Goal: Task Accomplishment & Management: Use online tool/utility

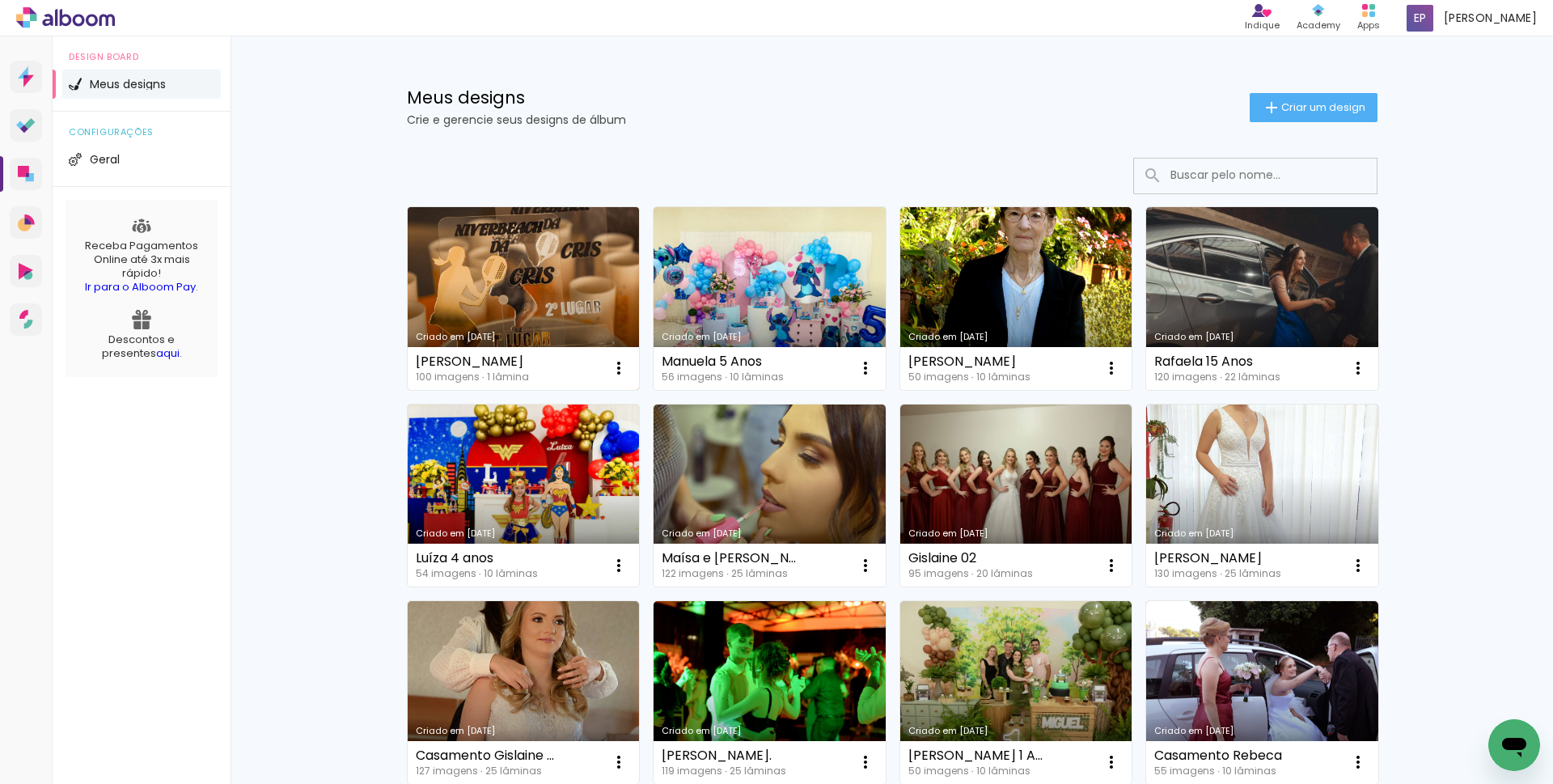
click at [541, 284] on link "Criado em [DATE]" at bounding box center [523, 298] width 232 height 183
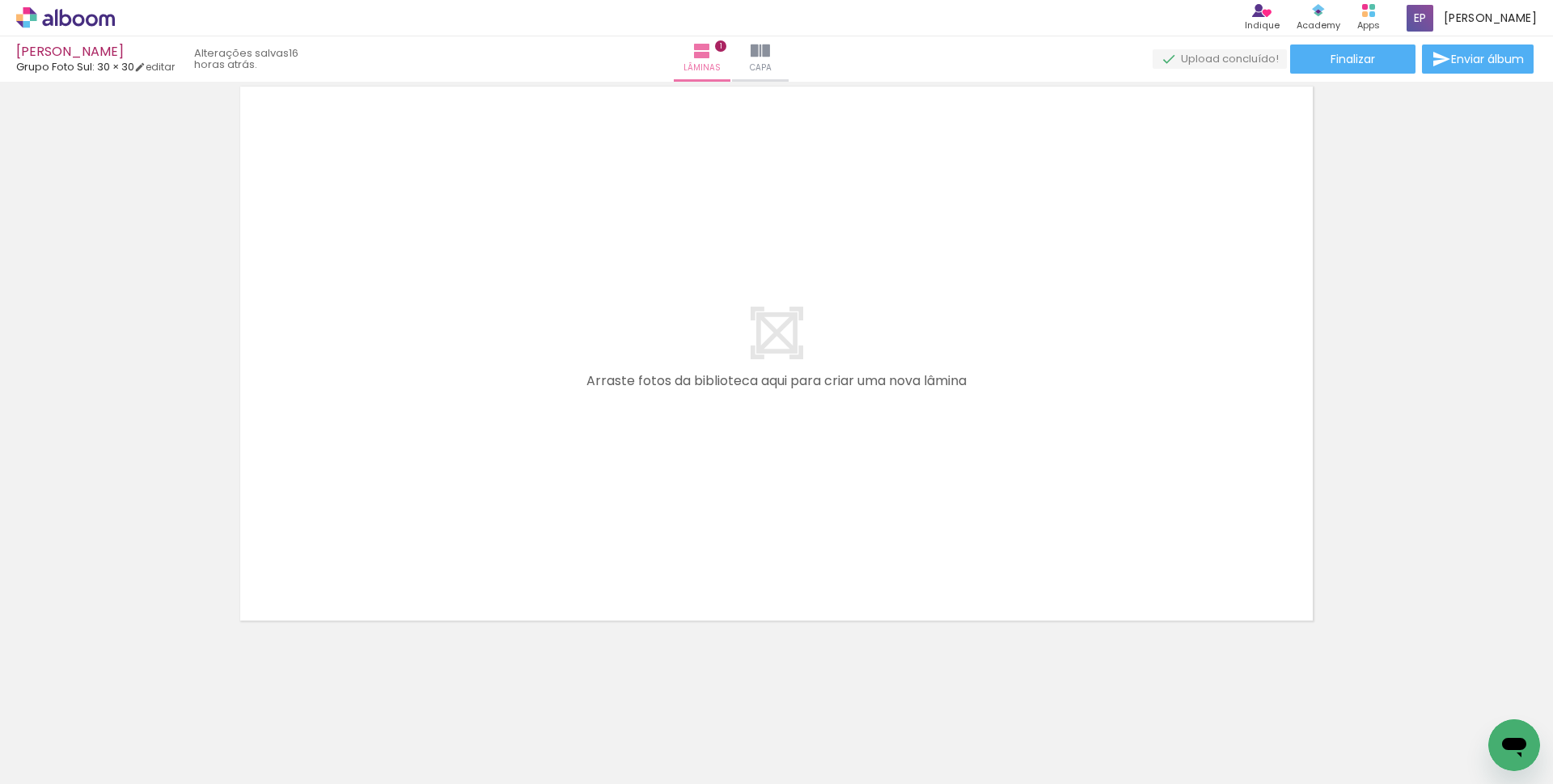
scroll to position [0, 404]
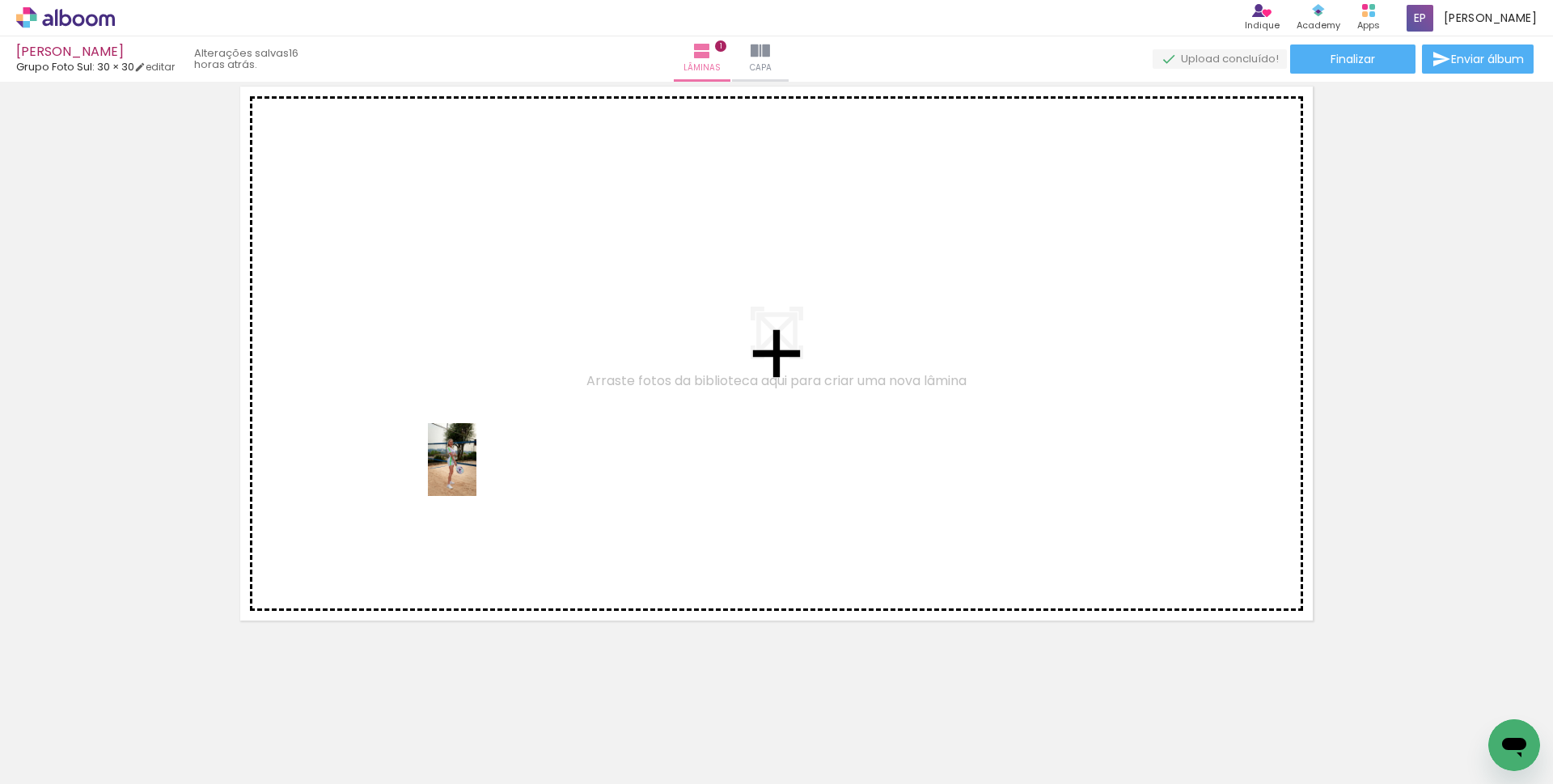
drag, startPoint x: 489, startPoint y: 739, endPoint x: 573, endPoint y: 696, distance: 94.4
click at [463, 423] on quentale-workspace at bounding box center [776, 392] width 1553 height 784
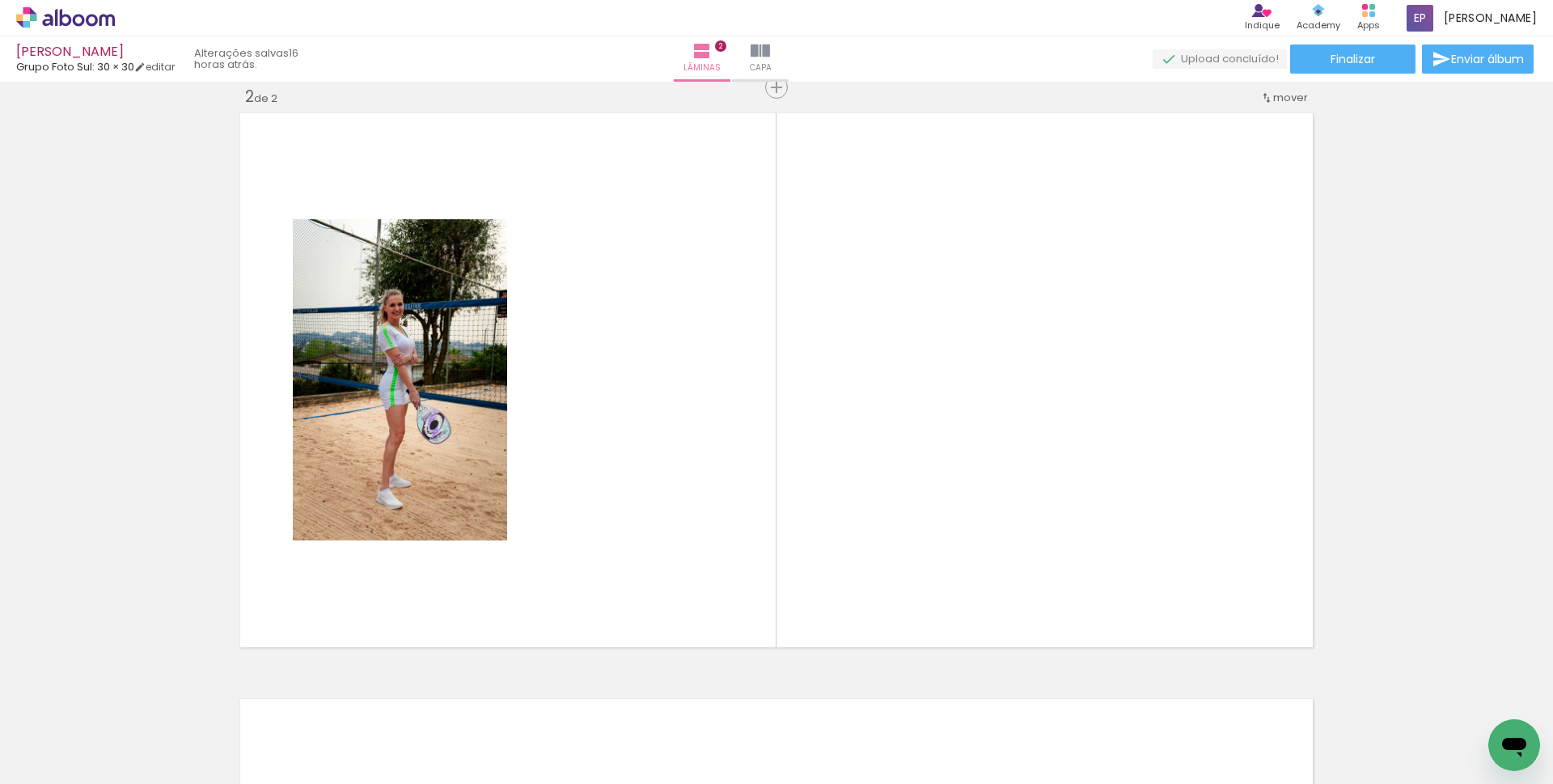
scroll to position [604, 0]
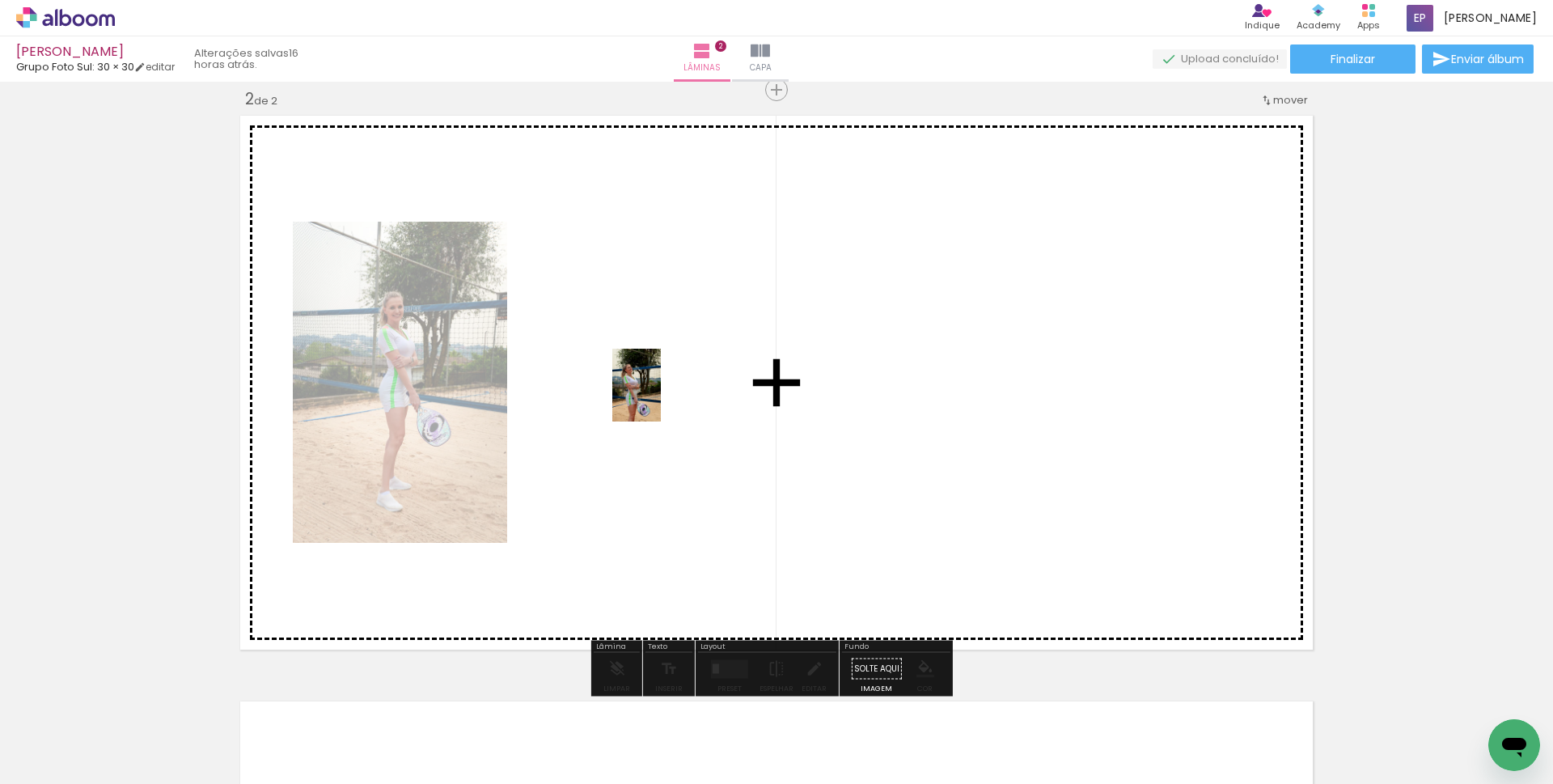
drag, startPoint x: 608, startPoint y: 673, endPoint x: 660, endPoint y: 388, distance: 289.7
click at [660, 388] on quentale-workspace at bounding box center [776, 392] width 1553 height 784
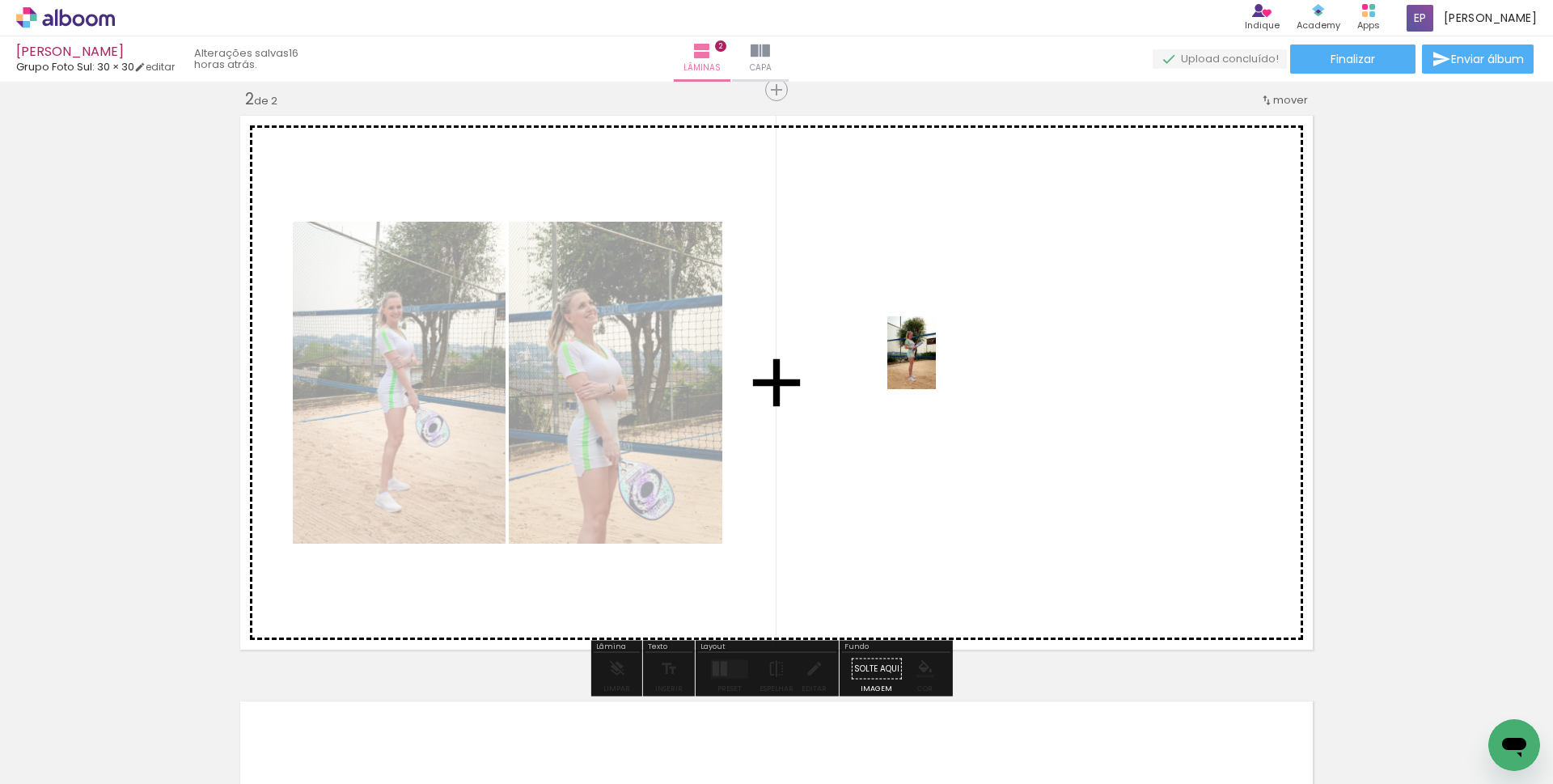
drag, startPoint x: 711, startPoint y: 679, endPoint x: 974, endPoint y: 497, distance: 319.8
click at [935, 356] on quentale-workspace at bounding box center [776, 392] width 1553 height 784
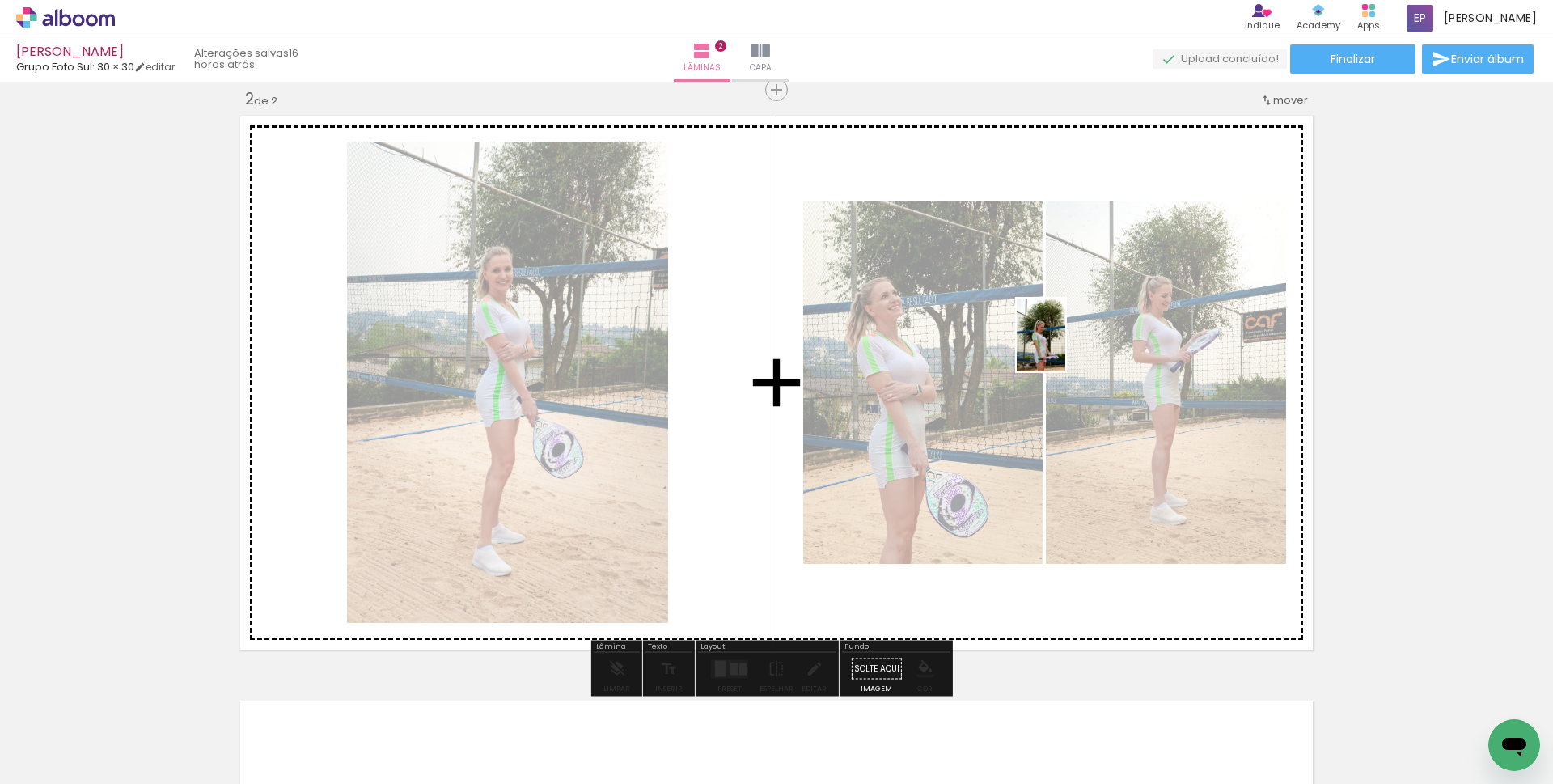
drag, startPoint x: 769, startPoint y: 747, endPoint x: 1074, endPoint y: 356, distance: 495.9
click at [1066, 344] on quentale-workspace at bounding box center [776, 392] width 1553 height 784
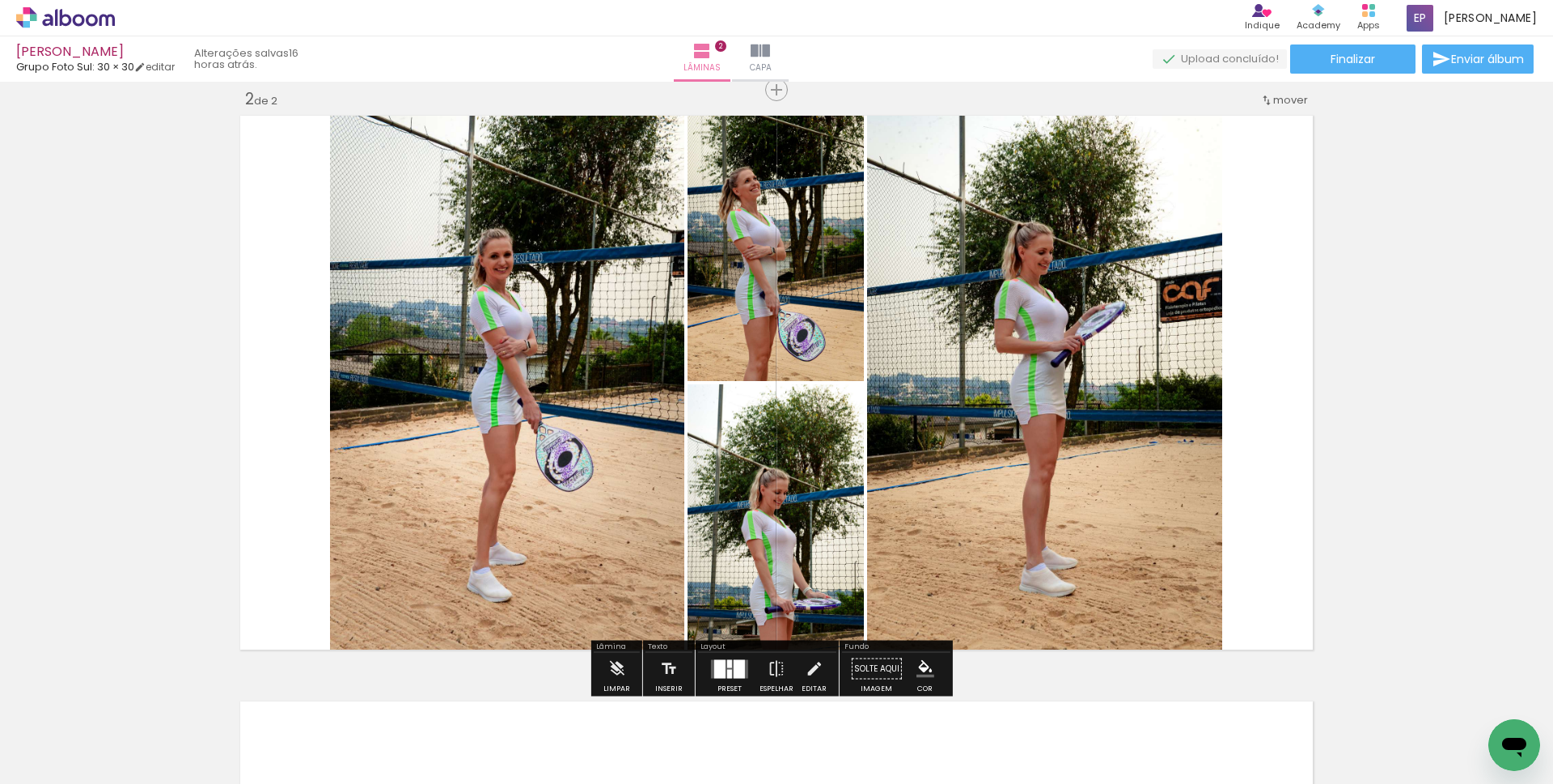
click at [728, 669] on div at bounding box center [730, 673] width 5 height 9
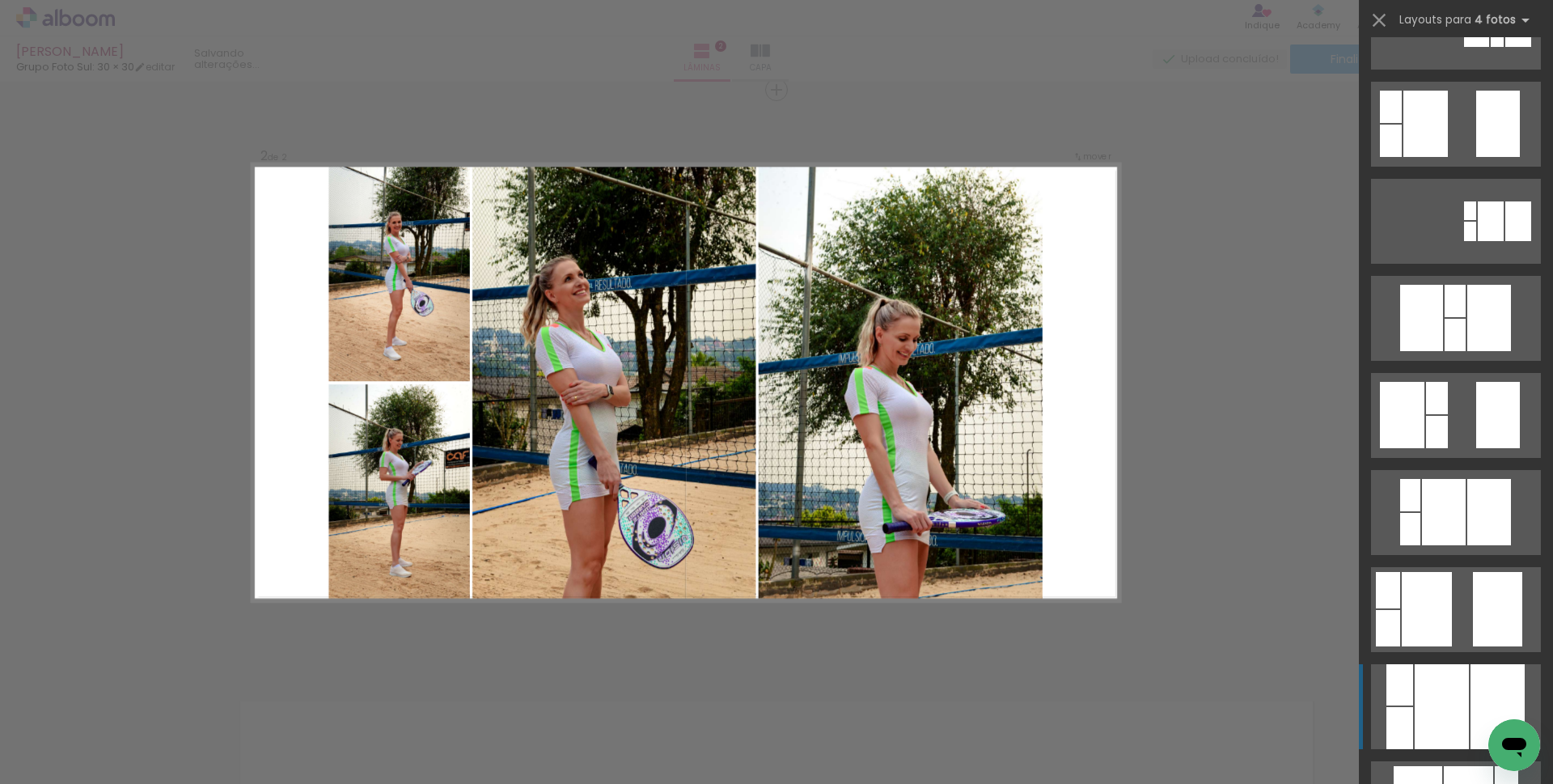
scroll to position [323, 0]
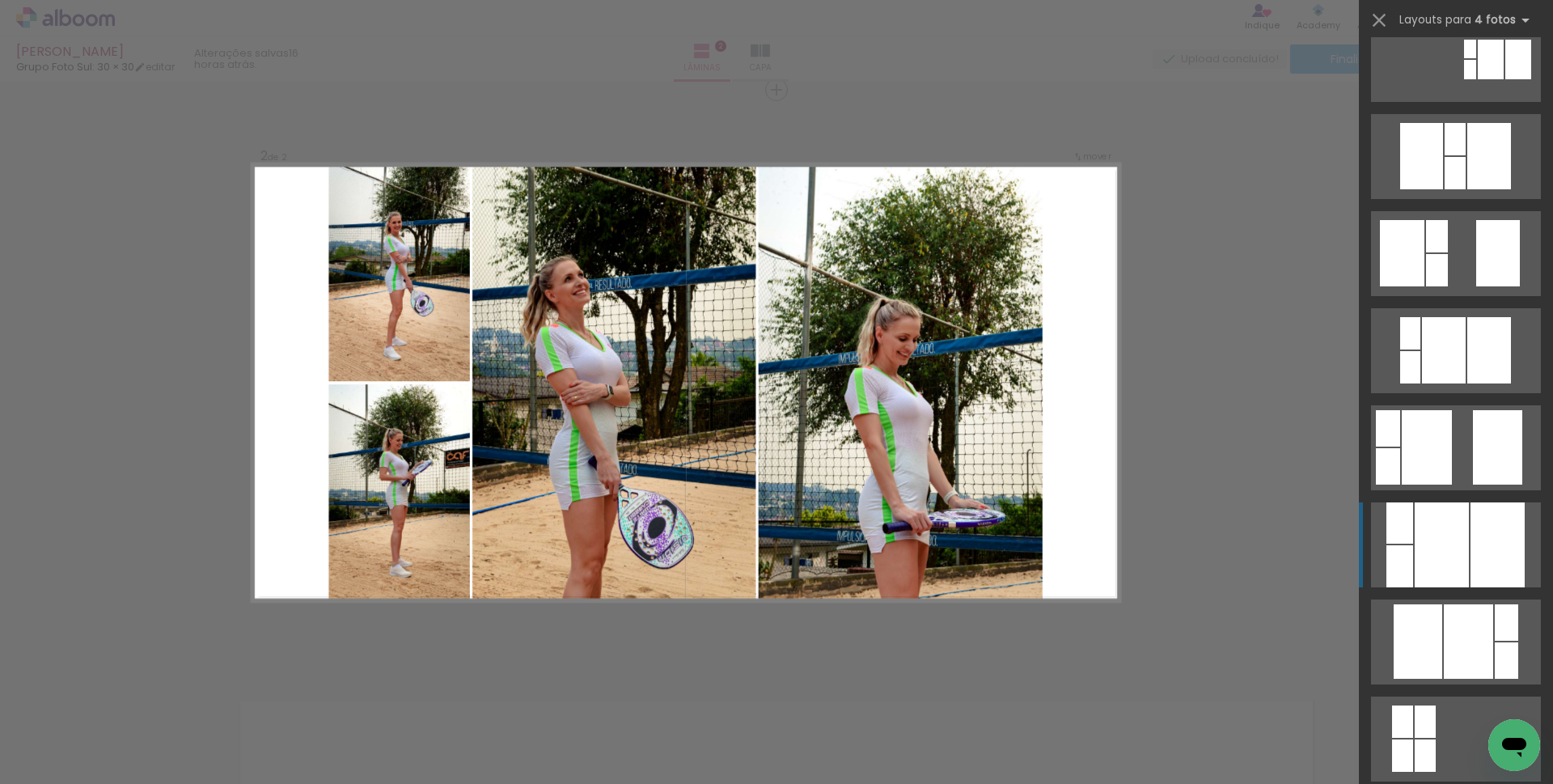
click at [1461, 522] on div at bounding box center [1442, 544] width 55 height 85
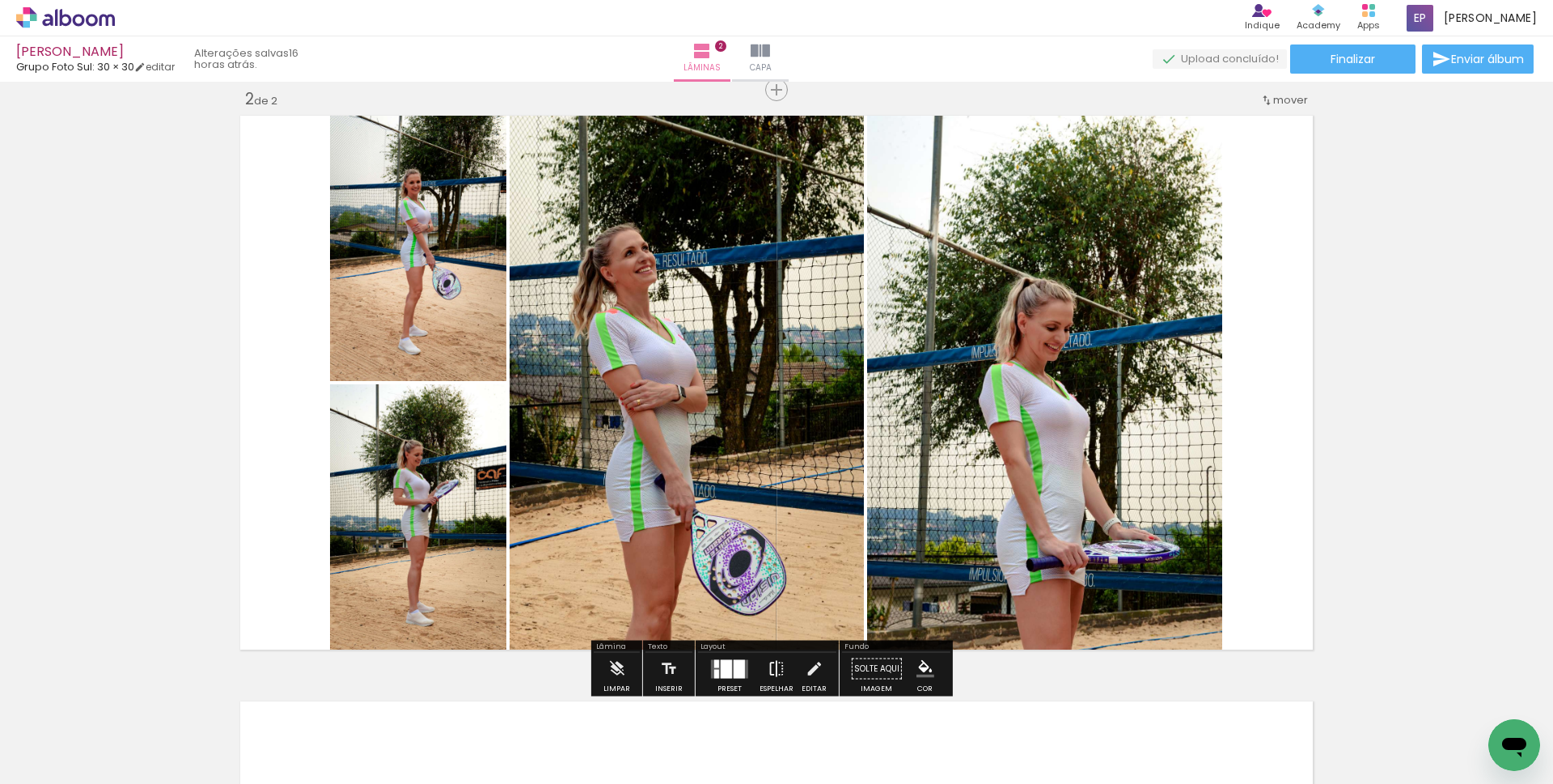
click at [774, 668] on iron-icon at bounding box center [776, 669] width 18 height 33
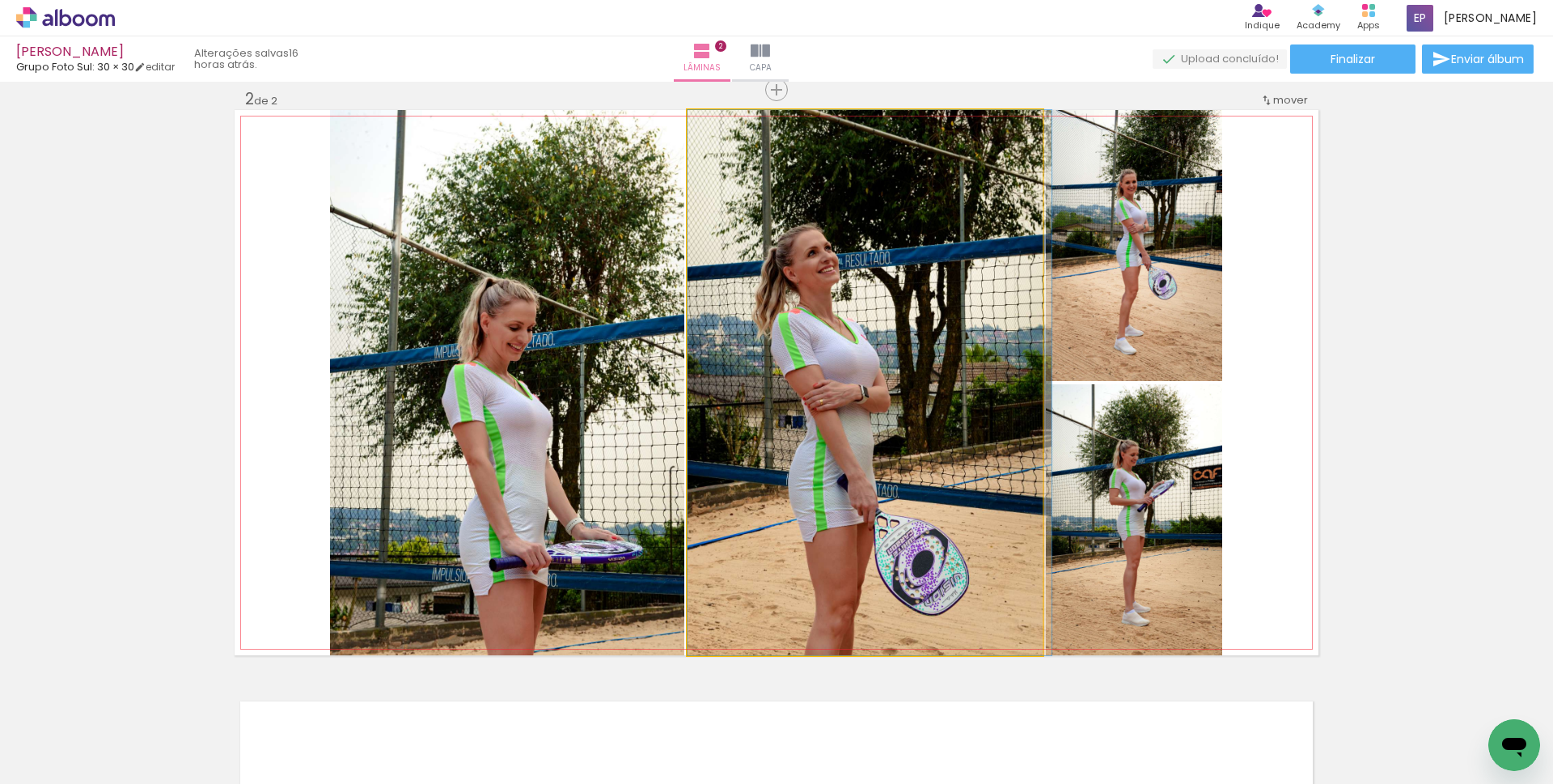
drag, startPoint x: 874, startPoint y: 433, endPoint x: 890, endPoint y: 436, distance: 16.3
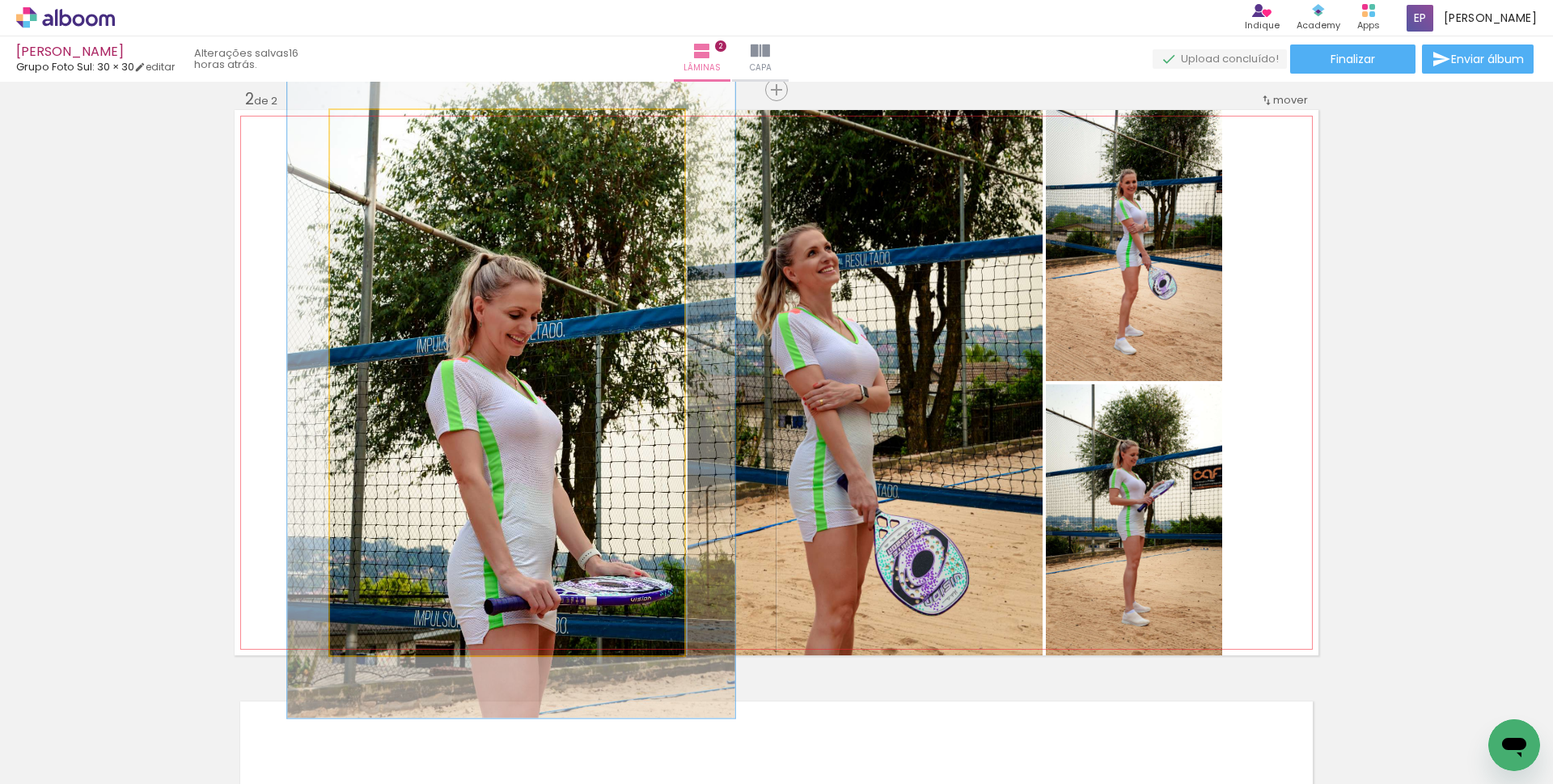
type paper-slider "123"
click at [382, 126] on div at bounding box center [381, 127] width 26 height 26
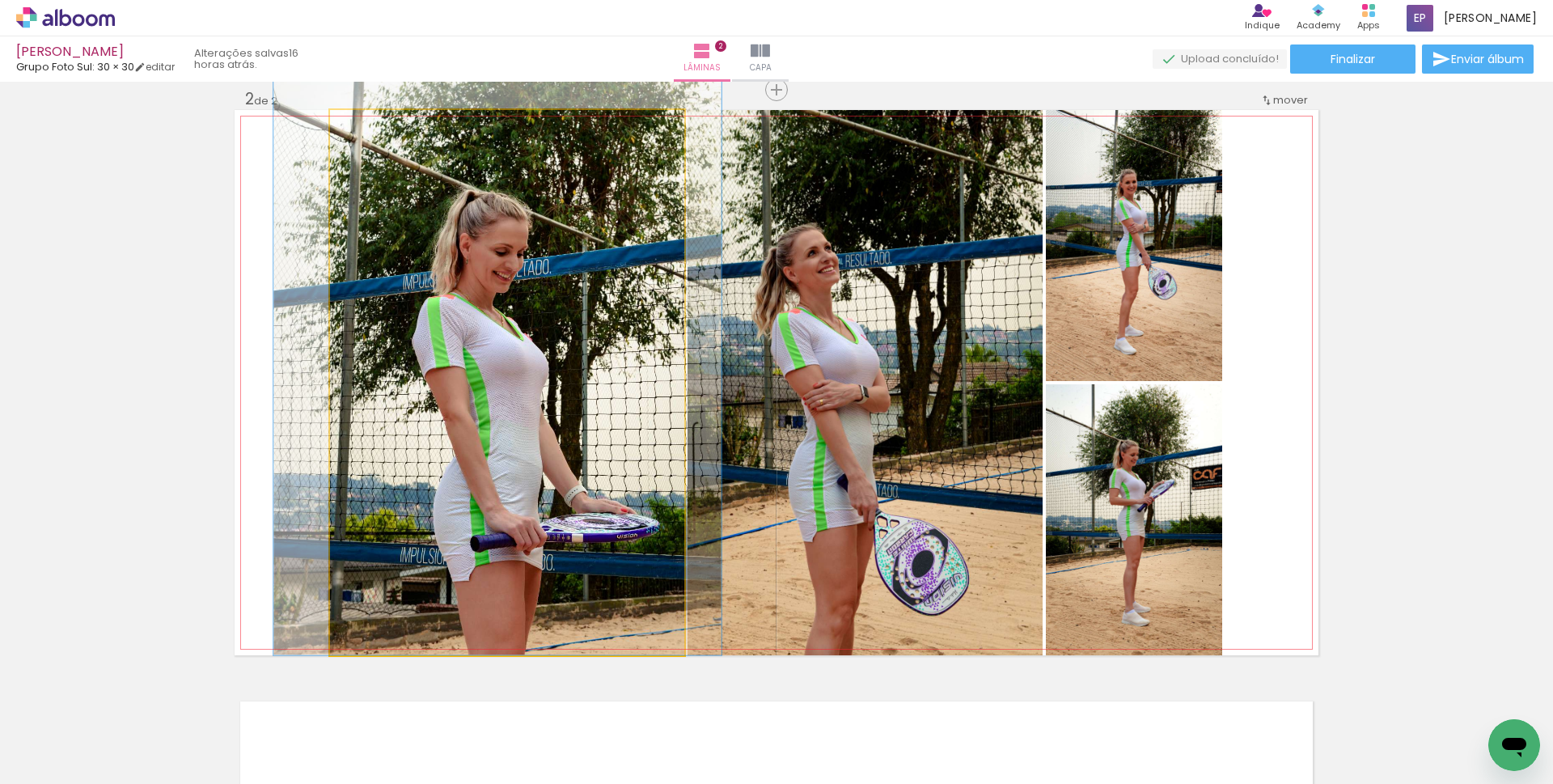
drag, startPoint x: 560, startPoint y: 361, endPoint x: 546, endPoint y: 294, distance: 68.4
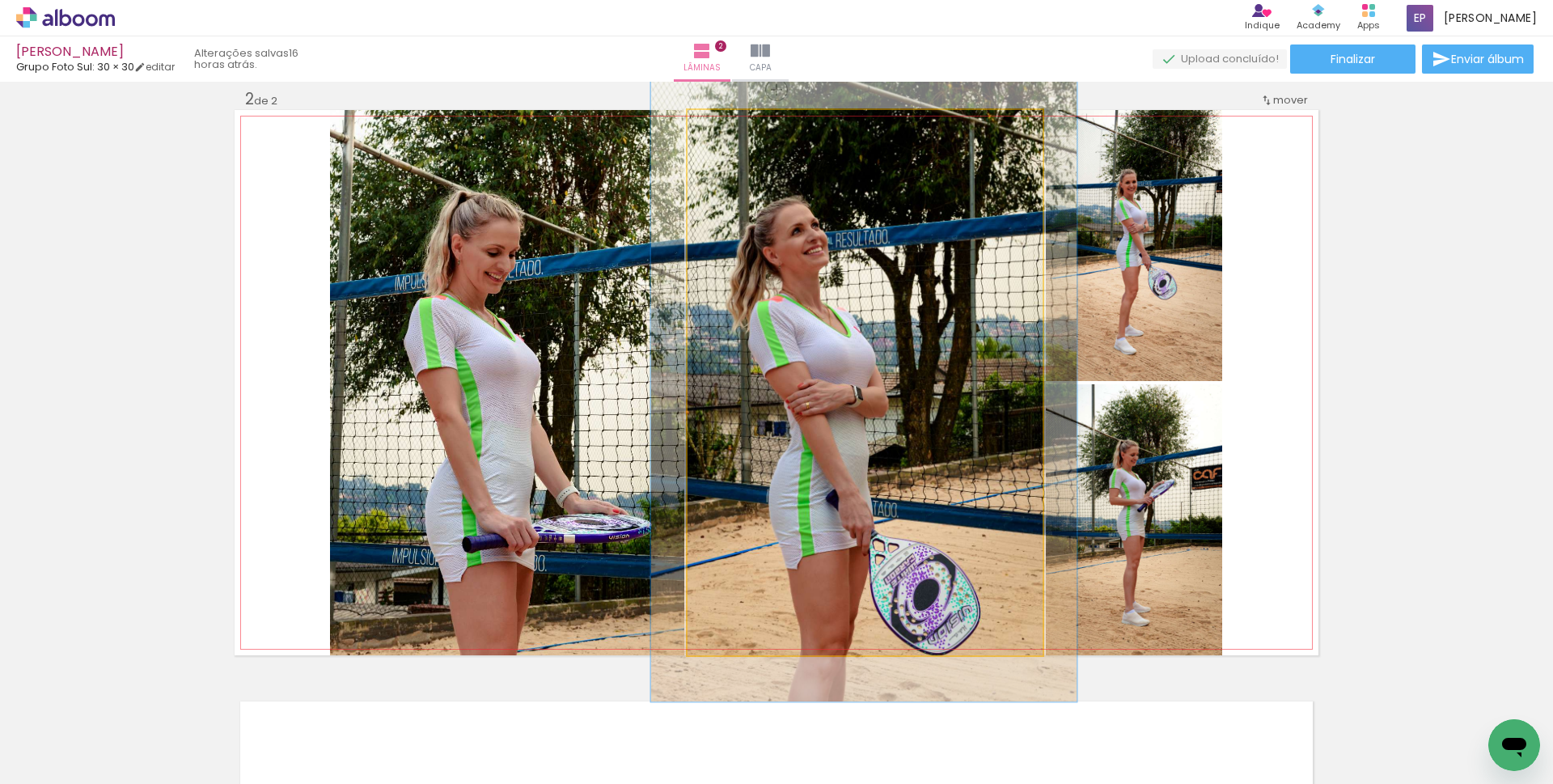
drag, startPoint x: 730, startPoint y: 125, endPoint x: 766, endPoint y: 223, distance: 104.4
type paper-slider "117"
click at [739, 126] on div at bounding box center [734, 127] width 26 height 26
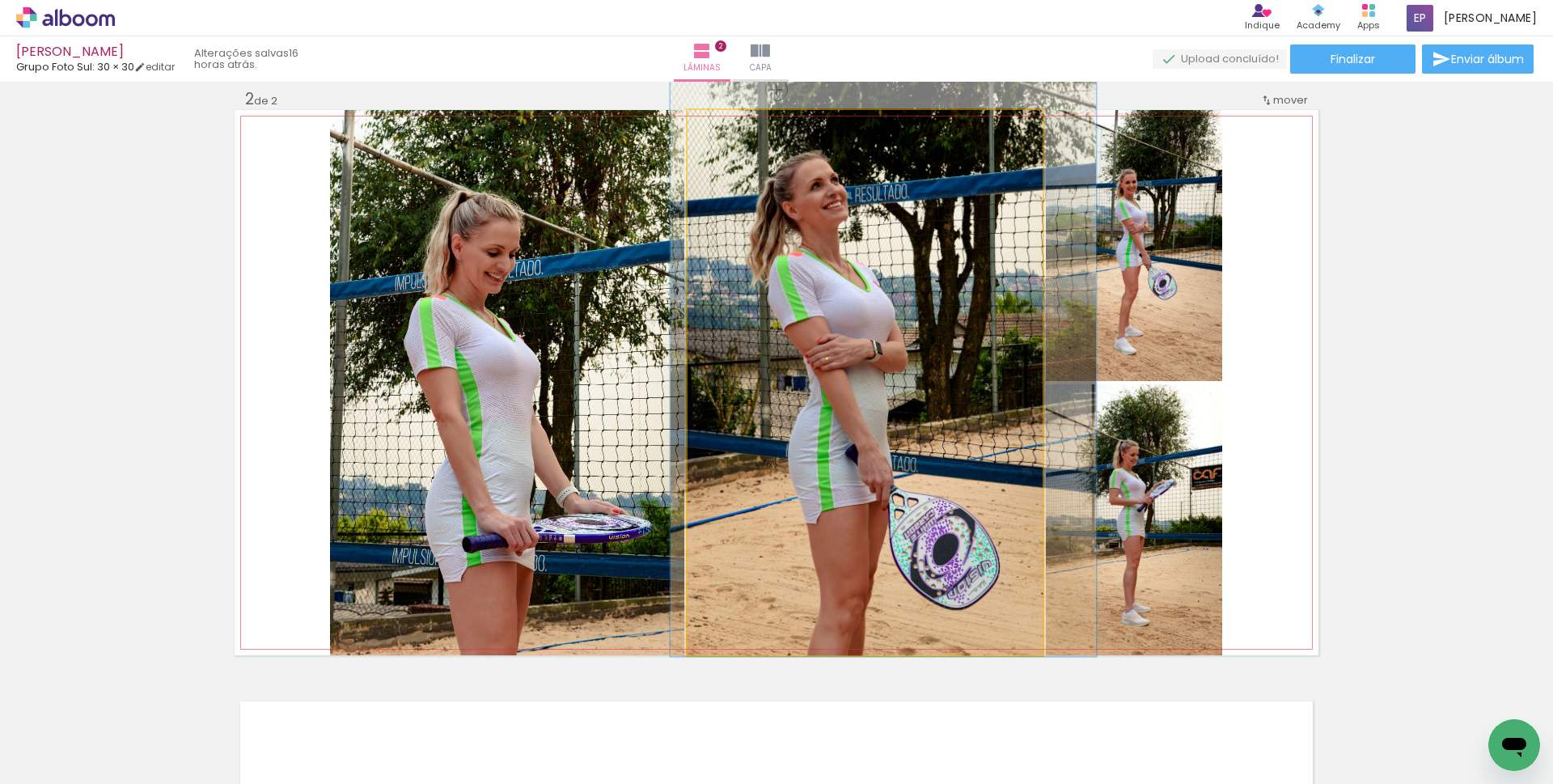
drag, startPoint x: 847, startPoint y: 403, endPoint x: 867, endPoint y: 358, distance: 49.2
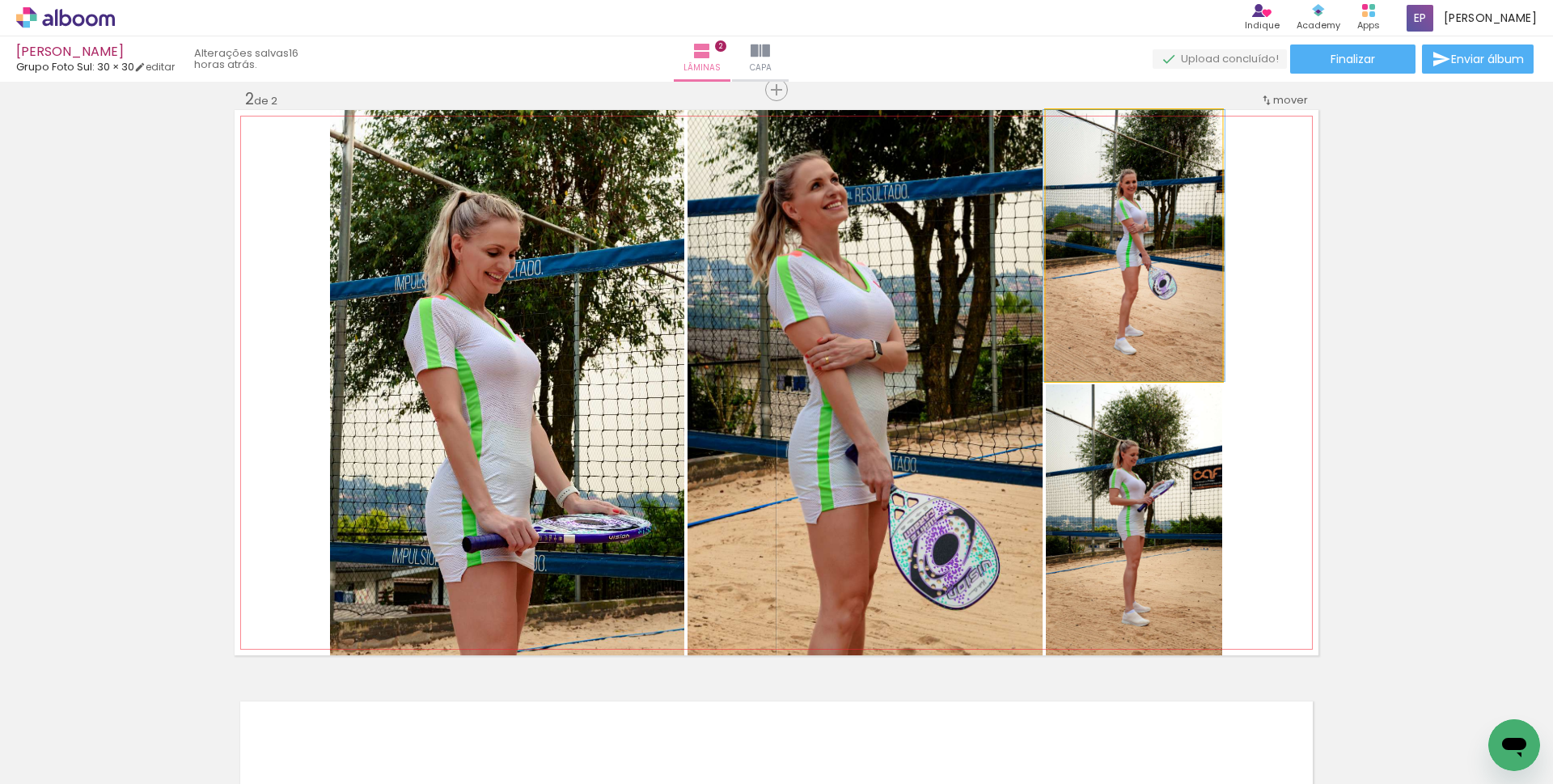
drag, startPoint x: 1110, startPoint y: 331, endPoint x: 1110, endPoint y: 320, distance: 11.0
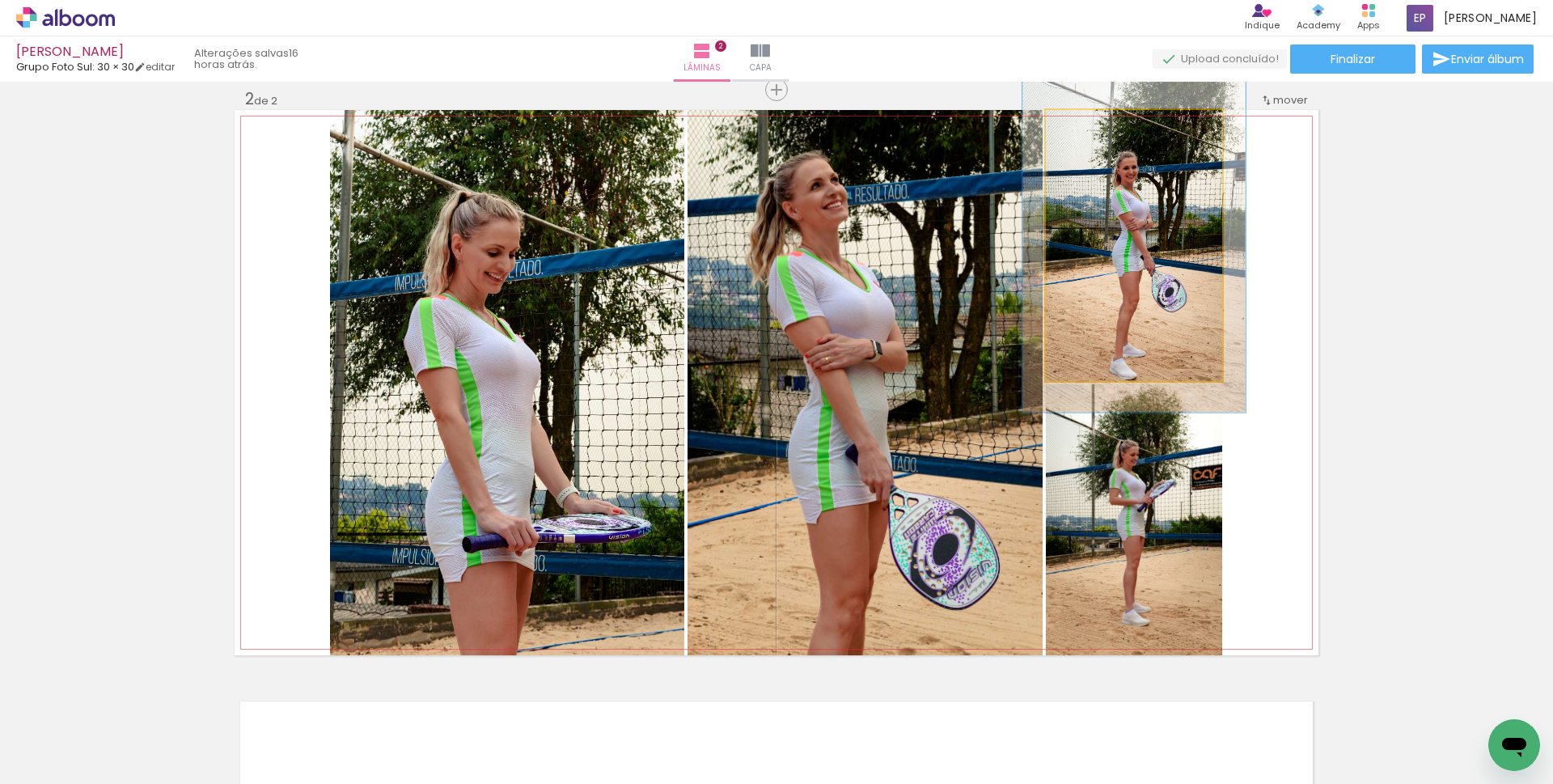
drag, startPoint x: 1087, startPoint y: 132, endPoint x: 1100, endPoint y: 131, distance: 13.0
type paper-slider "123"
click at [1100, 131] on div at bounding box center [1097, 127] width 26 height 26
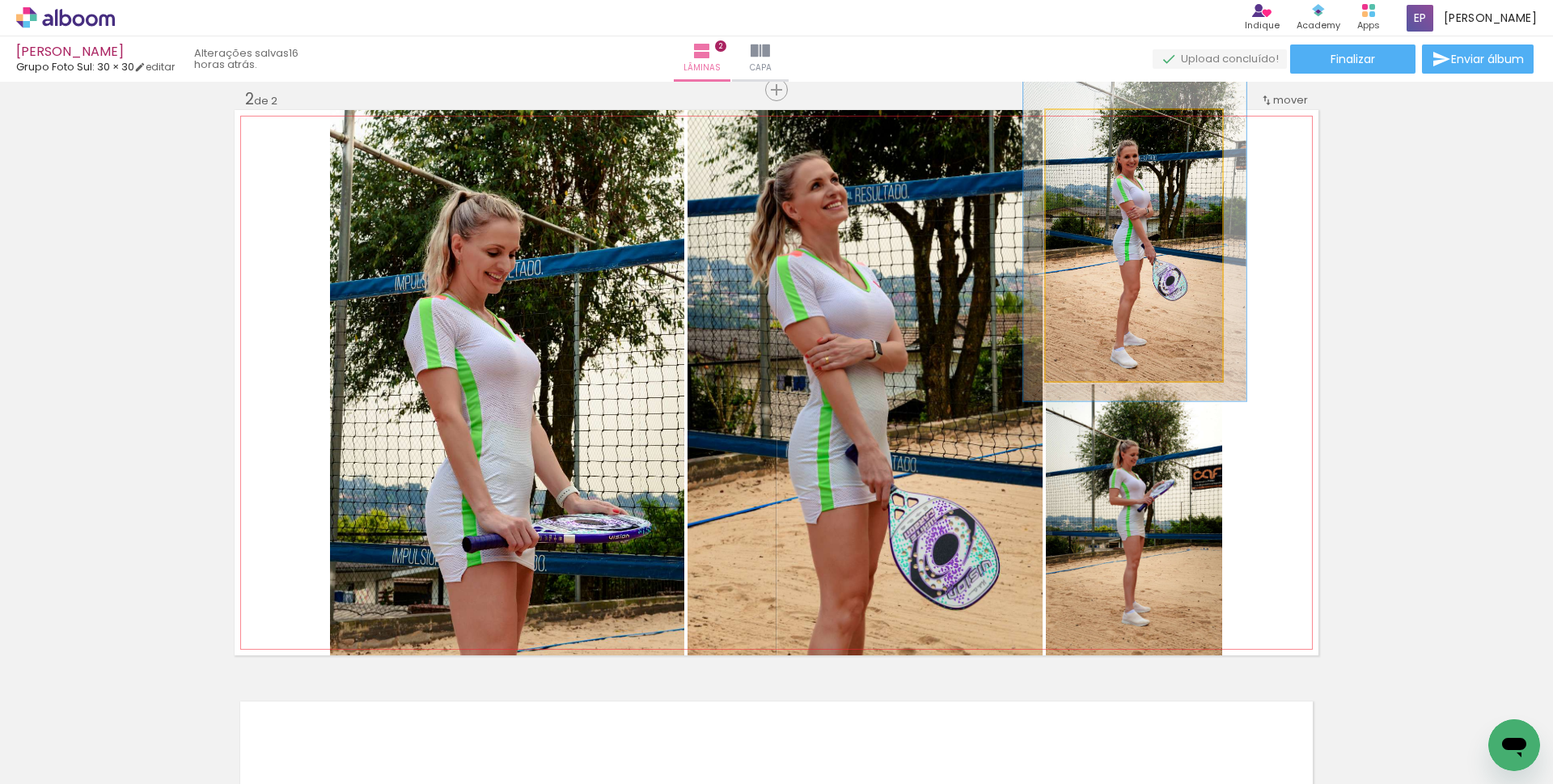
drag, startPoint x: 1150, startPoint y: 284, endPoint x: 1151, endPoint y: 276, distance: 8.1
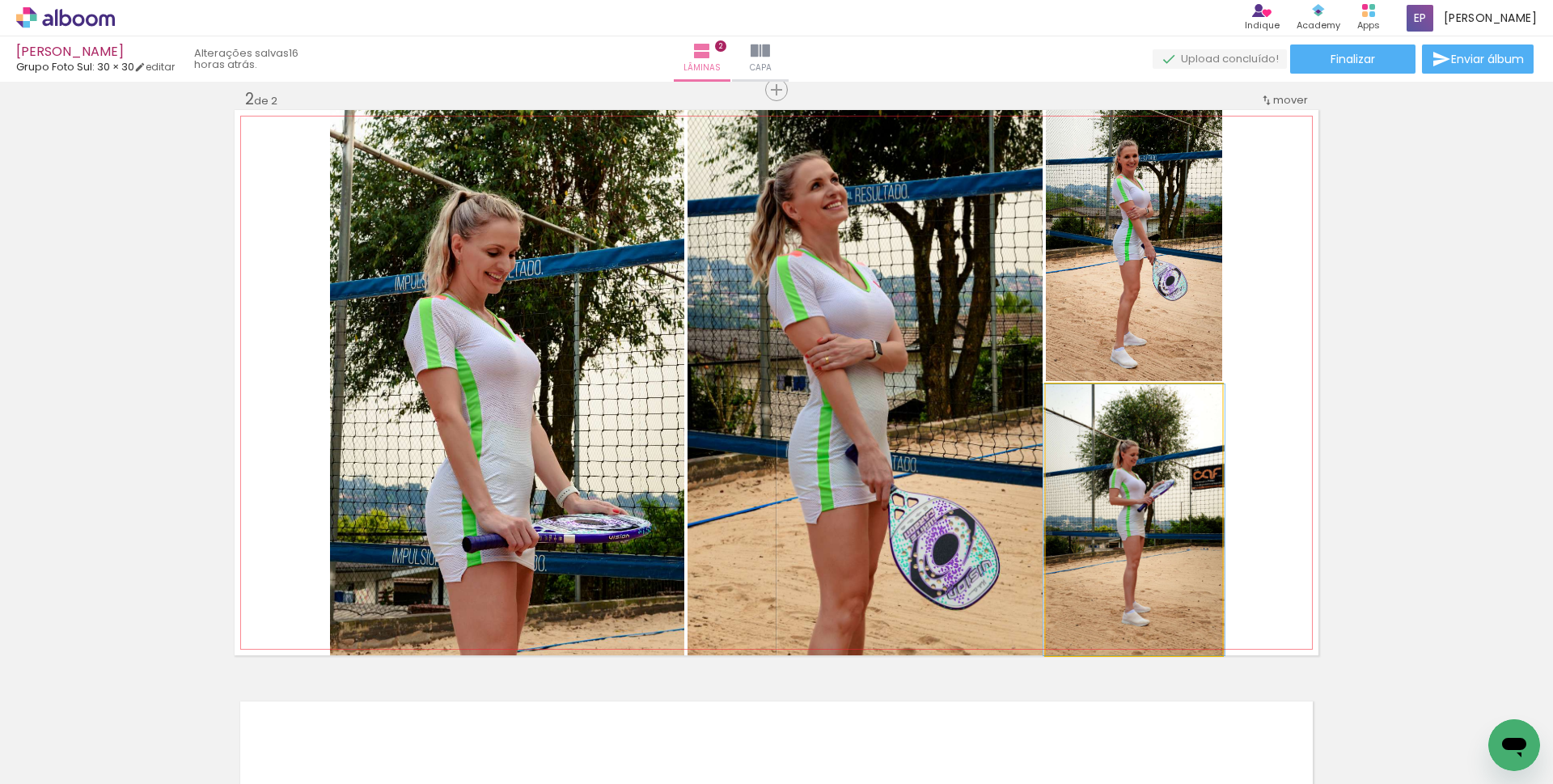
drag, startPoint x: 1124, startPoint y: 577, endPoint x: 1123, endPoint y: 514, distance: 63.0
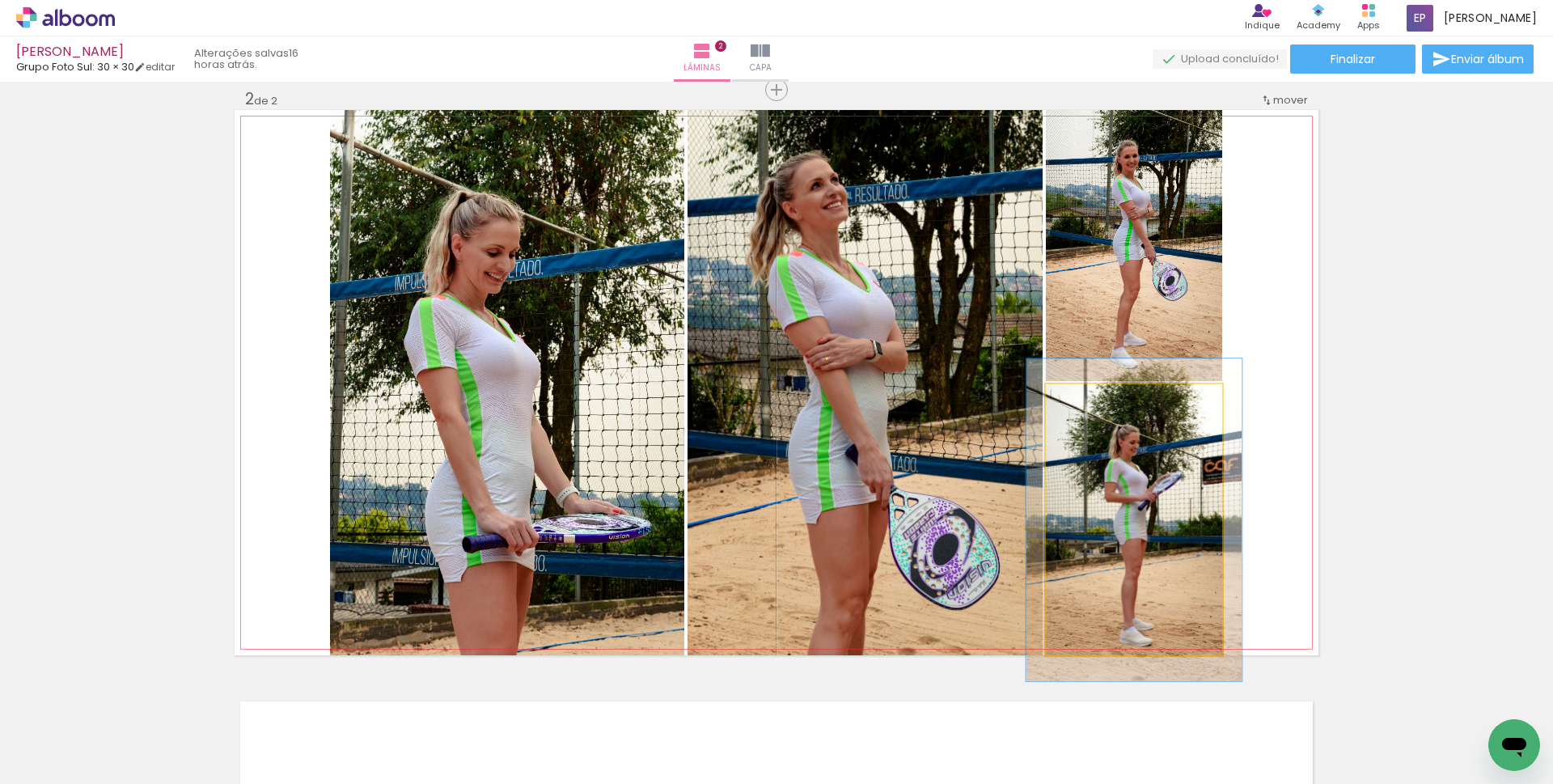
drag, startPoint x: 1086, startPoint y: 402, endPoint x: 1096, endPoint y: 402, distance: 10.0
type paper-slider "119"
click at [1096, 402] on div at bounding box center [1094, 401] width 26 height 26
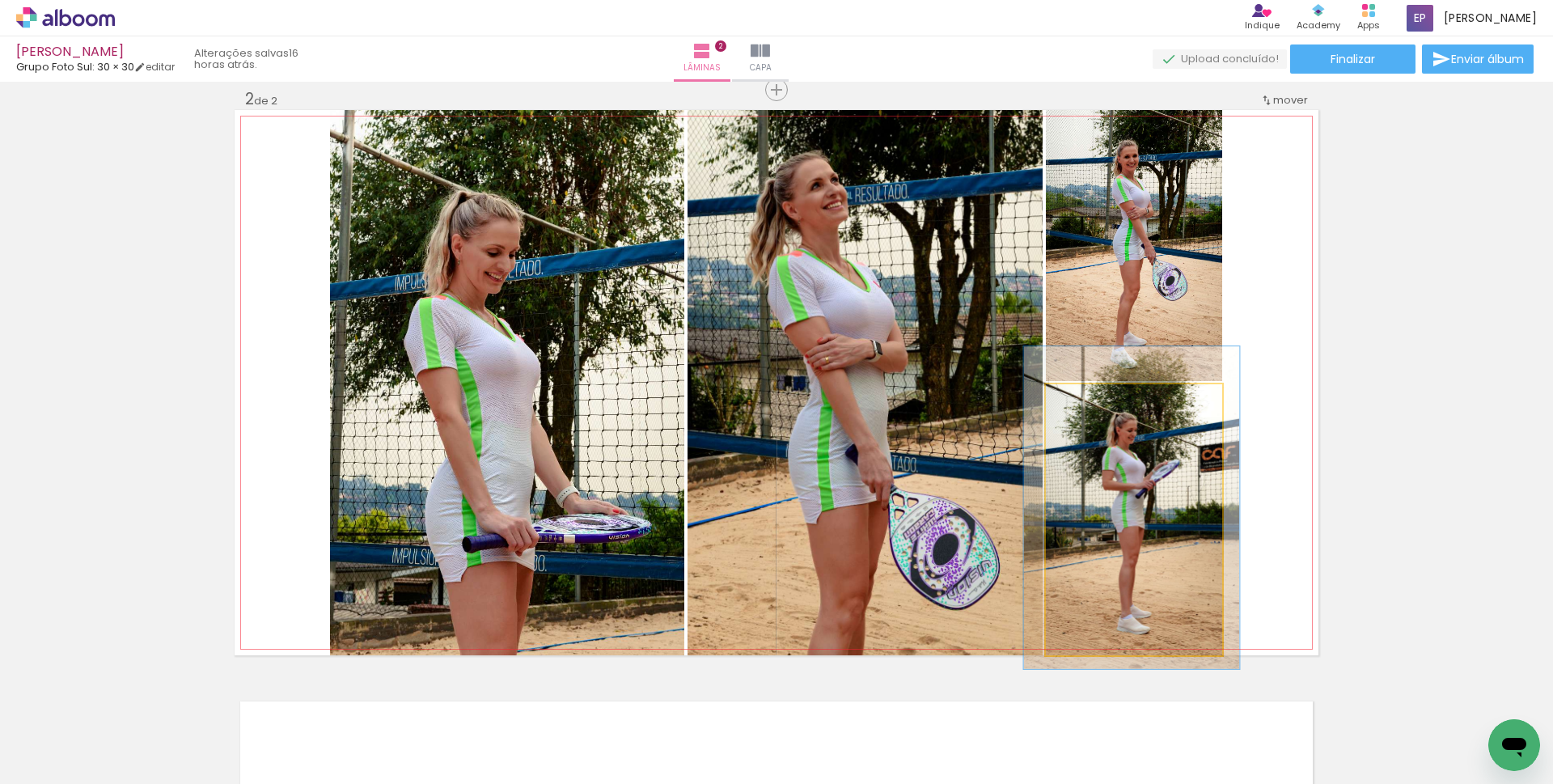
drag, startPoint x: 1148, startPoint y: 541, endPoint x: 1147, endPoint y: 528, distance: 13.0
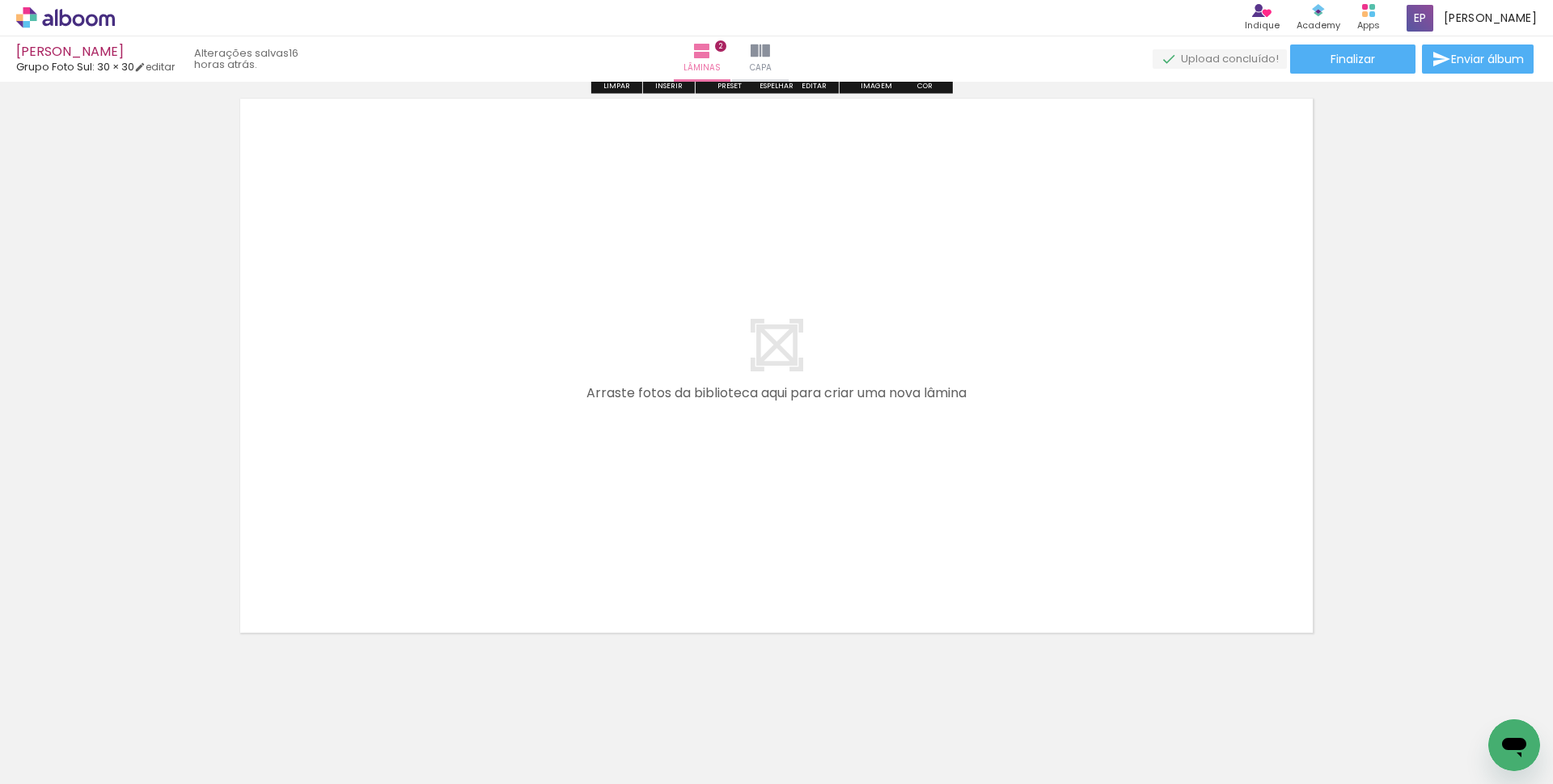
scroll to position [1219, 0]
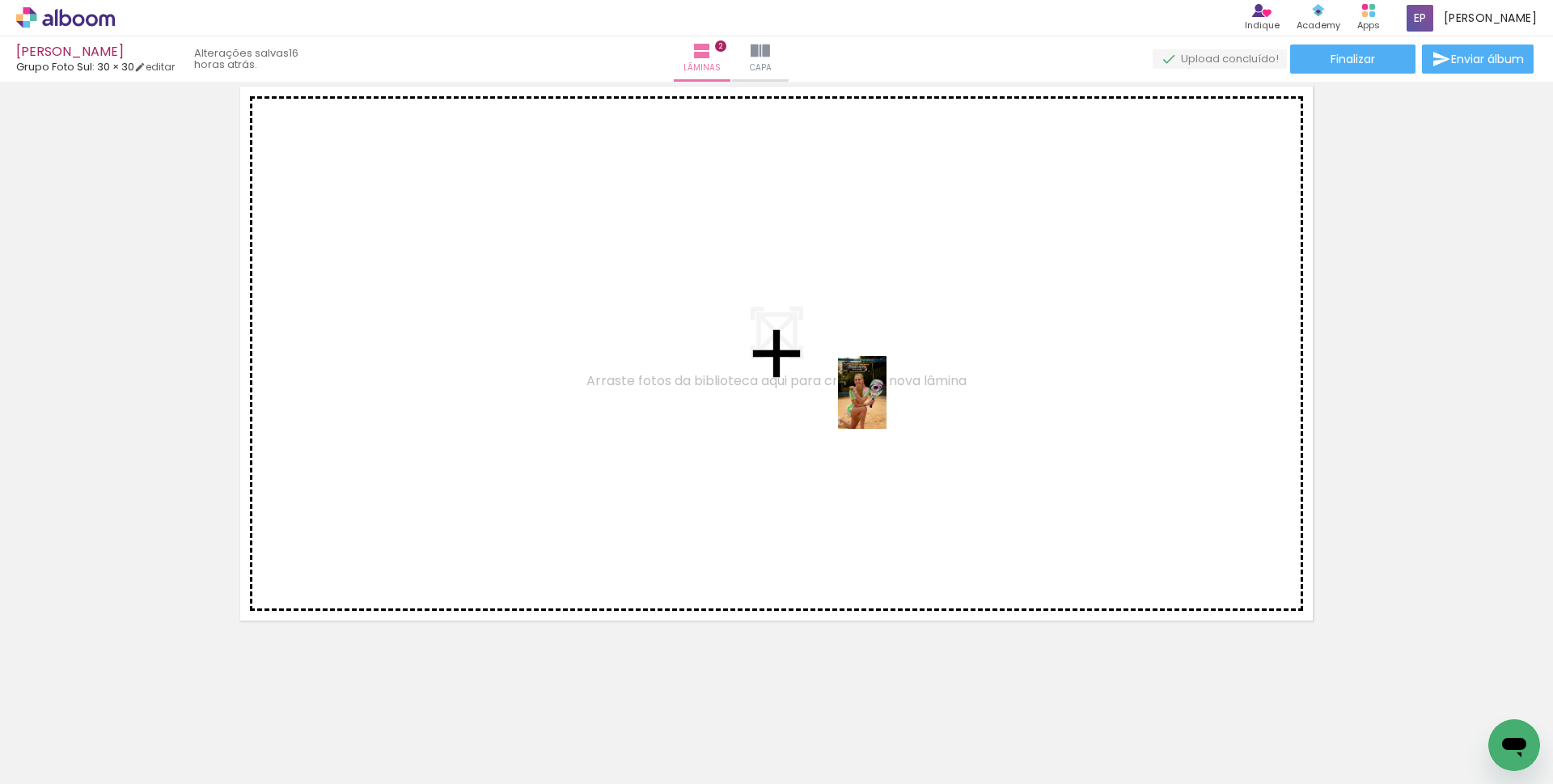
drag, startPoint x: 1038, startPoint y: 727, endPoint x: 1122, endPoint y: 663, distance: 105.6
click at [885, 404] on quentale-workspace at bounding box center [776, 392] width 1553 height 784
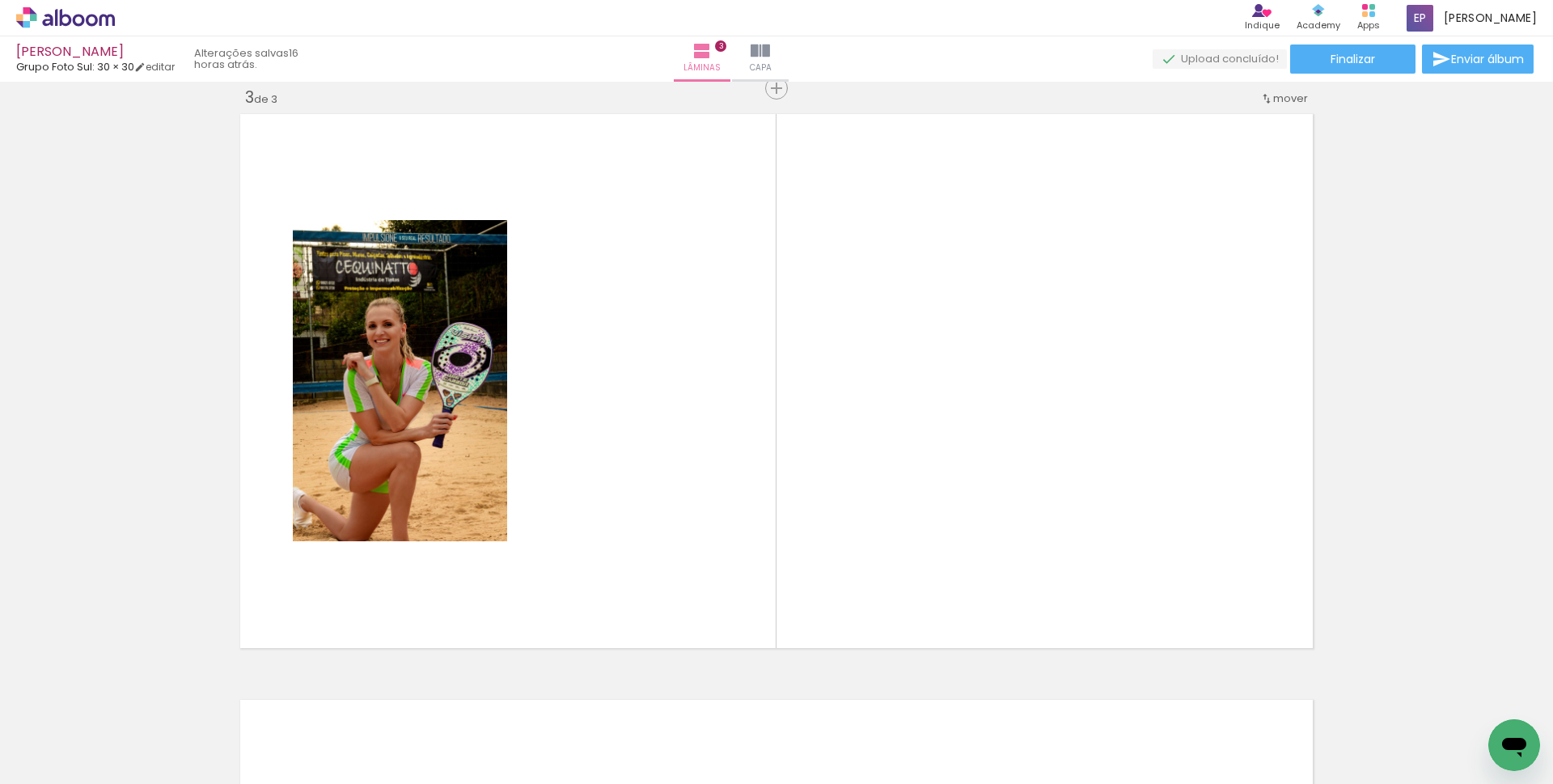
scroll to position [1189, 0]
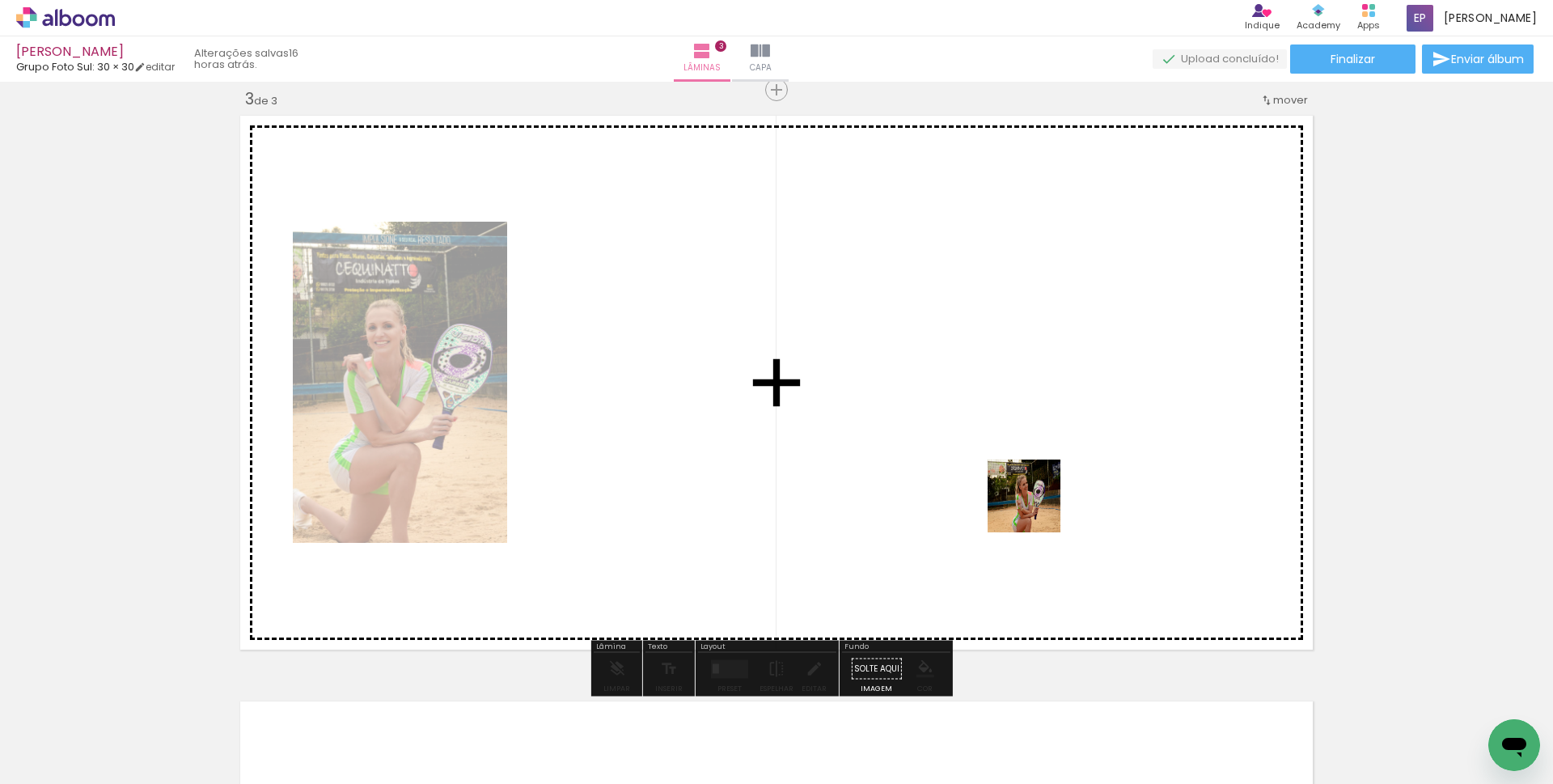
drag, startPoint x: 1054, startPoint y: 549, endPoint x: 979, endPoint y: 414, distance: 154.4
click at [979, 414] on quentale-workspace at bounding box center [776, 392] width 1553 height 784
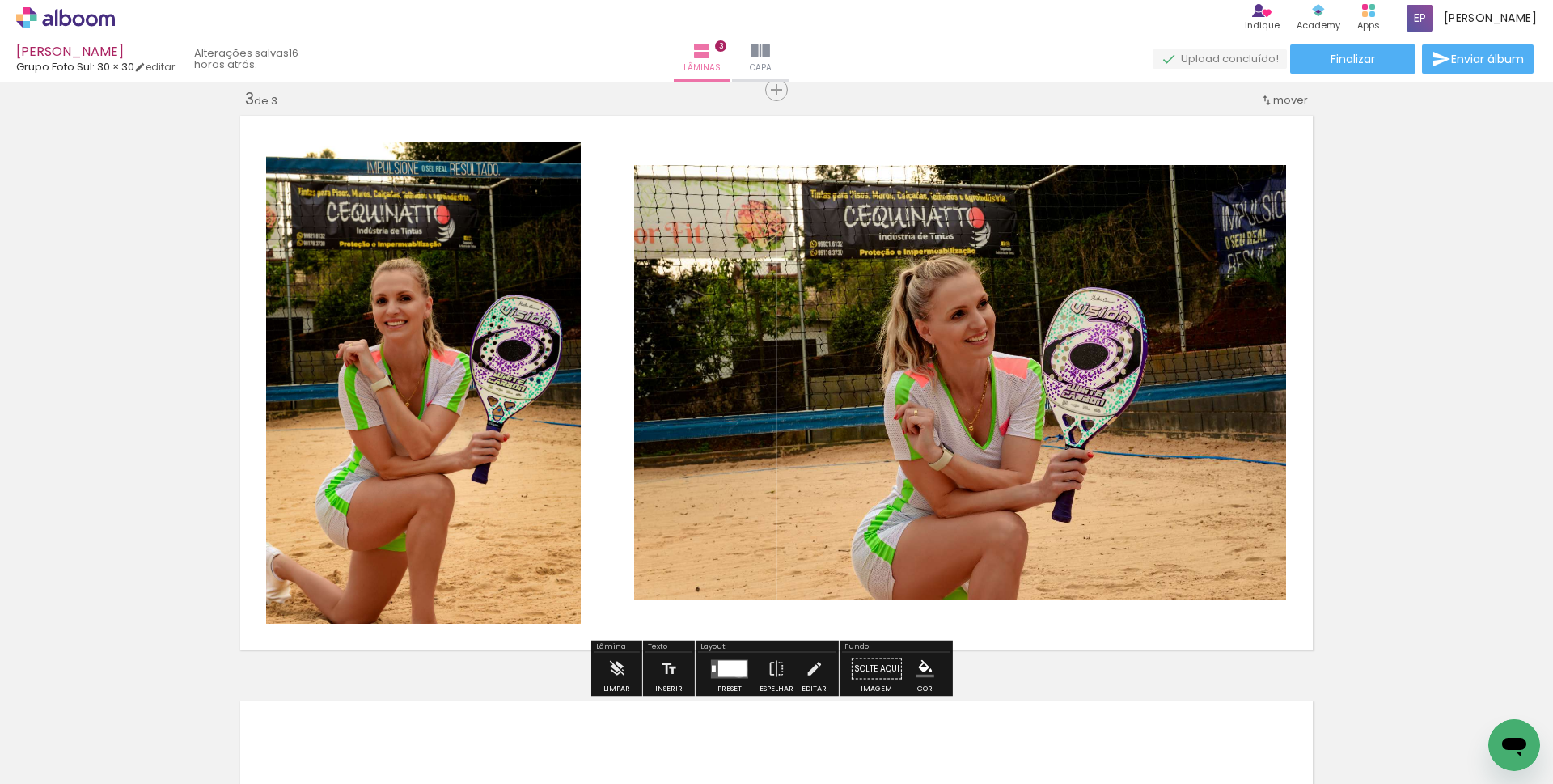
click at [735, 669] on div at bounding box center [732, 667] width 29 height 16
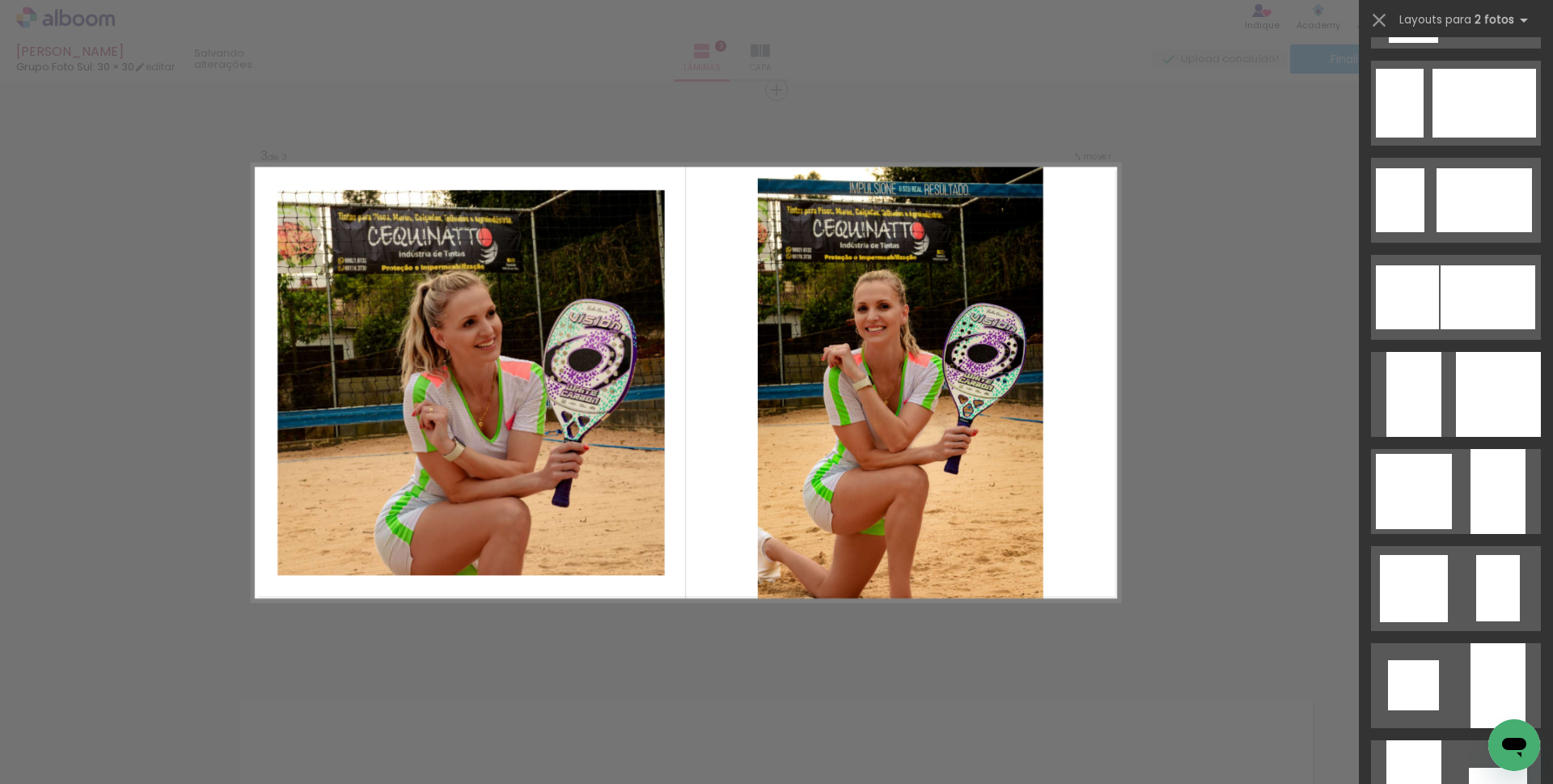
scroll to position [1294, 0]
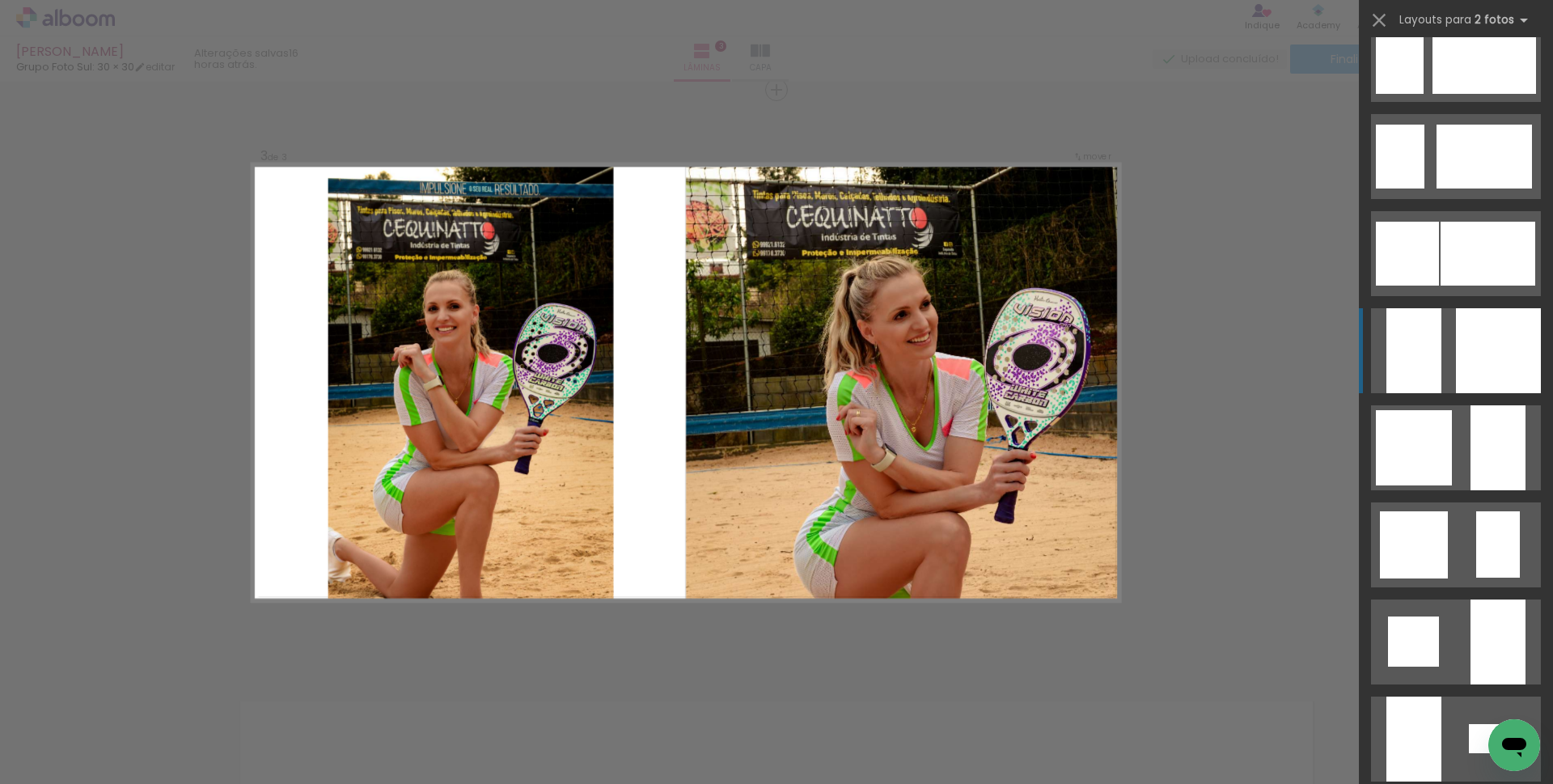
click at [1478, 357] on div at bounding box center [1498, 350] width 85 height 85
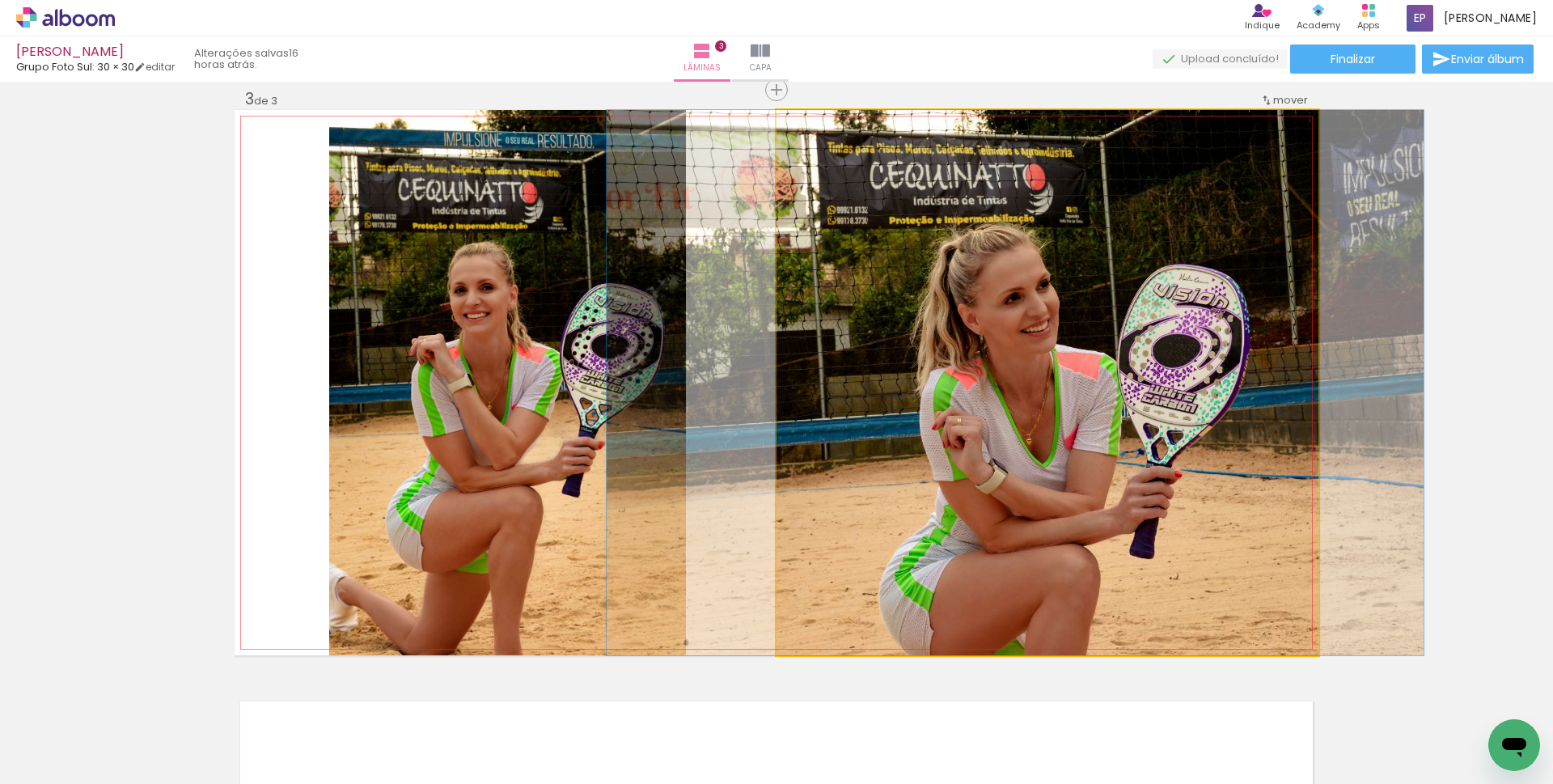
drag, startPoint x: 1043, startPoint y: 426, endPoint x: 1010, endPoint y: 400, distance: 42.0
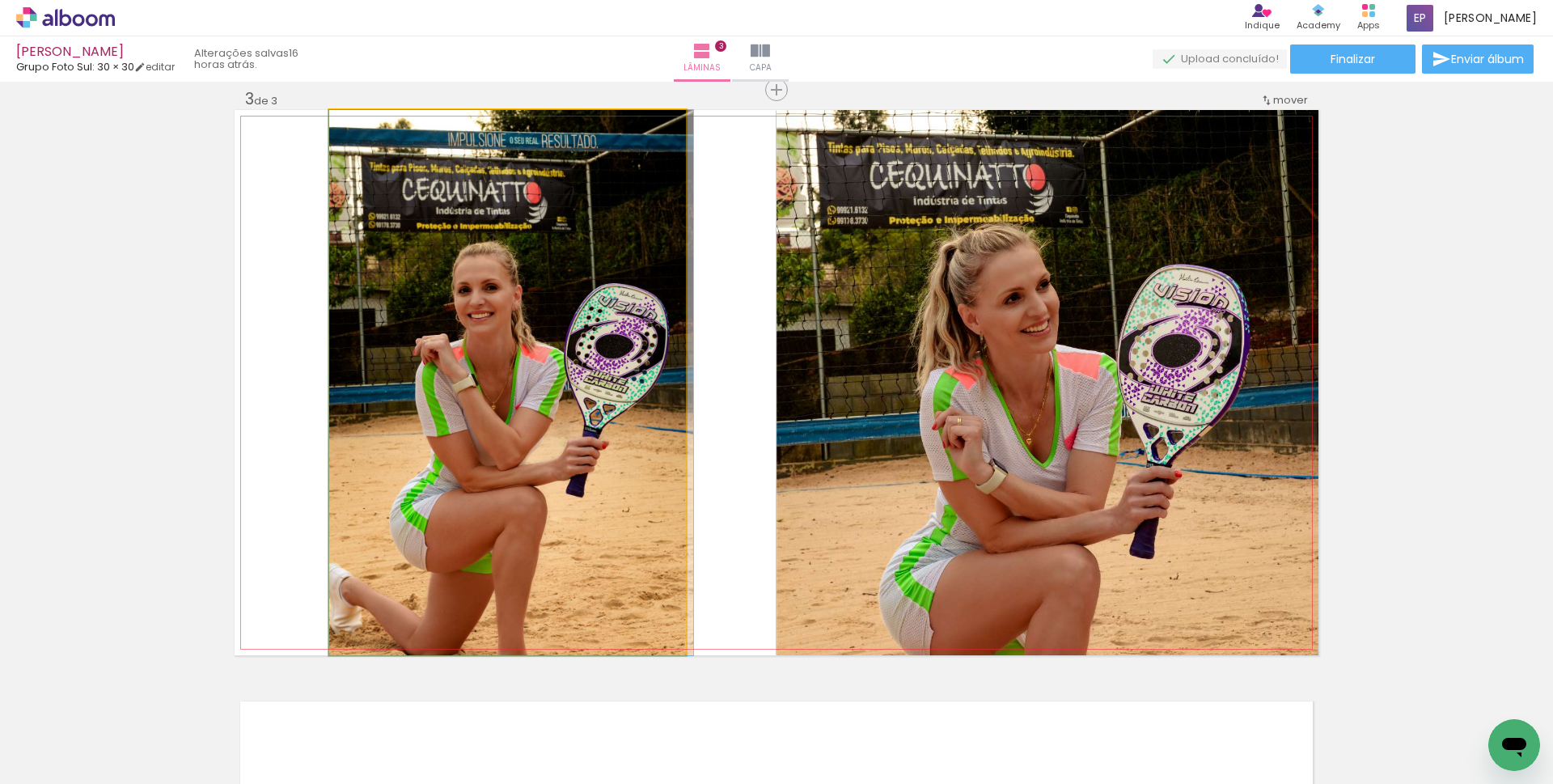
drag, startPoint x: 574, startPoint y: 382, endPoint x: 603, endPoint y: 380, distance: 29.1
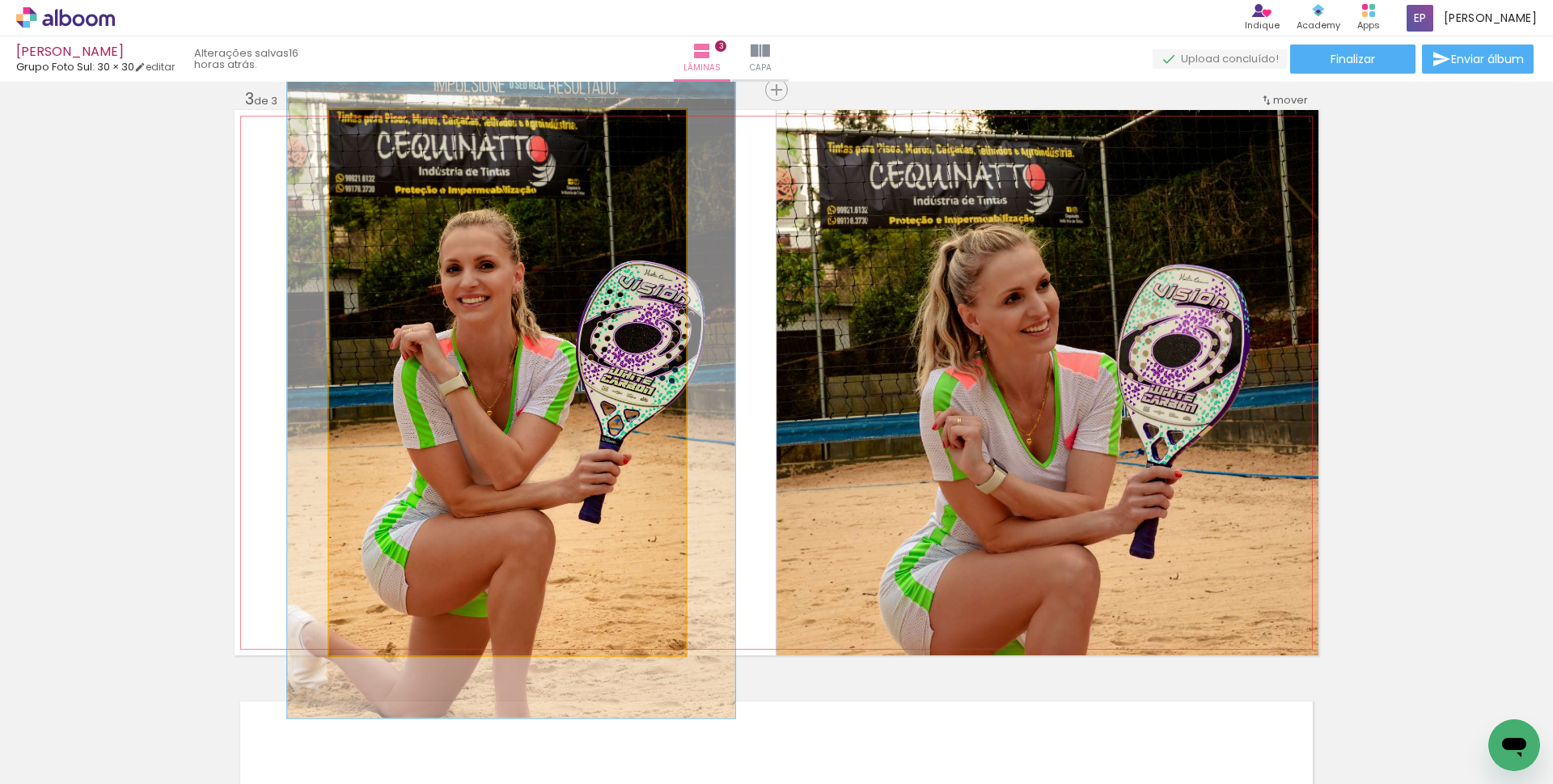
drag, startPoint x: 371, startPoint y: 132, endPoint x: 381, endPoint y: 152, distance: 22.4
click at [382, 134] on div at bounding box center [380, 127] width 26 height 26
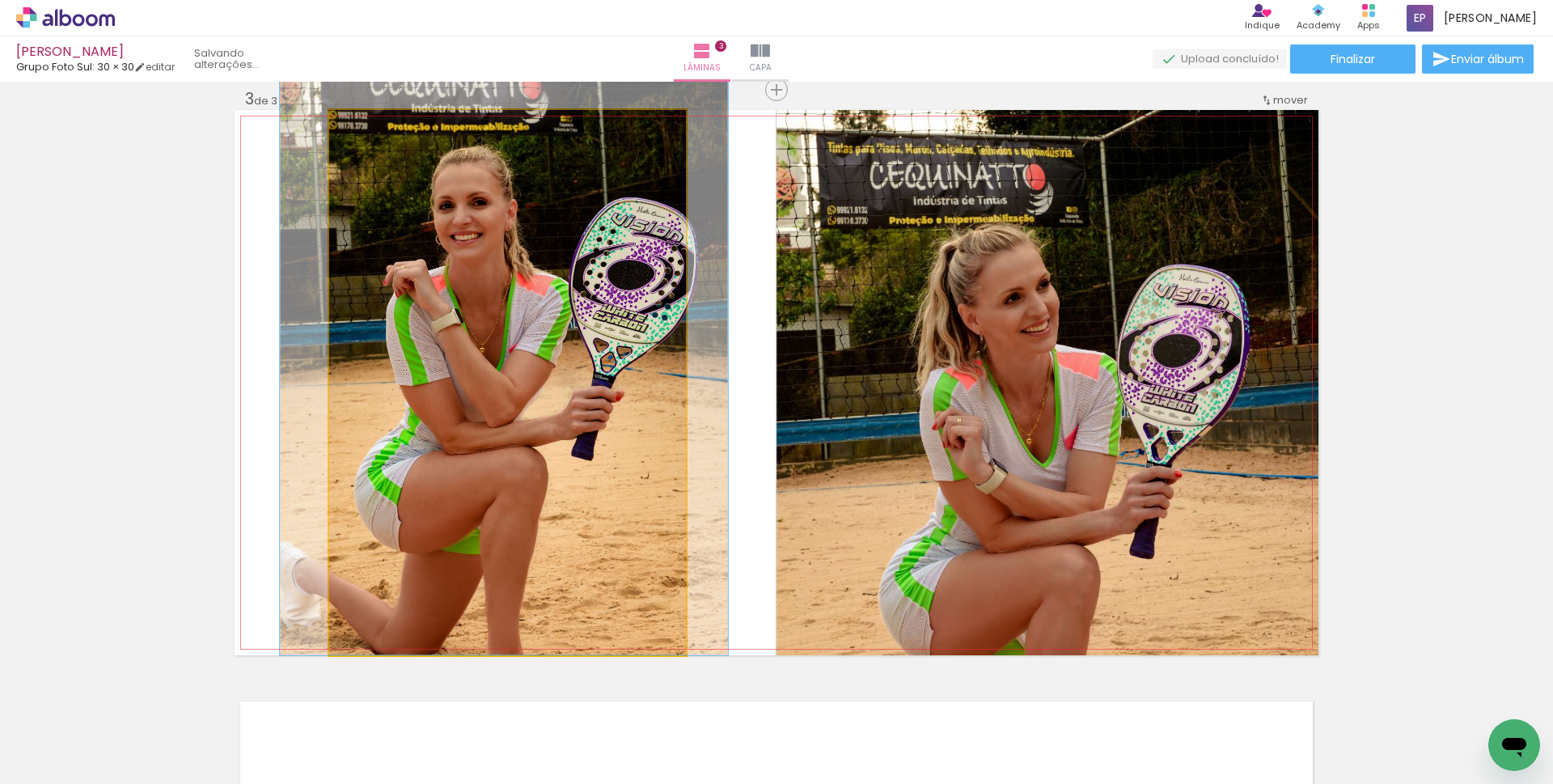
drag, startPoint x: 474, startPoint y: 318, endPoint x: 467, endPoint y: 255, distance: 63.4
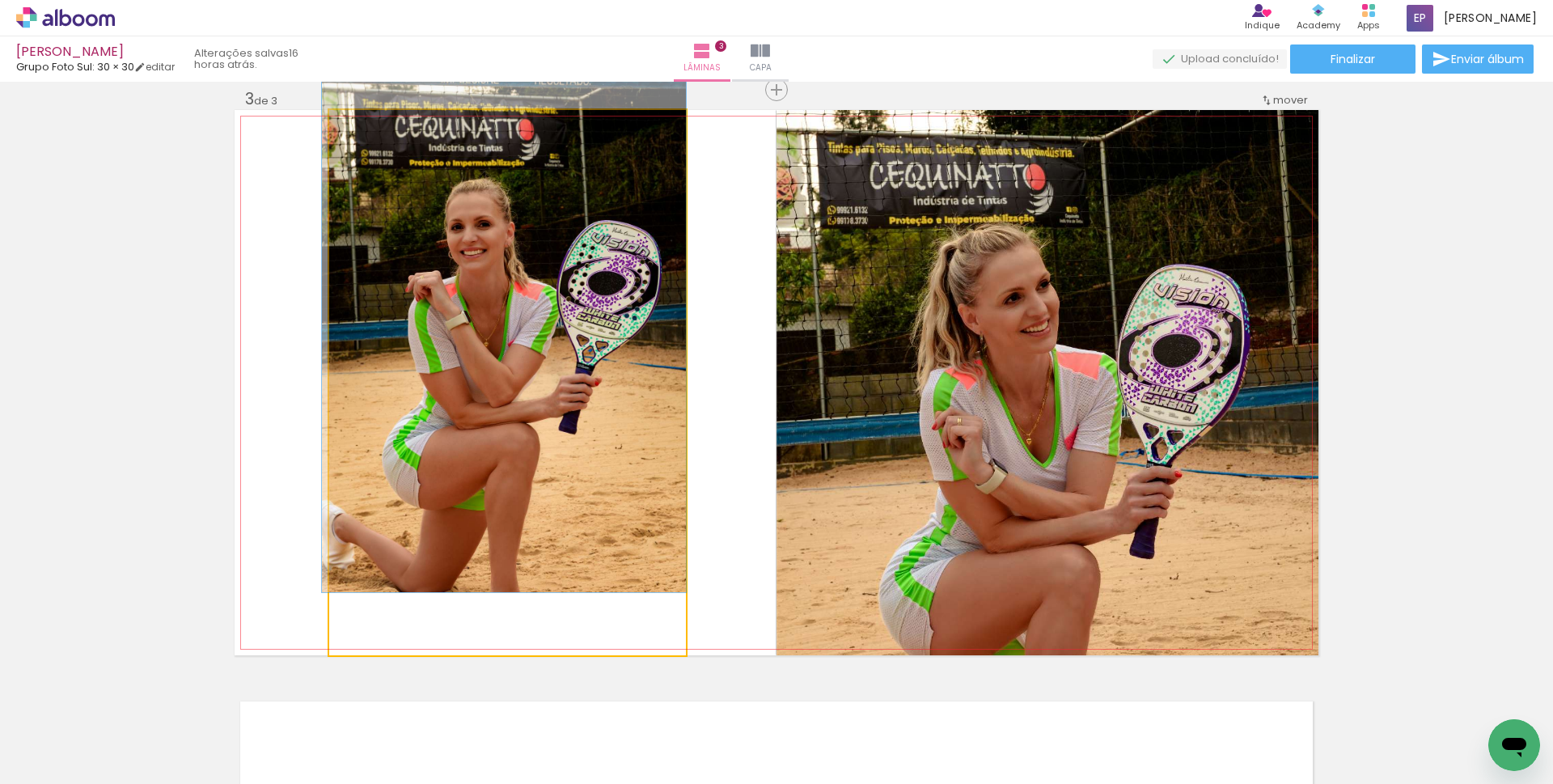
drag, startPoint x: 374, startPoint y: 130, endPoint x: 342, endPoint y: 132, distance: 32.1
type paper-slider "100"
click at [342, 132] on div at bounding box center [389, 127] width 112 height 24
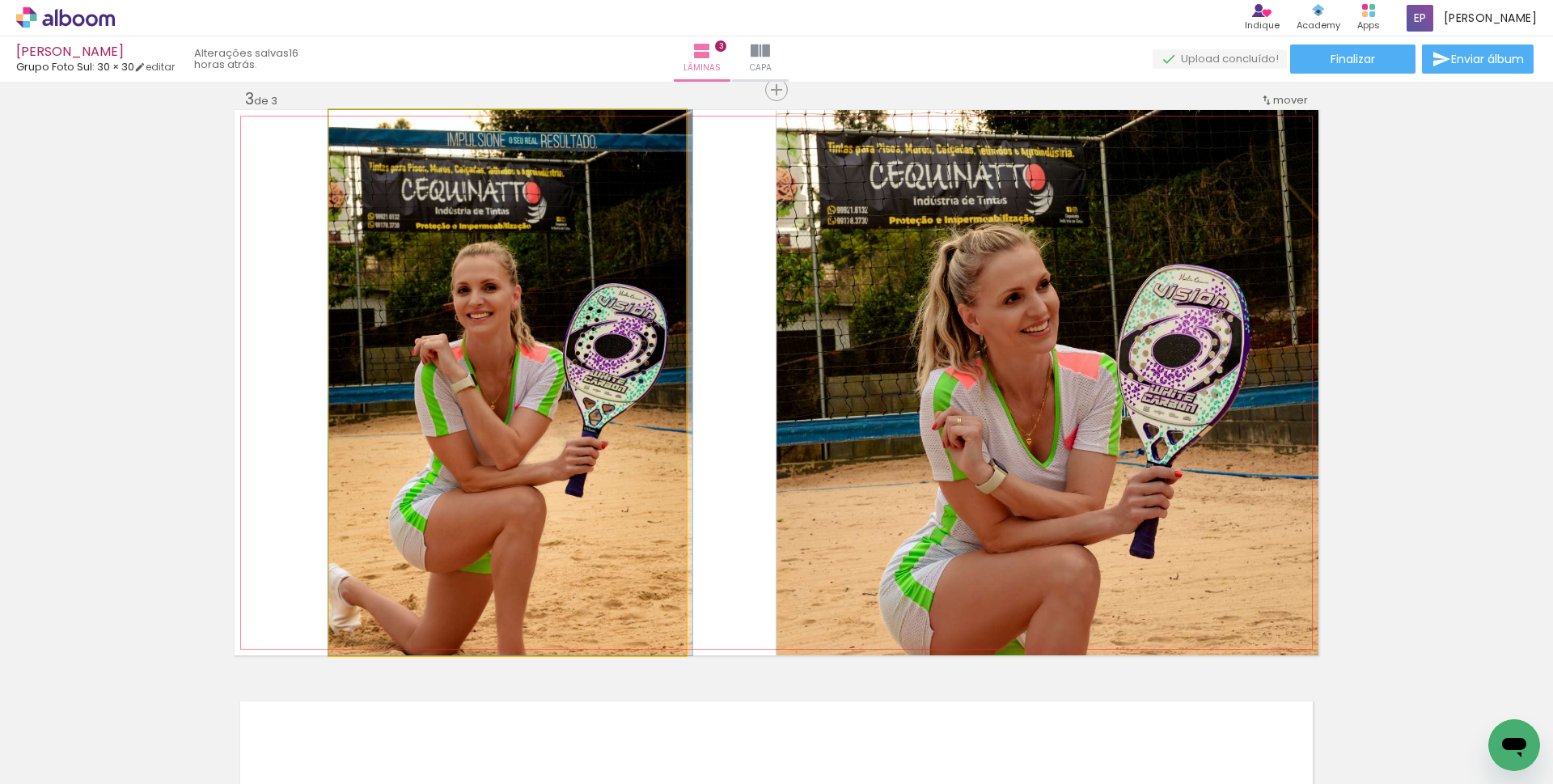
drag, startPoint x: 499, startPoint y: 367, endPoint x: 505, endPoint y: 388, distance: 21.8
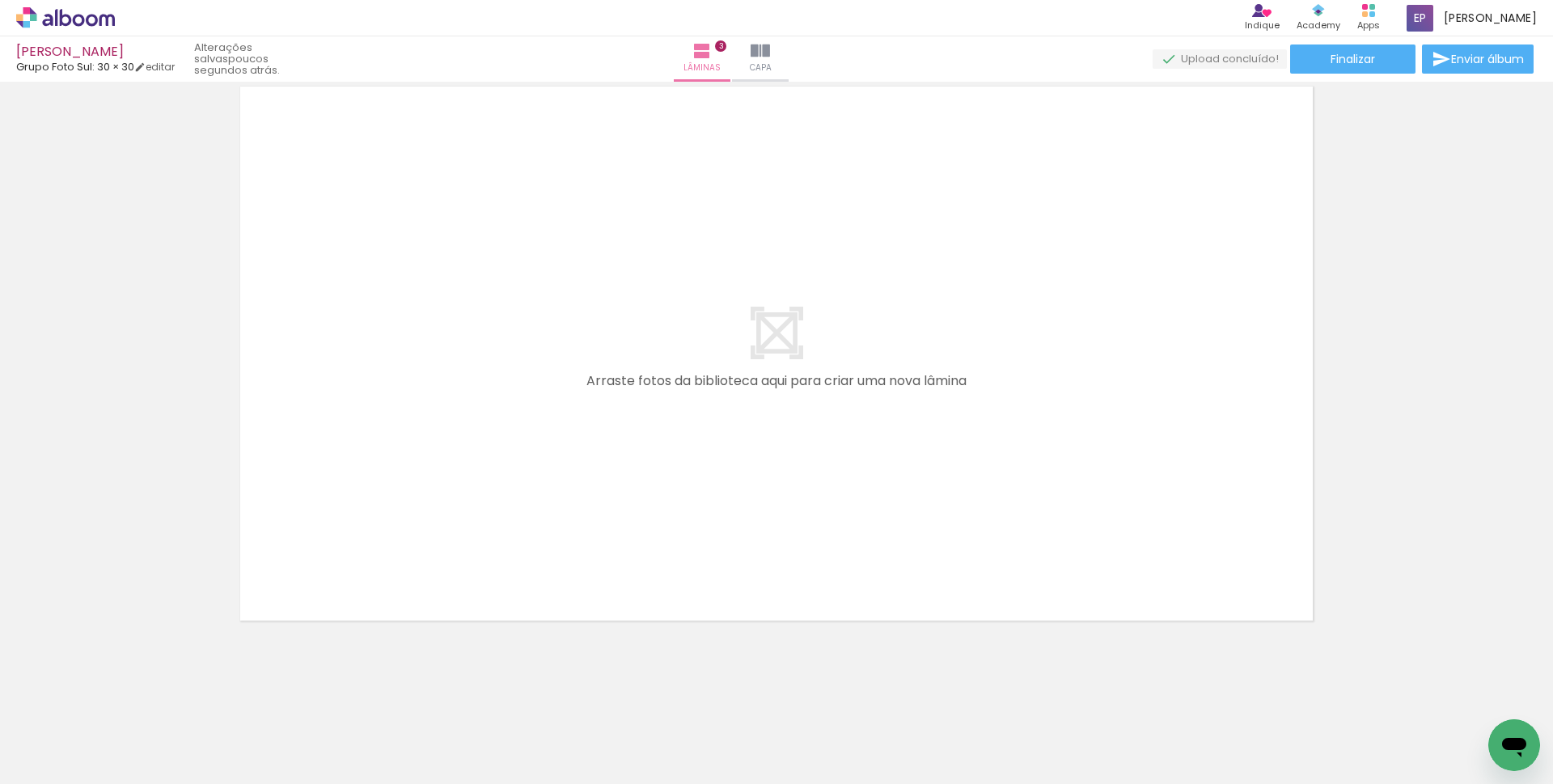
scroll to position [0, 21]
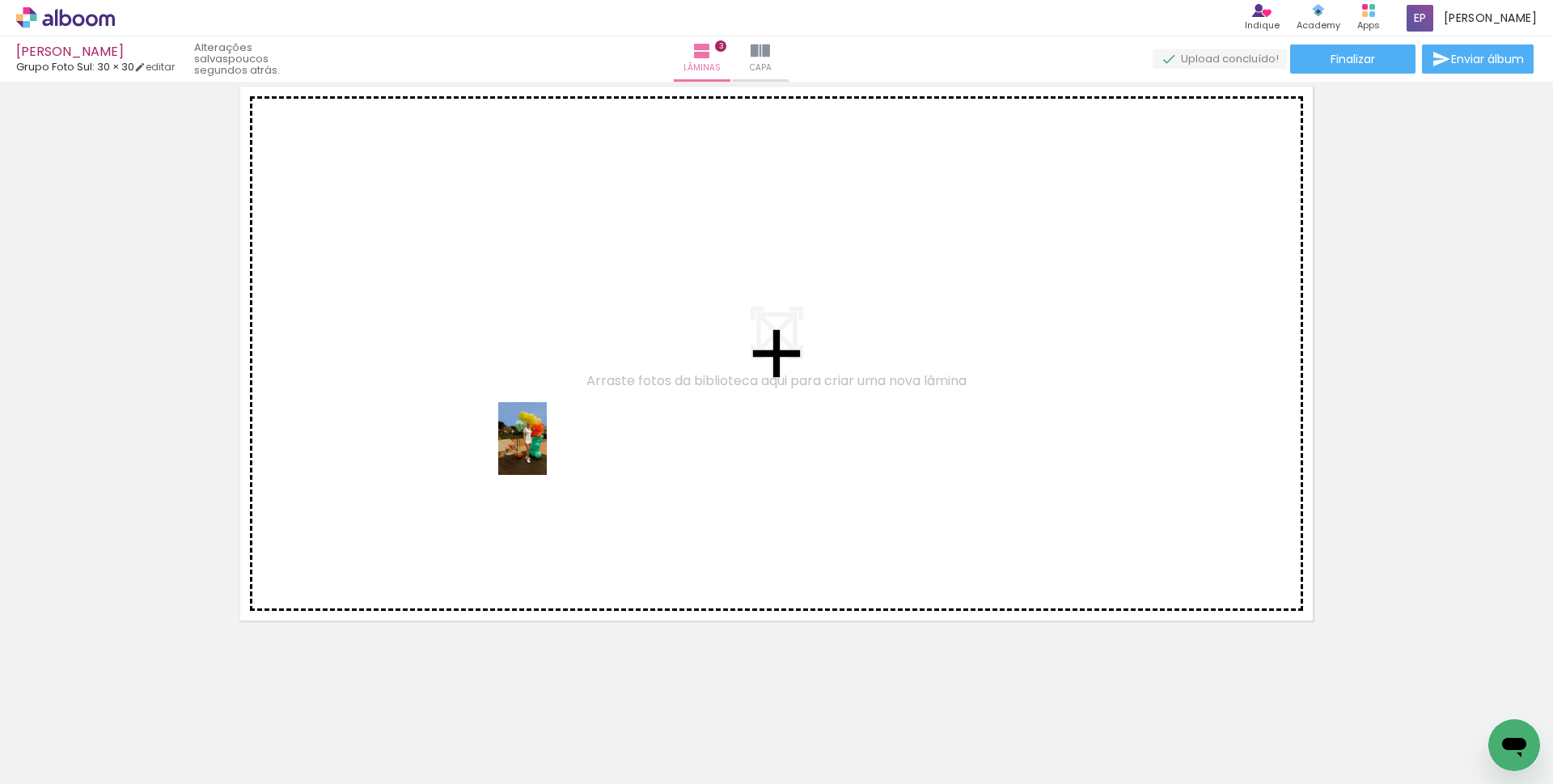
drag, startPoint x: 521, startPoint y: 740, endPoint x: 522, endPoint y: 410, distance: 330.0
click at [522, 410] on quentale-workspace at bounding box center [776, 392] width 1553 height 784
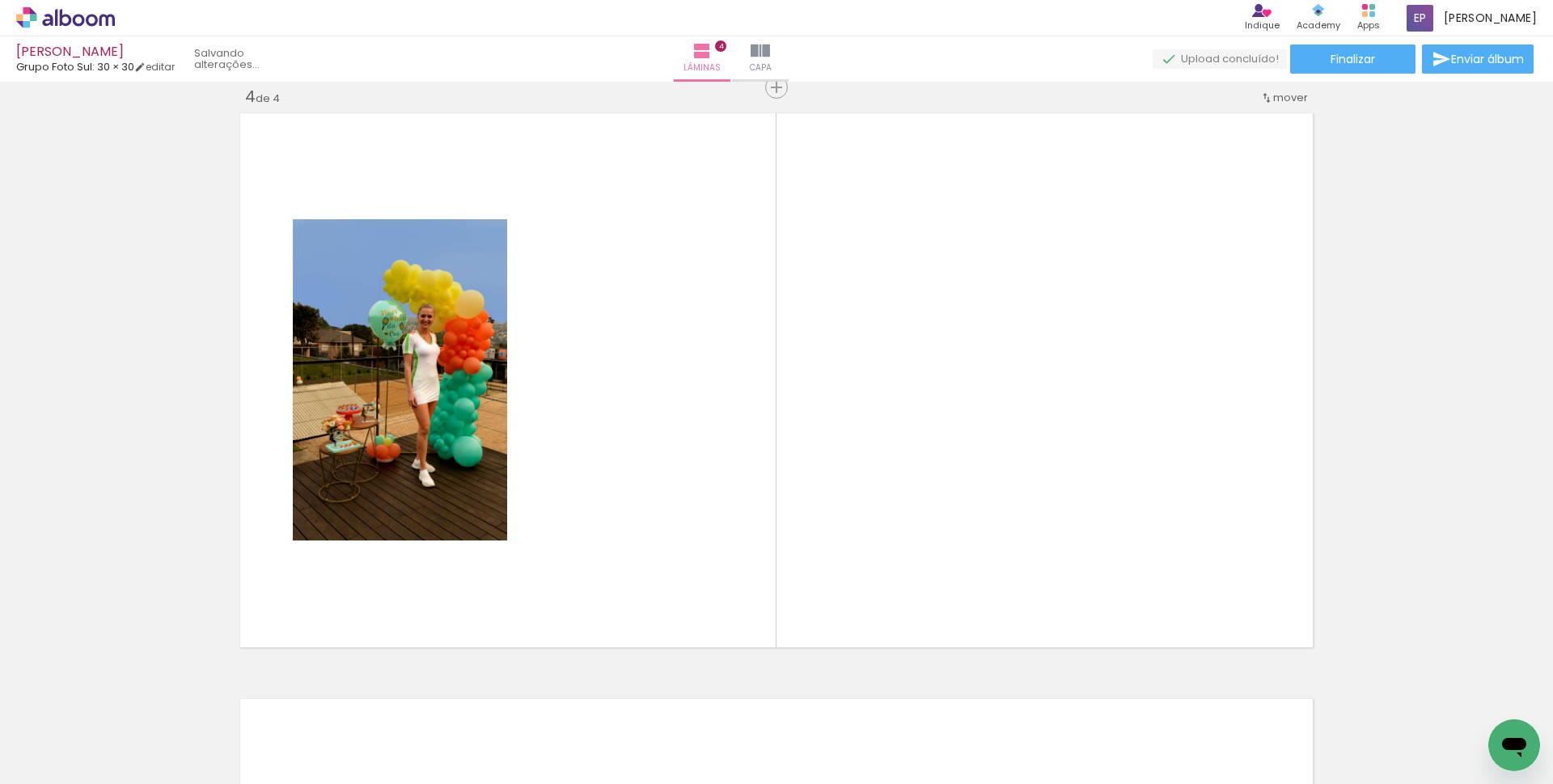
scroll to position [1775, 0]
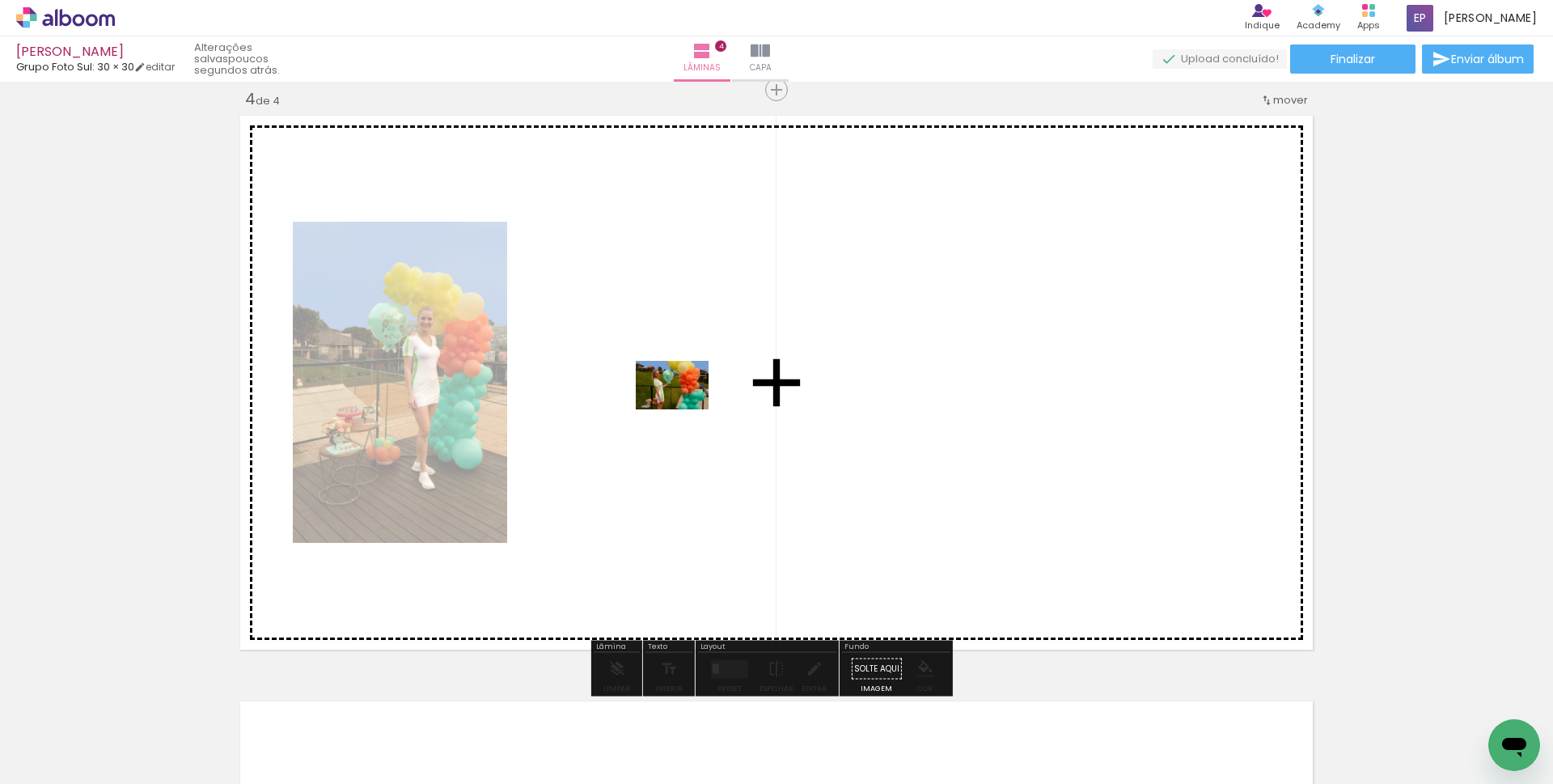
drag, startPoint x: 633, startPoint y: 693, endPoint x: 681, endPoint y: 404, distance: 293.0
click at [681, 404] on quentale-workspace at bounding box center [776, 392] width 1553 height 784
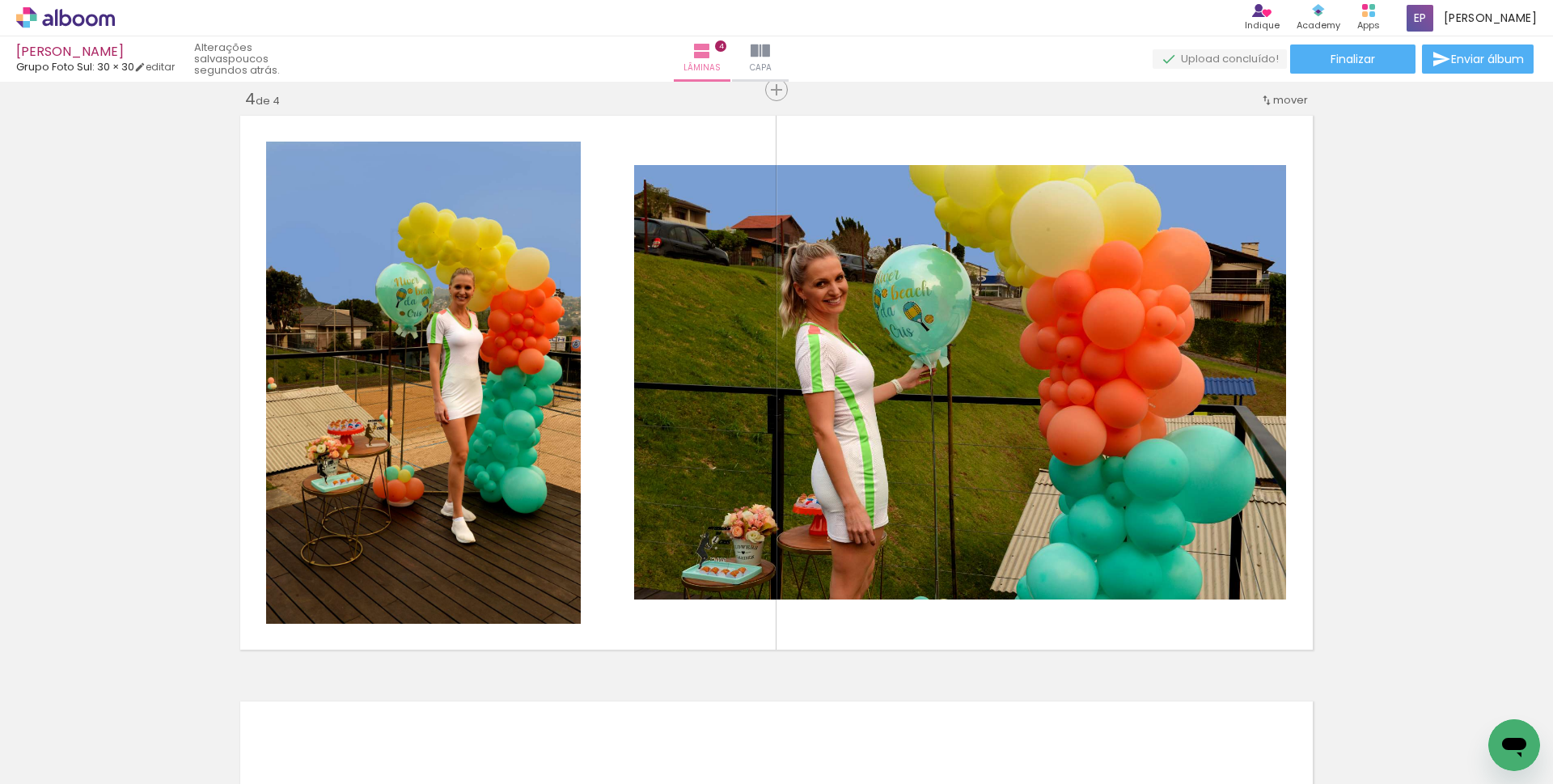
scroll to position [0, 1155]
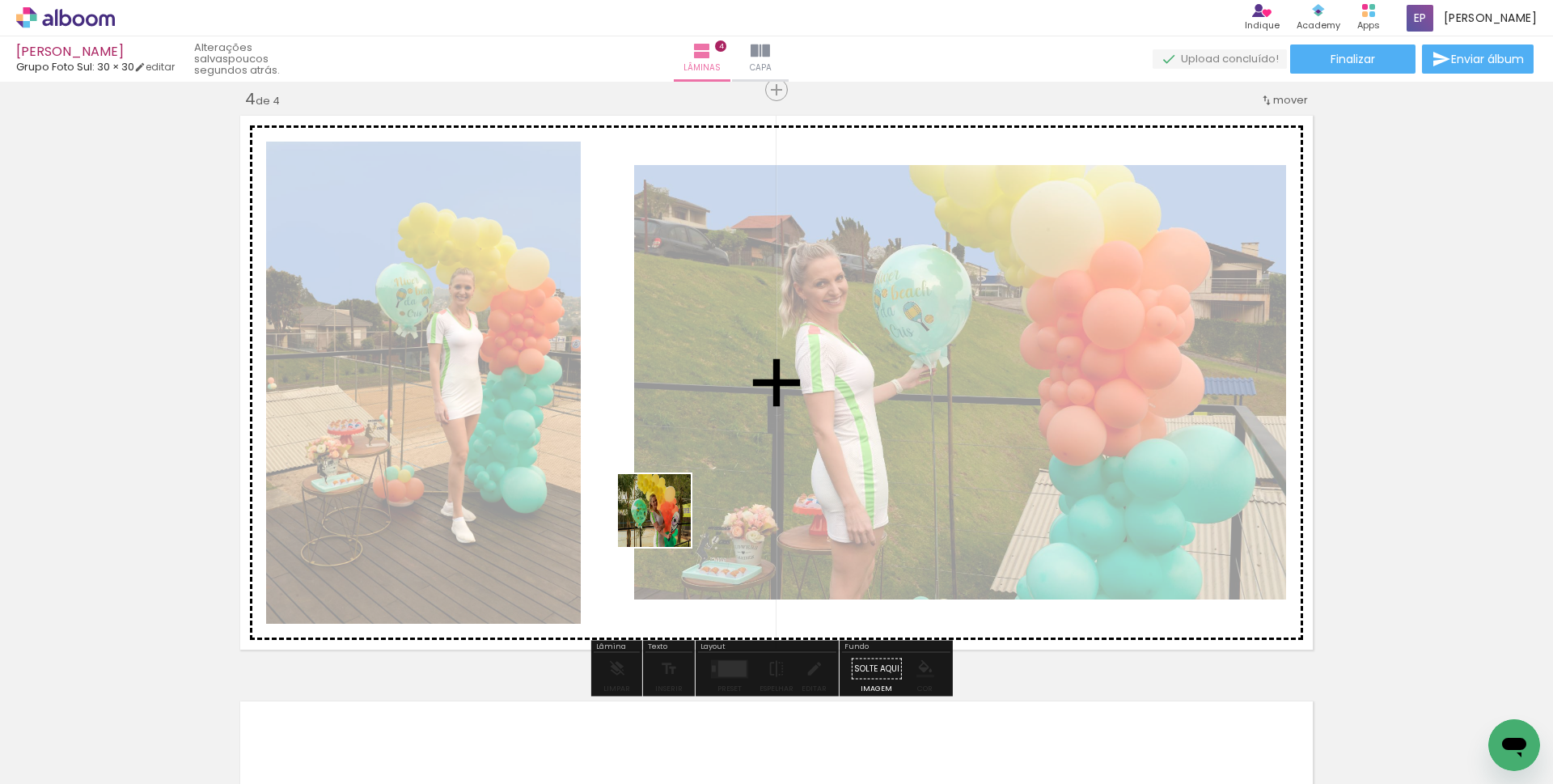
drag, startPoint x: 469, startPoint y: 737, endPoint x: 687, endPoint y: 487, distance: 331.7
click at [687, 487] on quentale-workspace at bounding box center [776, 392] width 1553 height 784
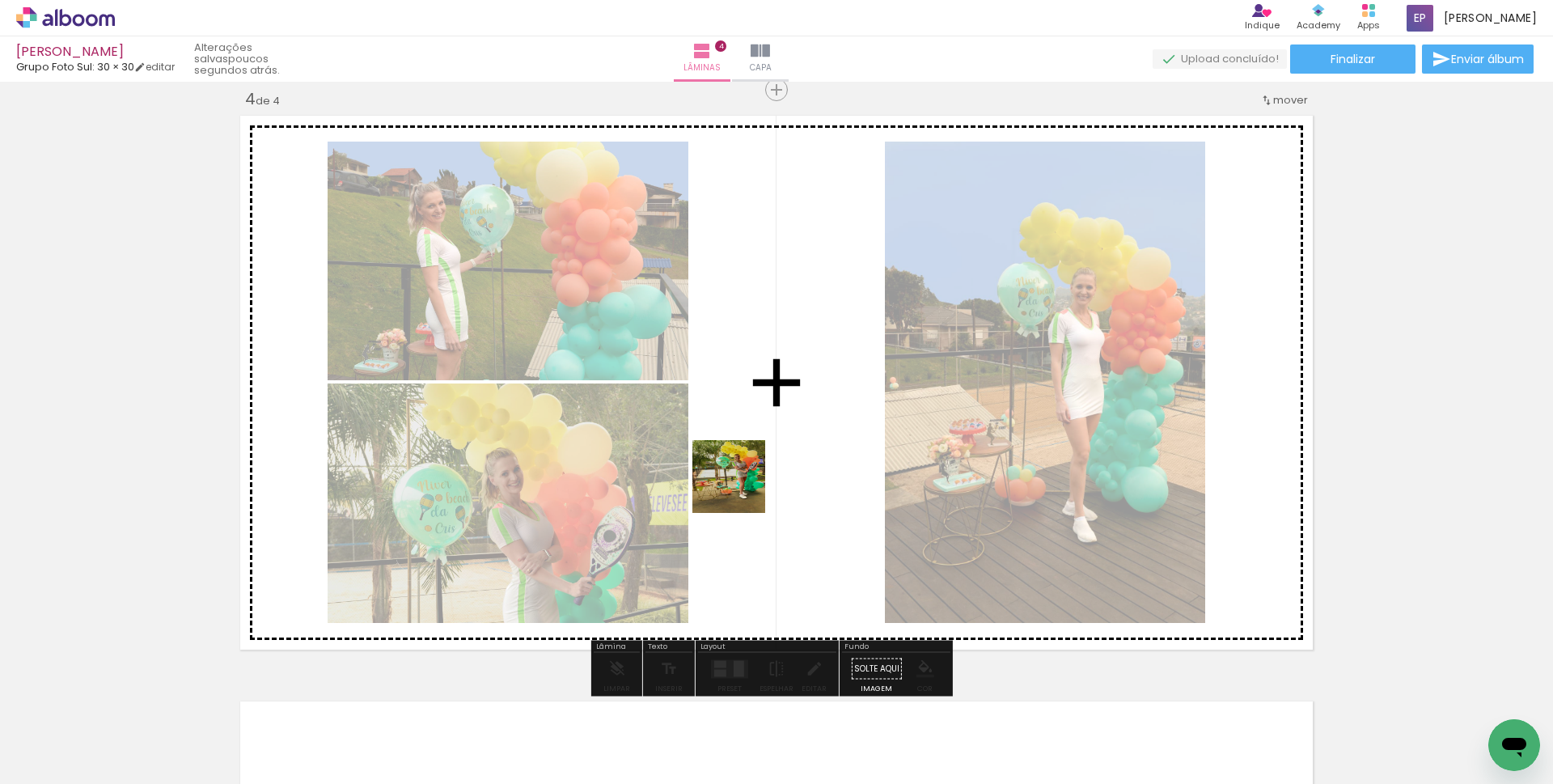
drag, startPoint x: 562, startPoint y: 715, endPoint x: 730, endPoint y: 648, distance: 180.9
click at [806, 380] on quentale-workspace at bounding box center [776, 392] width 1553 height 784
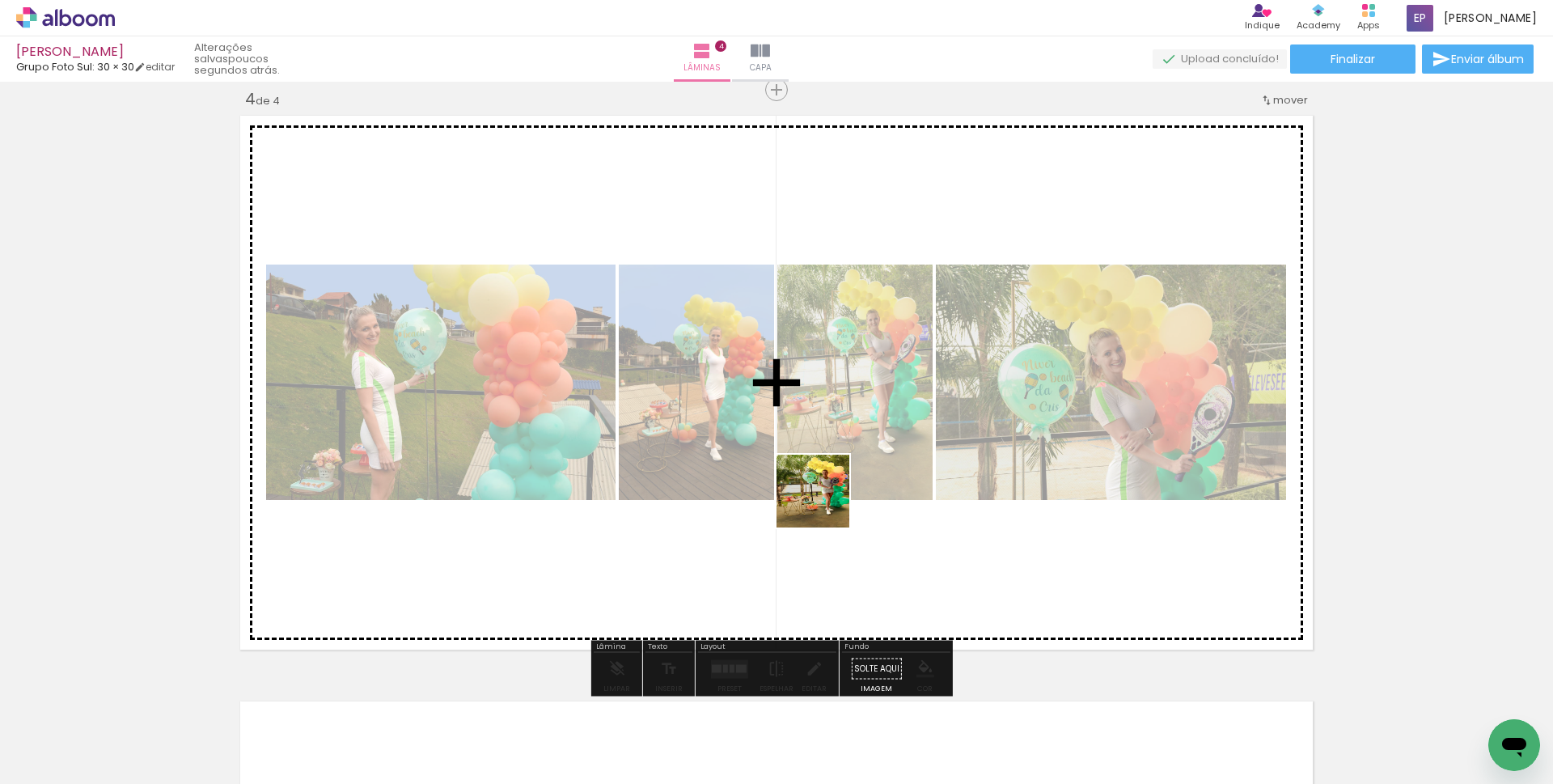
drag, startPoint x: 655, startPoint y: 727, endPoint x: 719, endPoint y: 743, distance: 66.0
click at [870, 434] on quentale-workspace at bounding box center [776, 392] width 1553 height 784
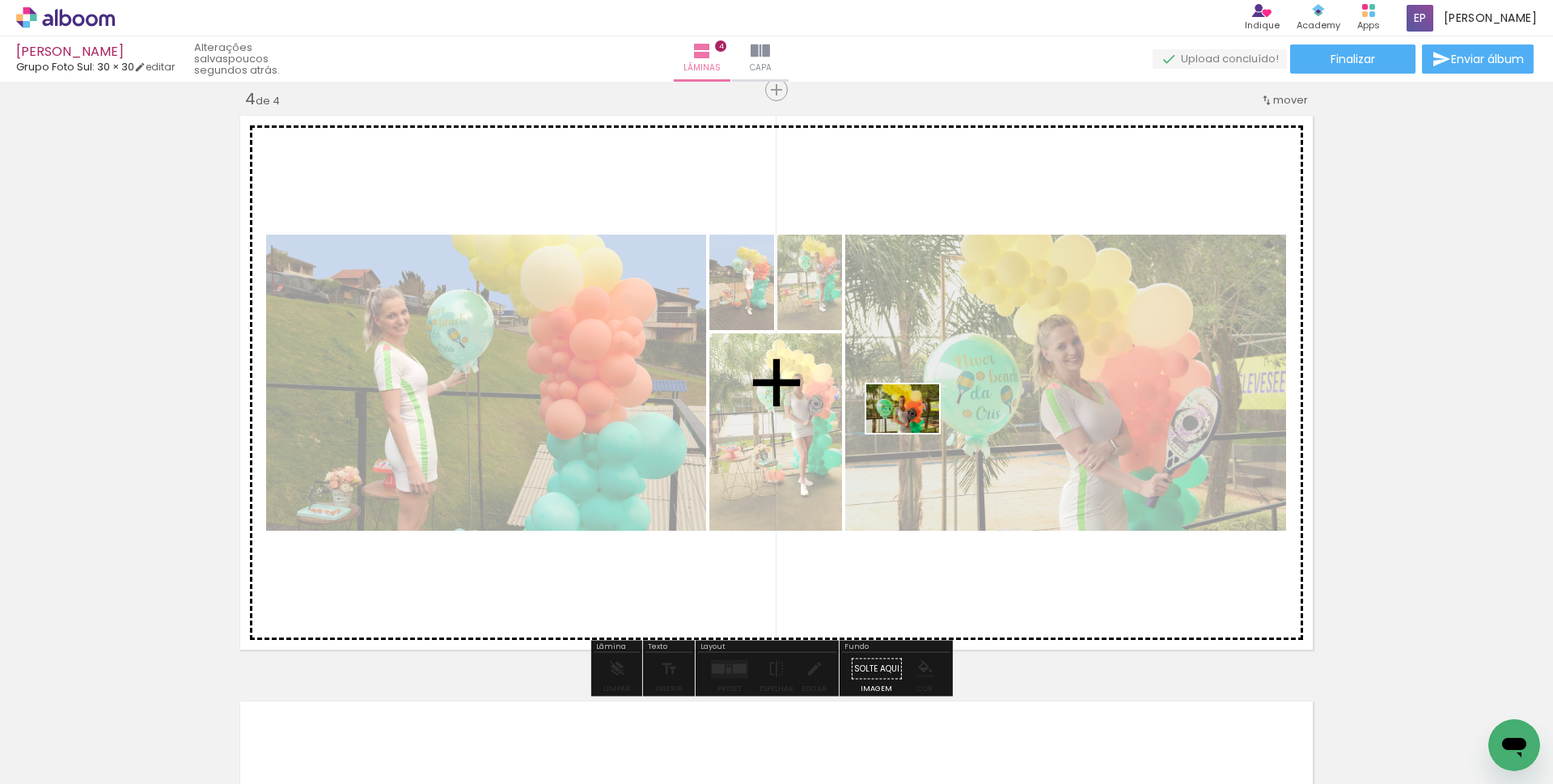
drag, startPoint x: 731, startPoint y: 743, endPoint x: 918, endPoint y: 426, distance: 368.0
click at [916, 427] on quentale-workspace at bounding box center [776, 392] width 1553 height 784
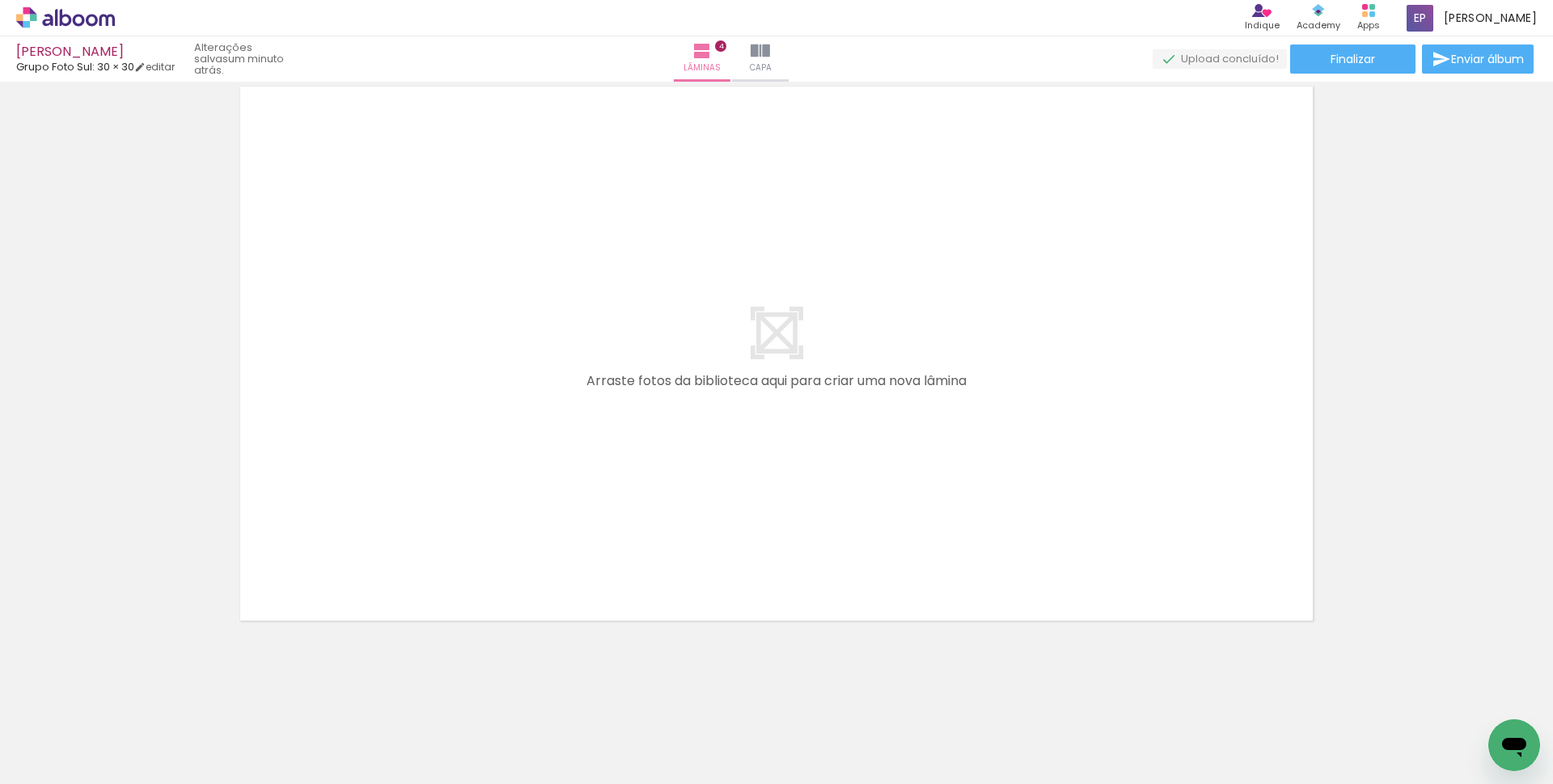
scroll to position [0, 0]
click at [1217, 58] on quentale-upload-monitor at bounding box center [1219, 58] width 134 height 20
drag, startPoint x: 857, startPoint y: 738, endPoint x: 955, endPoint y: 657, distance: 127.1
click at [996, 409] on quentale-workspace at bounding box center [776, 392] width 1553 height 784
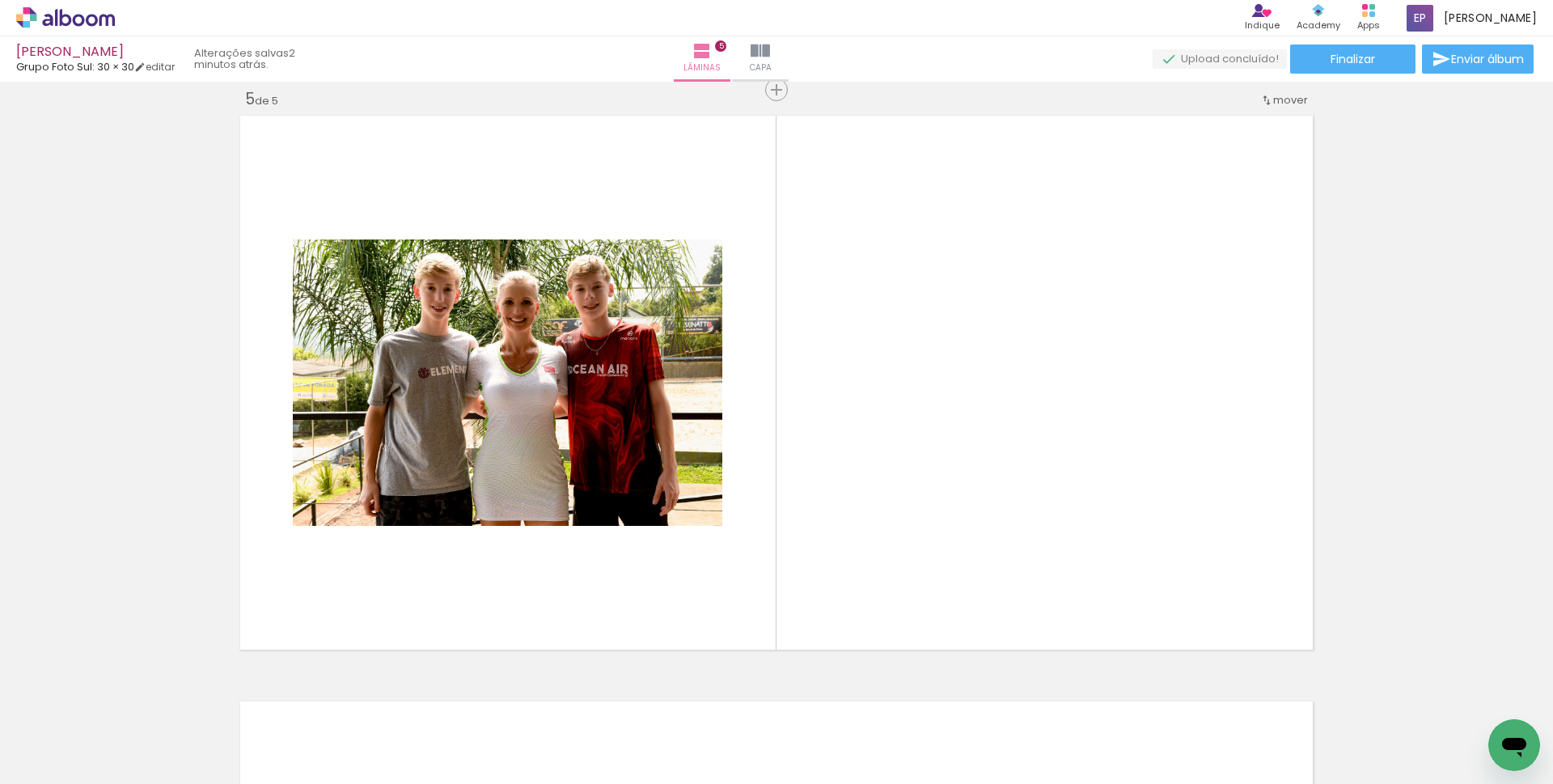
scroll to position [2361, 0]
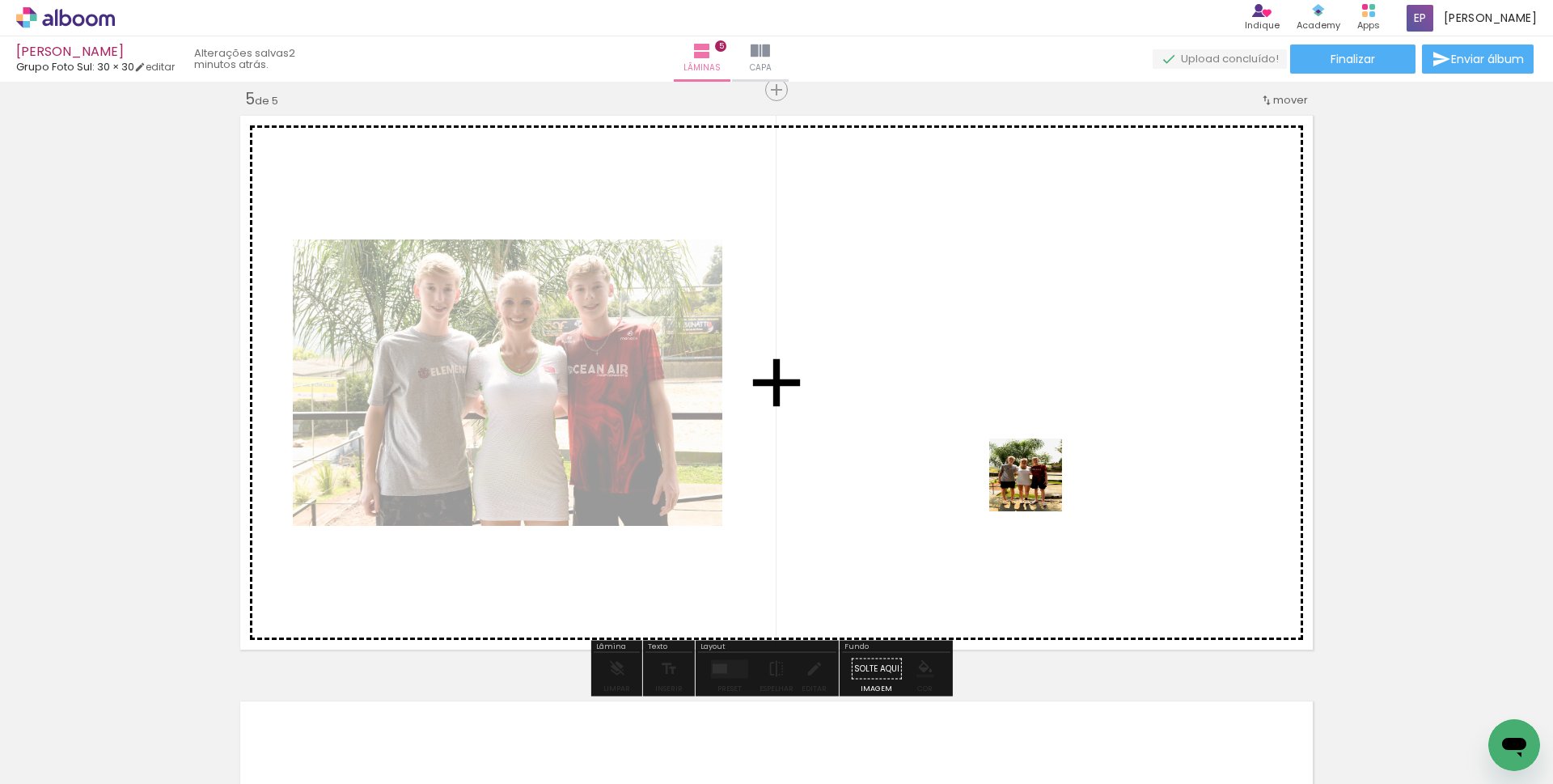
drag, startPoint x: 936, startPoint y: 729, endPoint x: 1041, endPoint y: 390, distance: 354.9
click at [1041, 390] on quentale-workspace at bounding box center [776, 392] width 1553 height 784
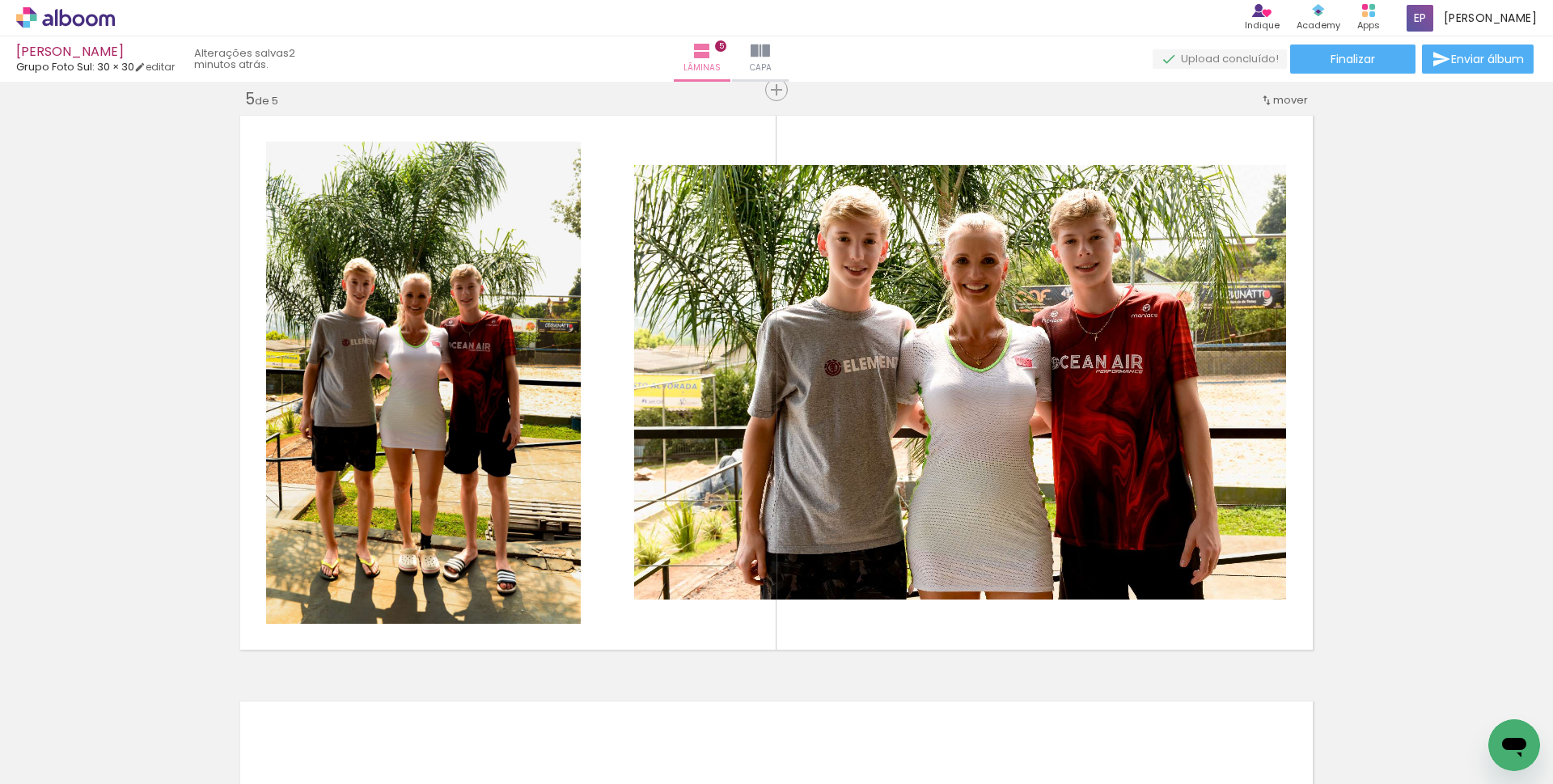
scroll to position [0, 6597]
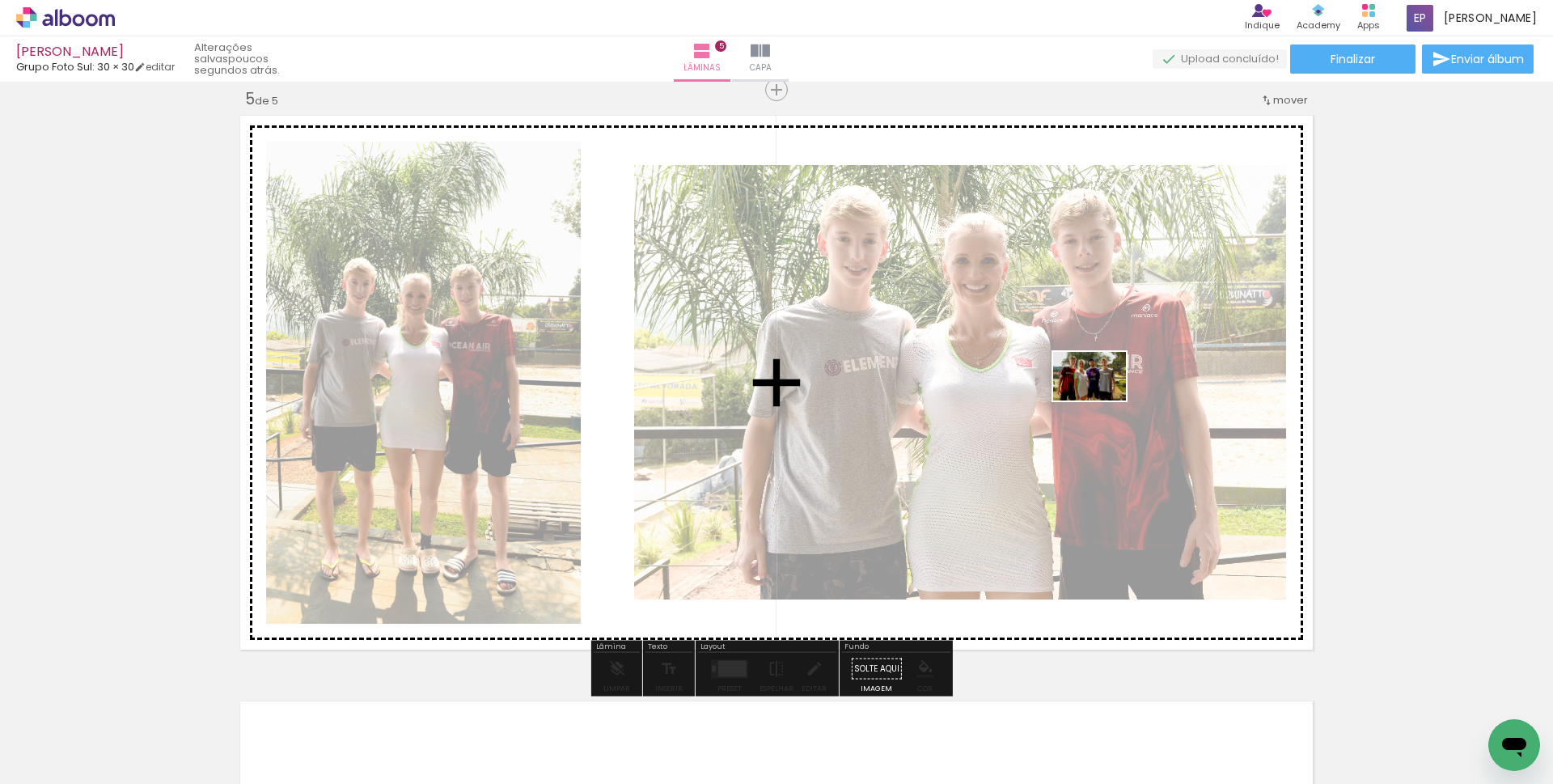
drag, startPoint x: 1185, startPoint y: 733, endPoint x: 1101, endPoint y: 401, distance: 342.5
click at [1101, 401] on quentale-workspace at bounding box center [776, 392] width 1553 height 784
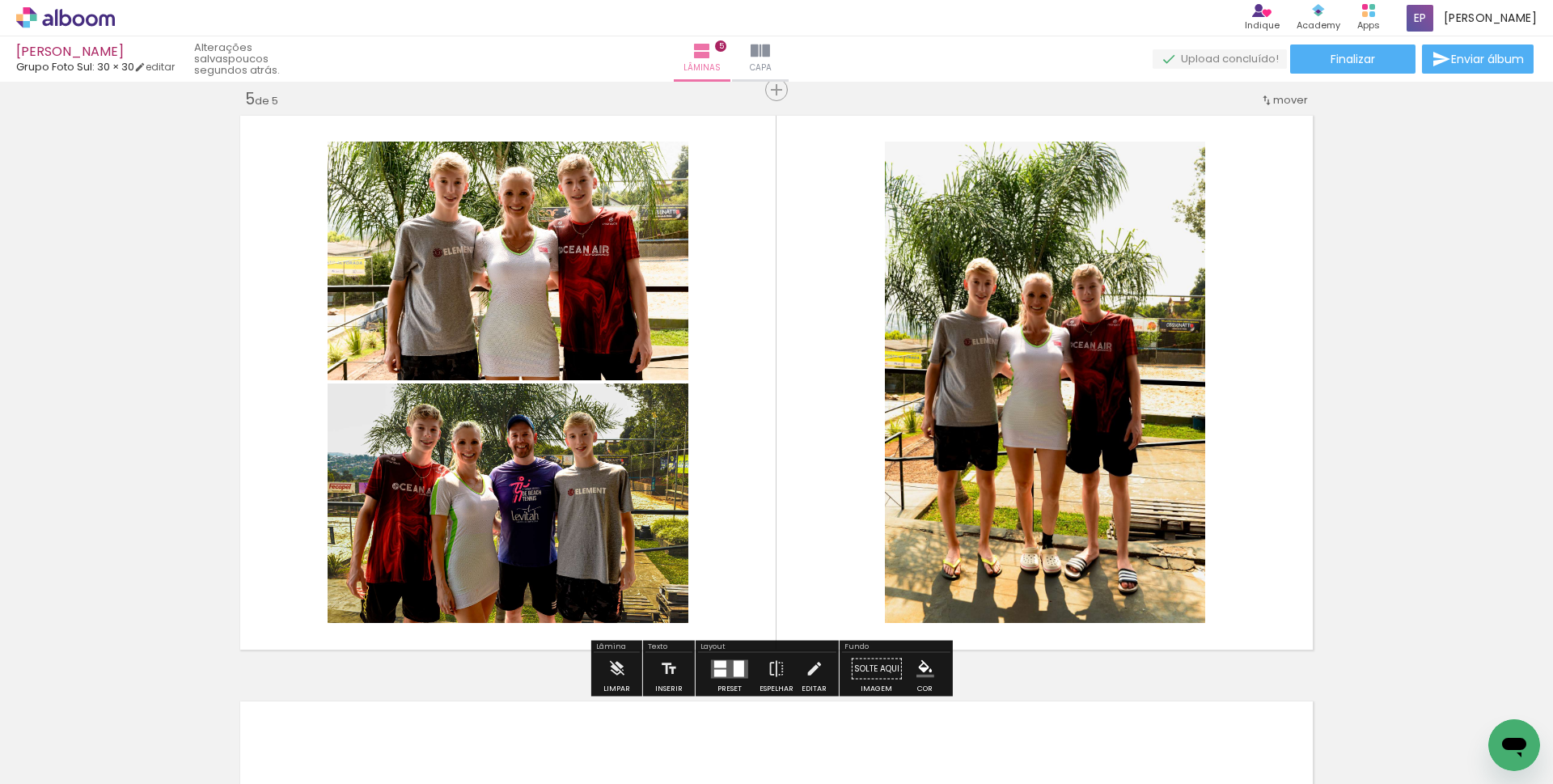
click at [729, 665] on quentale-layouter at bounding box center [730, 668] width 37 height 18
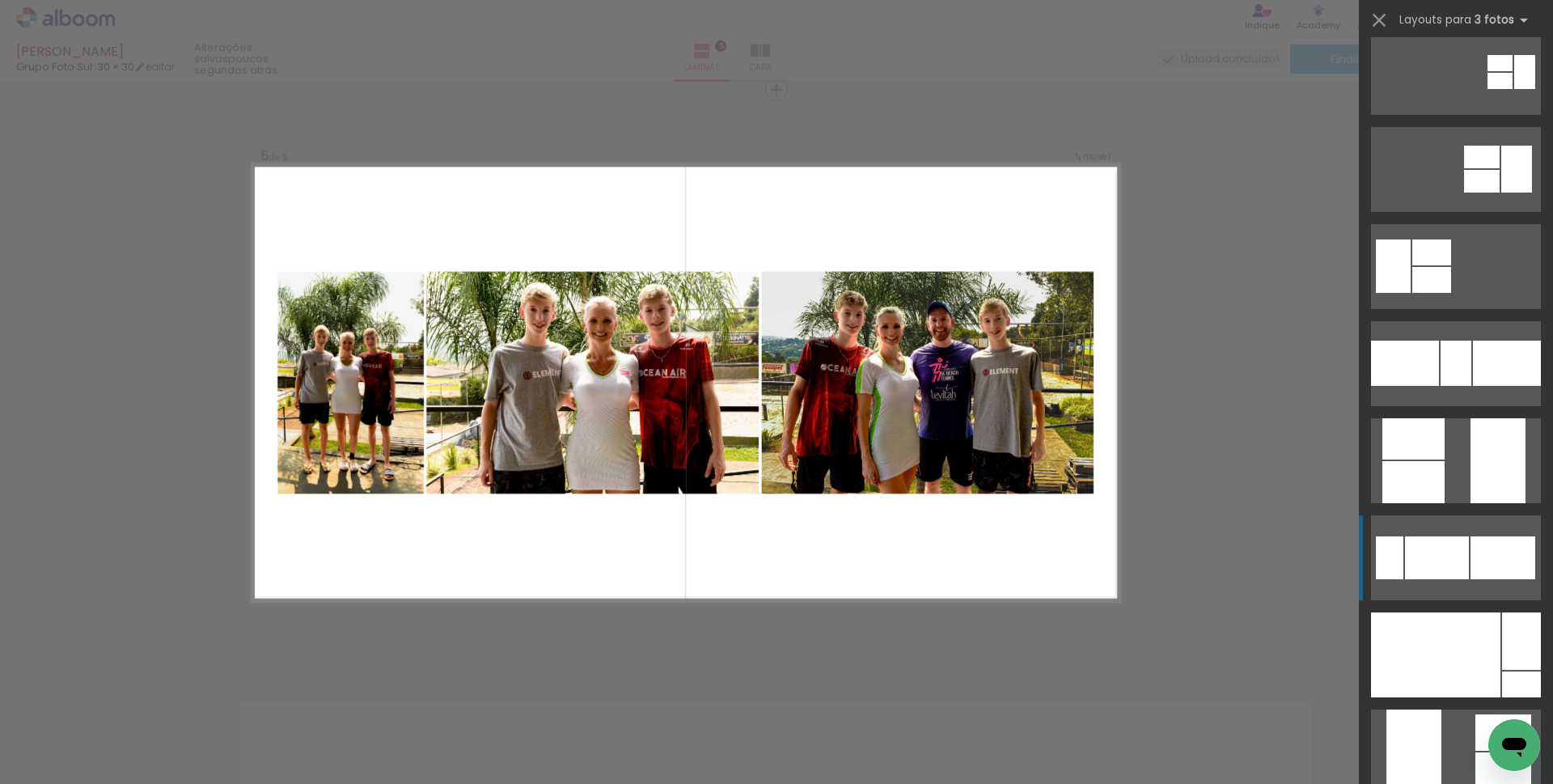
scroll to position [242, 0]
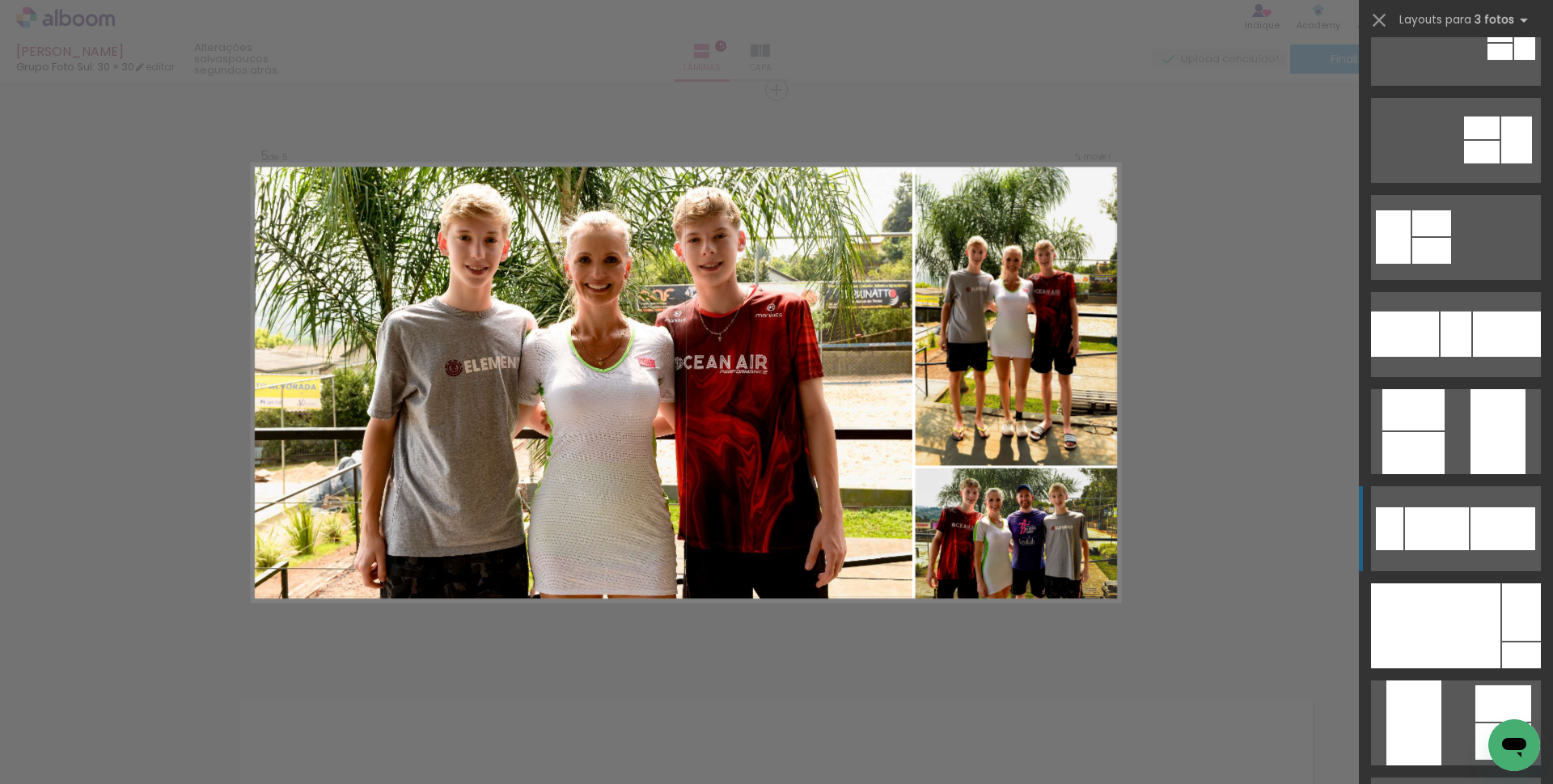
click at [1456, 659] on div at bounding box center [1435, 625] width 129 height 85
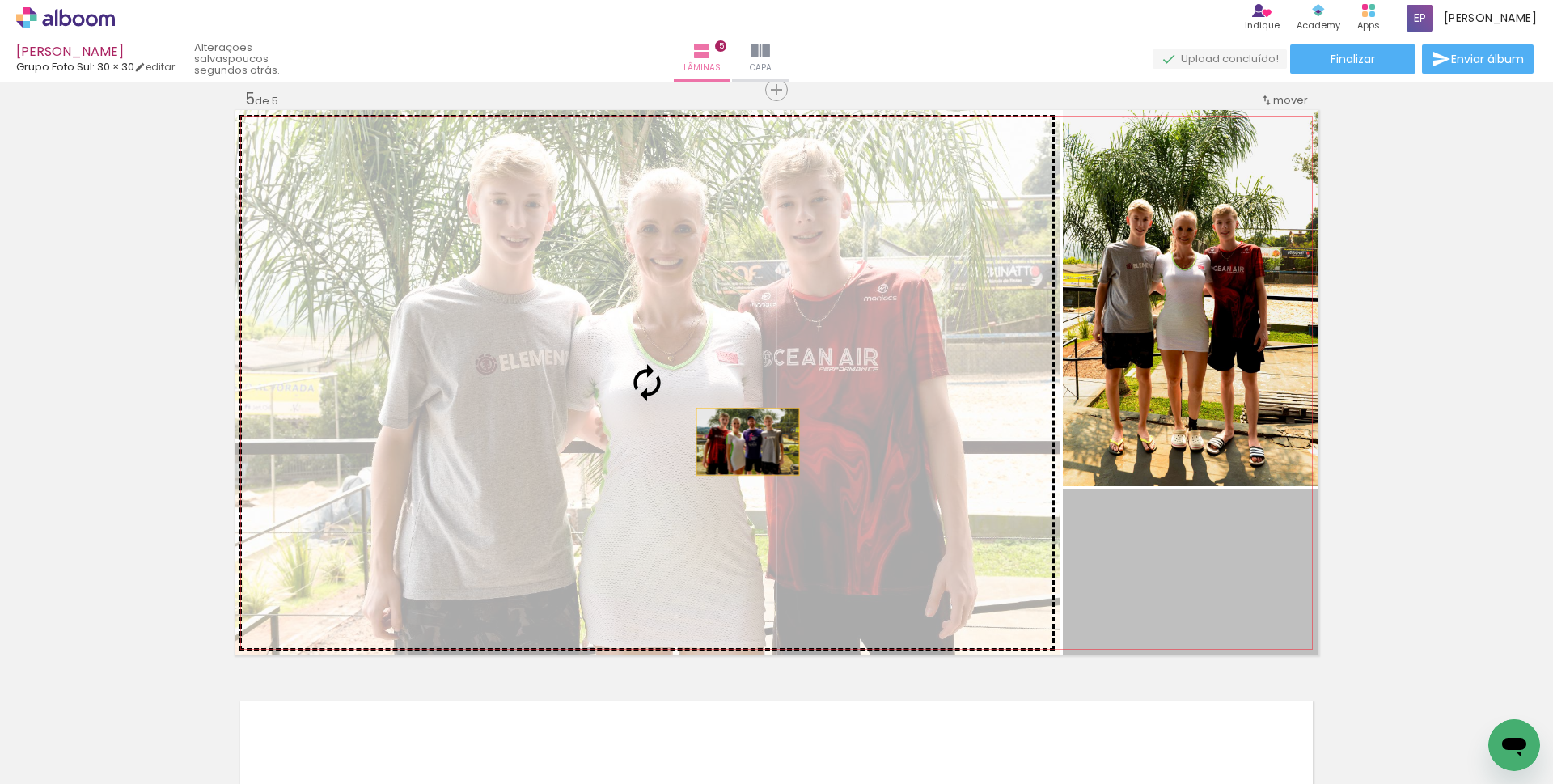
drag, startPoint x: 1213, startPoint y: 604, endPoint x: 693, endPoint y: 419, distance: 551.9
click at [0, 0] on slot at bounding box center [0, 0] width 0 height 0
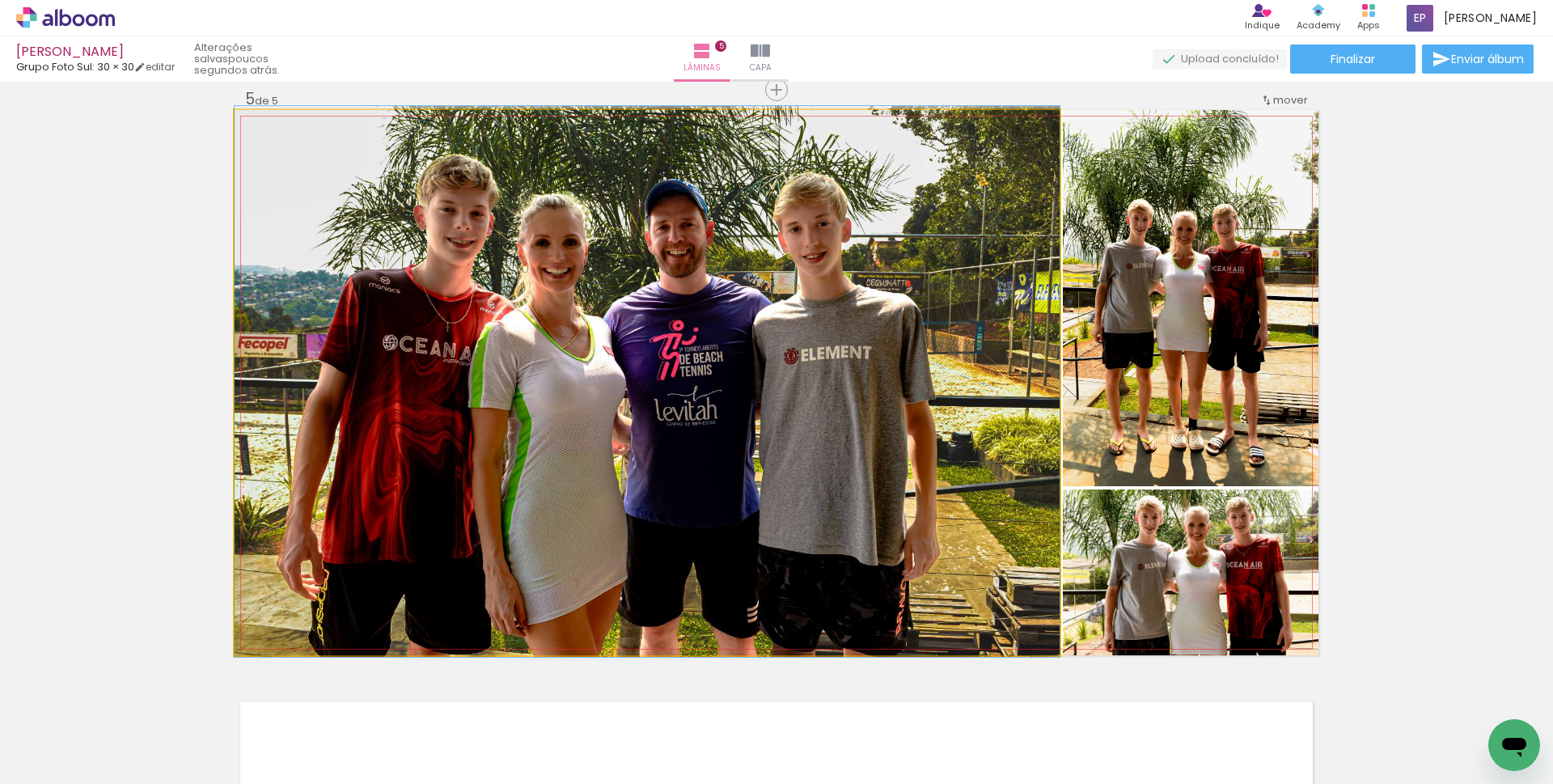
drag, startPoint x: 681, startPoint y: 417, endPoint x: 702, endPoint y: 415, distance: 21.1
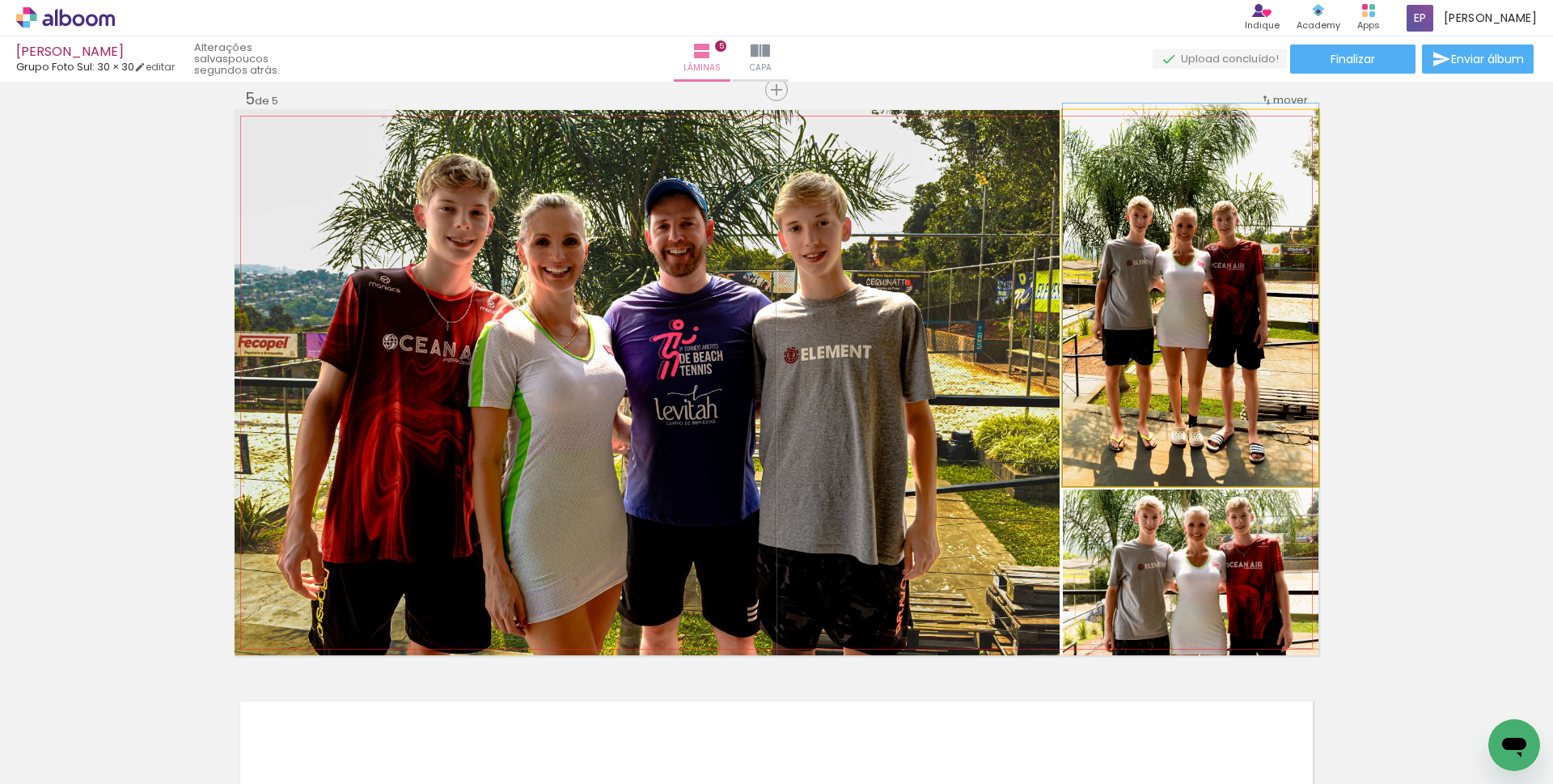
drag, startPoint x: 1194, startPoint y: 354, endPoint x: 1188, endPoint y: 449, distance: 95.2
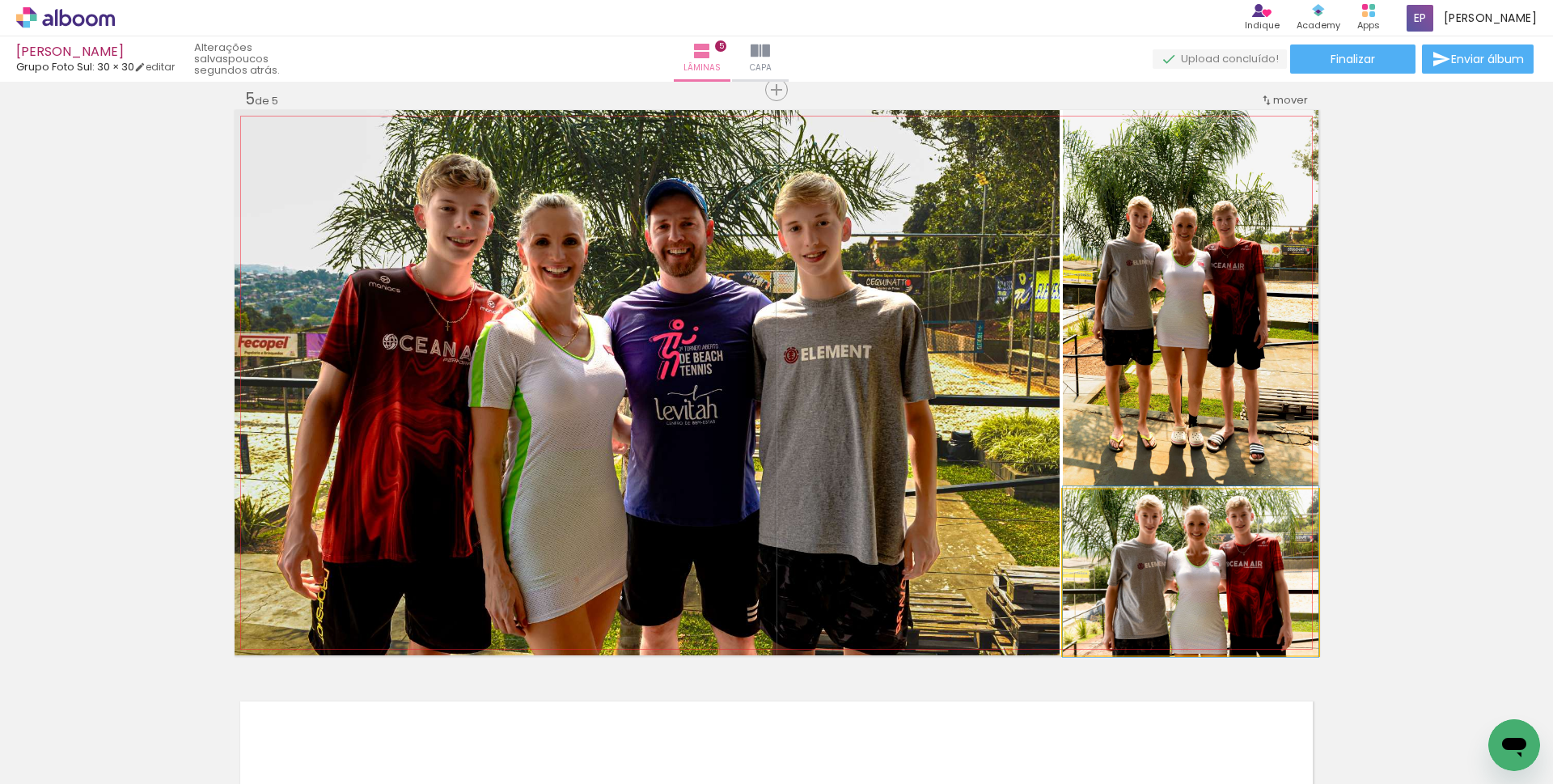
drag, startPoint x: 1194, startPoint y: 570, endPoint x: 1312, endPoint y: 577, distance: 118.2
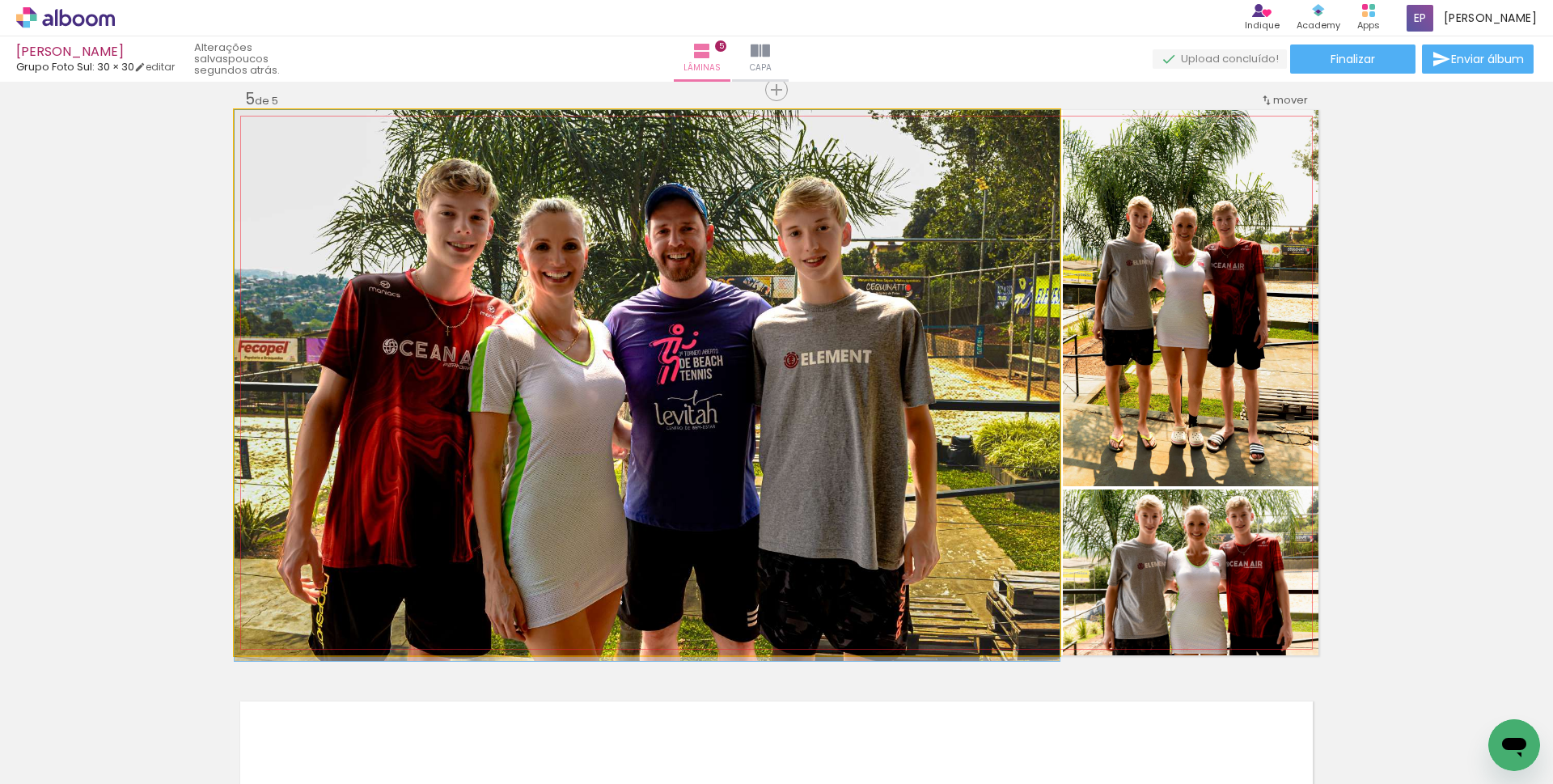
drag, startPoint x: 672, startPoint y: 355, endPoint x: 677, endPoint y: 375, distance: 20.6
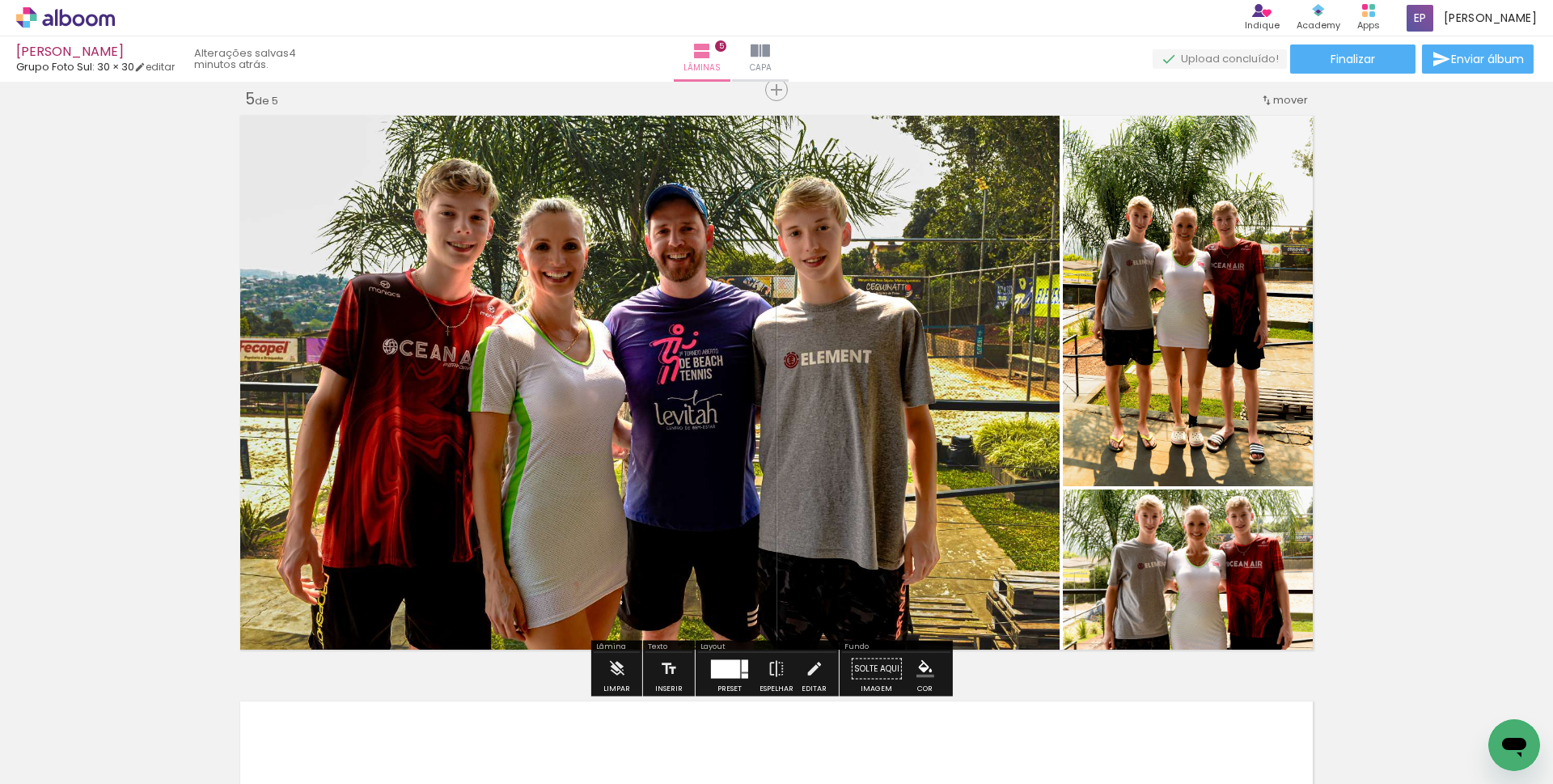
click at [69, 763] on span "Adicionar Fotos" at bounding box center [58, 762] width 49 height 18
click at [0, 0] on input "file" at bounding box center [0, 0] width 0 height 0
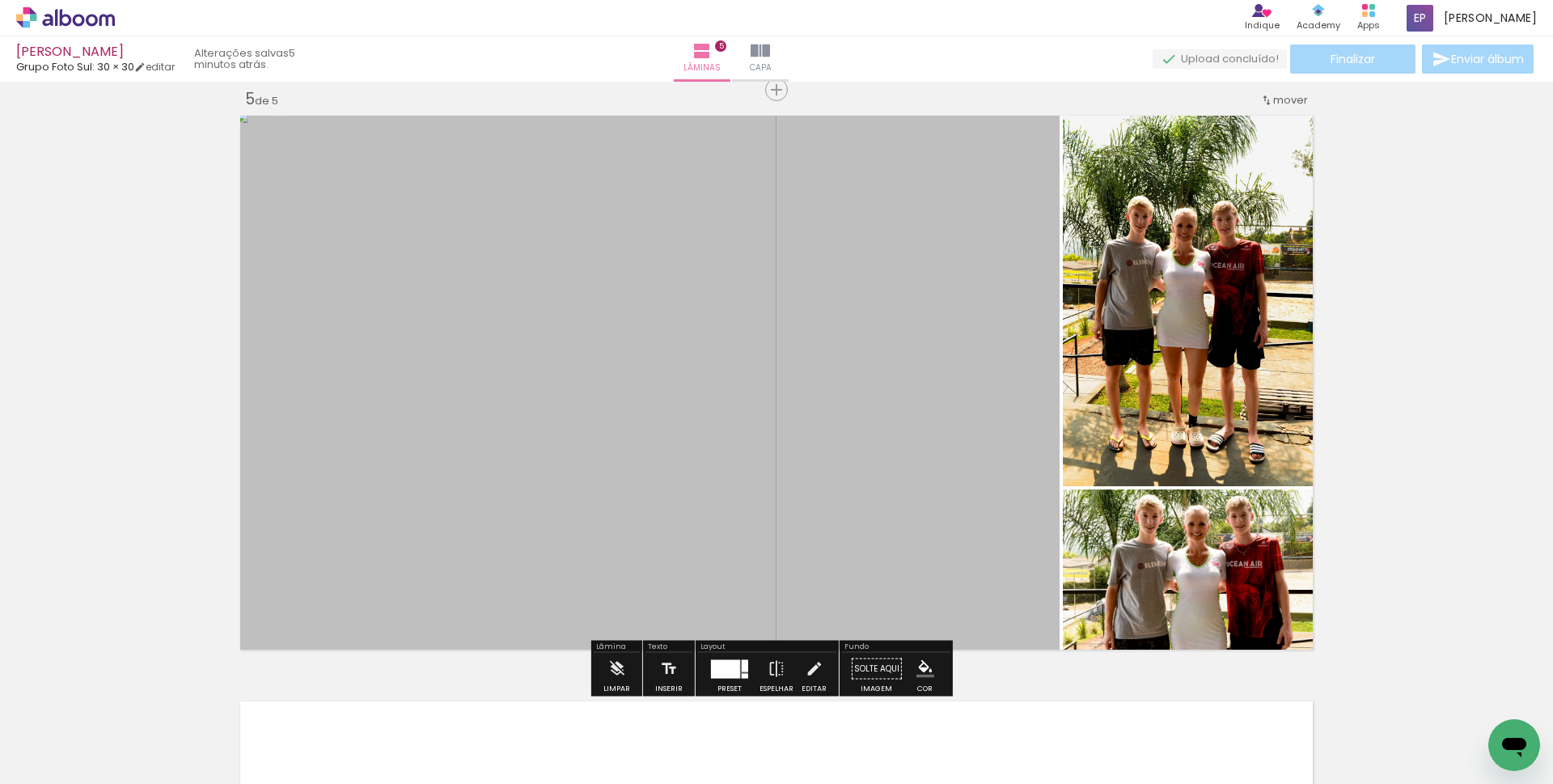
scroll to position [0, 0]
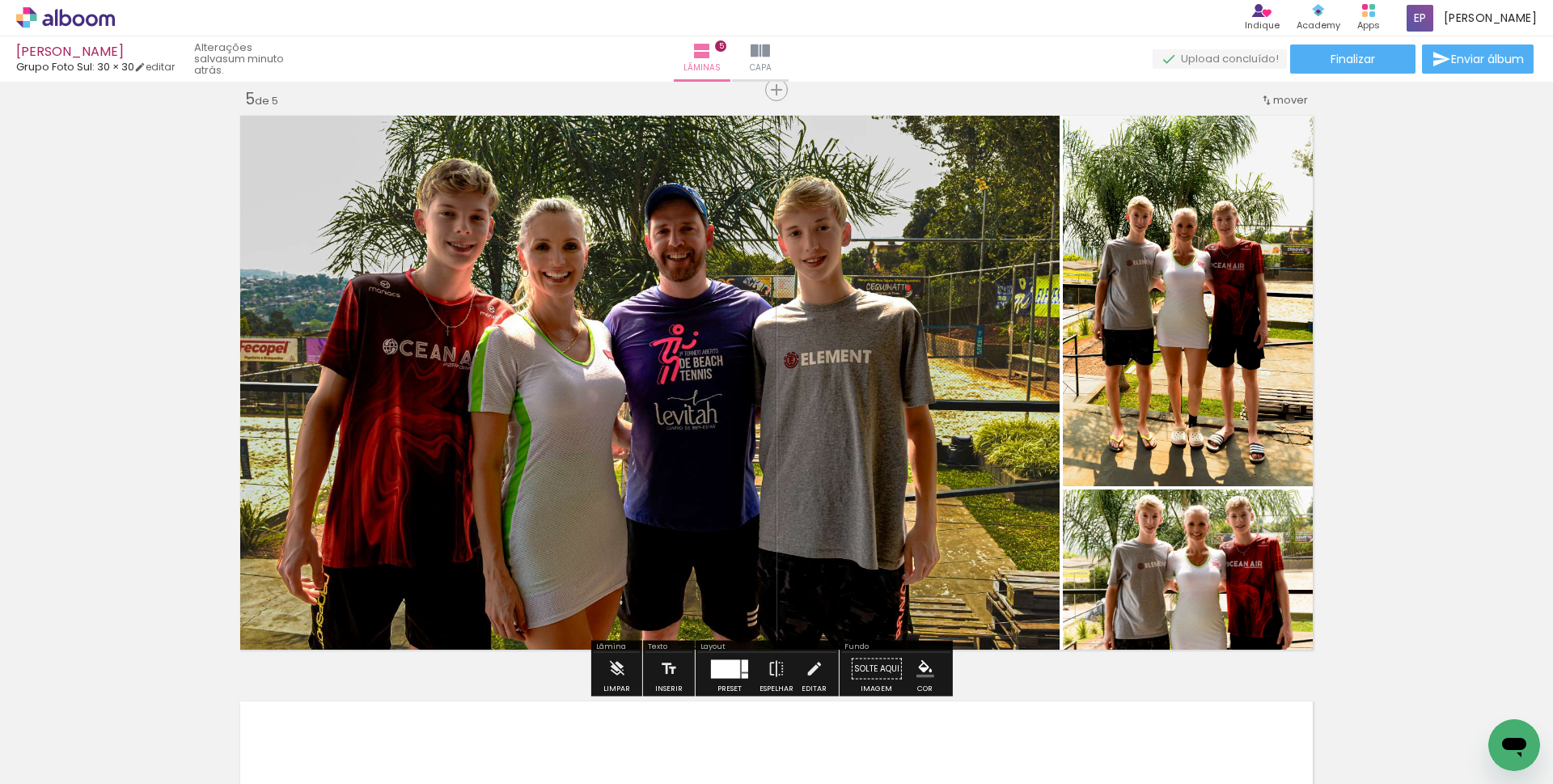
click at [63, 767] on span "Adicionar Fotos" at bounding box center [58, 762] width 49 height 18
click at [0, 0] on input "file" at bounding box center [0, 0] width 0 height 0
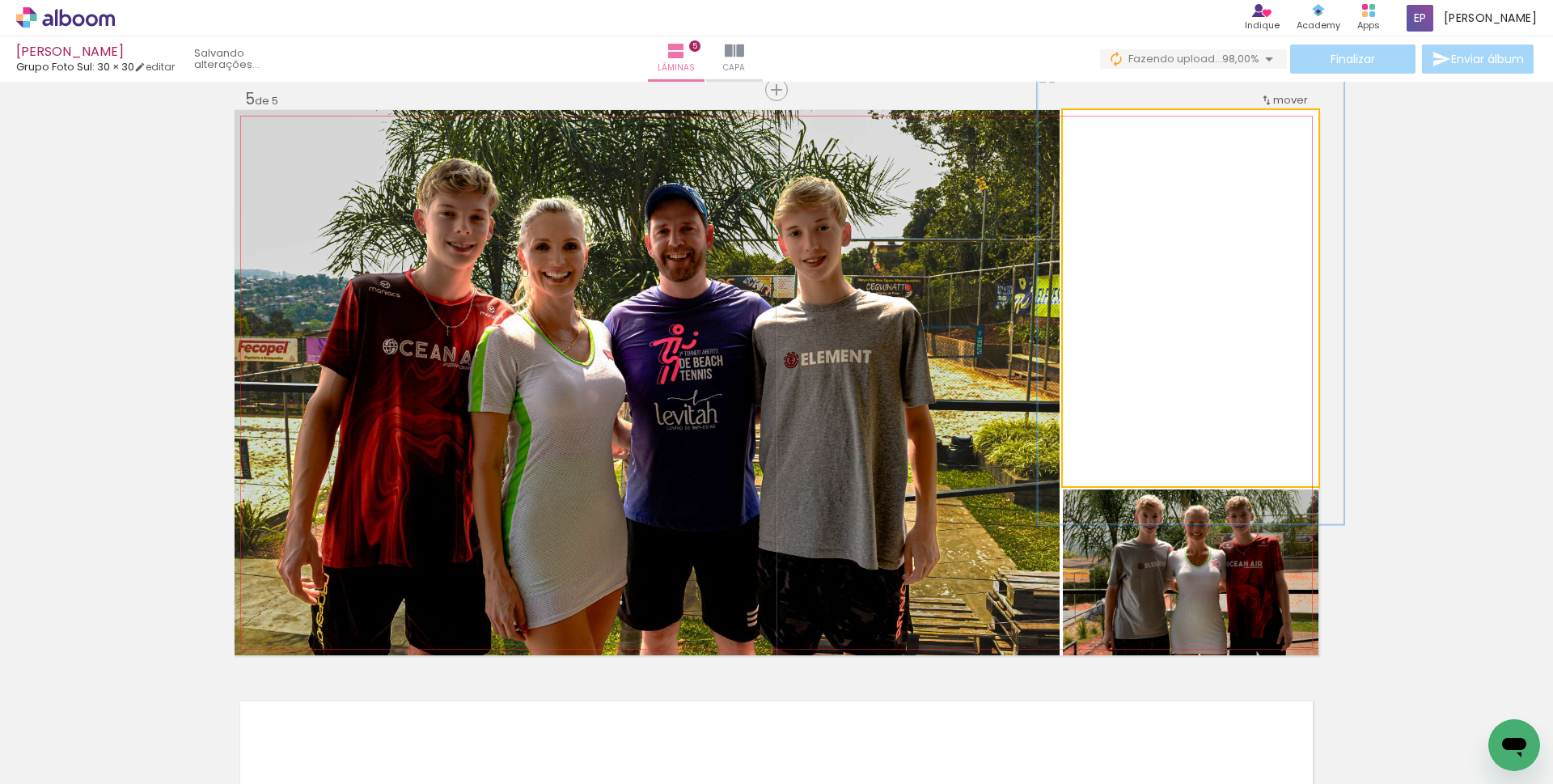
drag, startPoint x: 1103, startPoint y: 124, endPoint x: 1115, endPoint y: 122, distance: 12.2
type paper-slider "120"
click at [1115, 122] on div at bounding box center [1112, 127] width 26 height 26
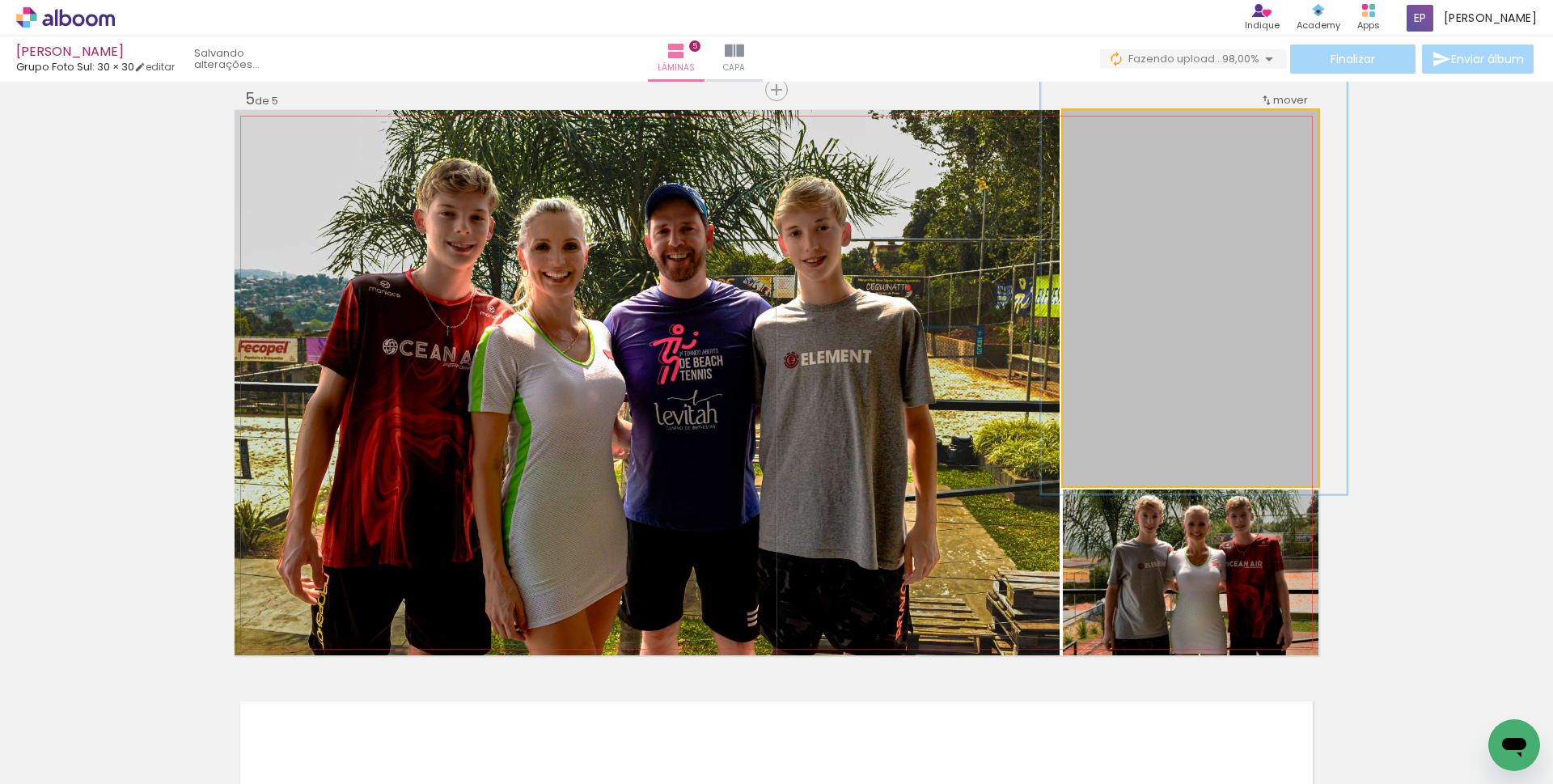
drag, startPoint x: 1183, startPoint y: 277, endPoint x: 1184, endPoint y: 253, distance: 24.0
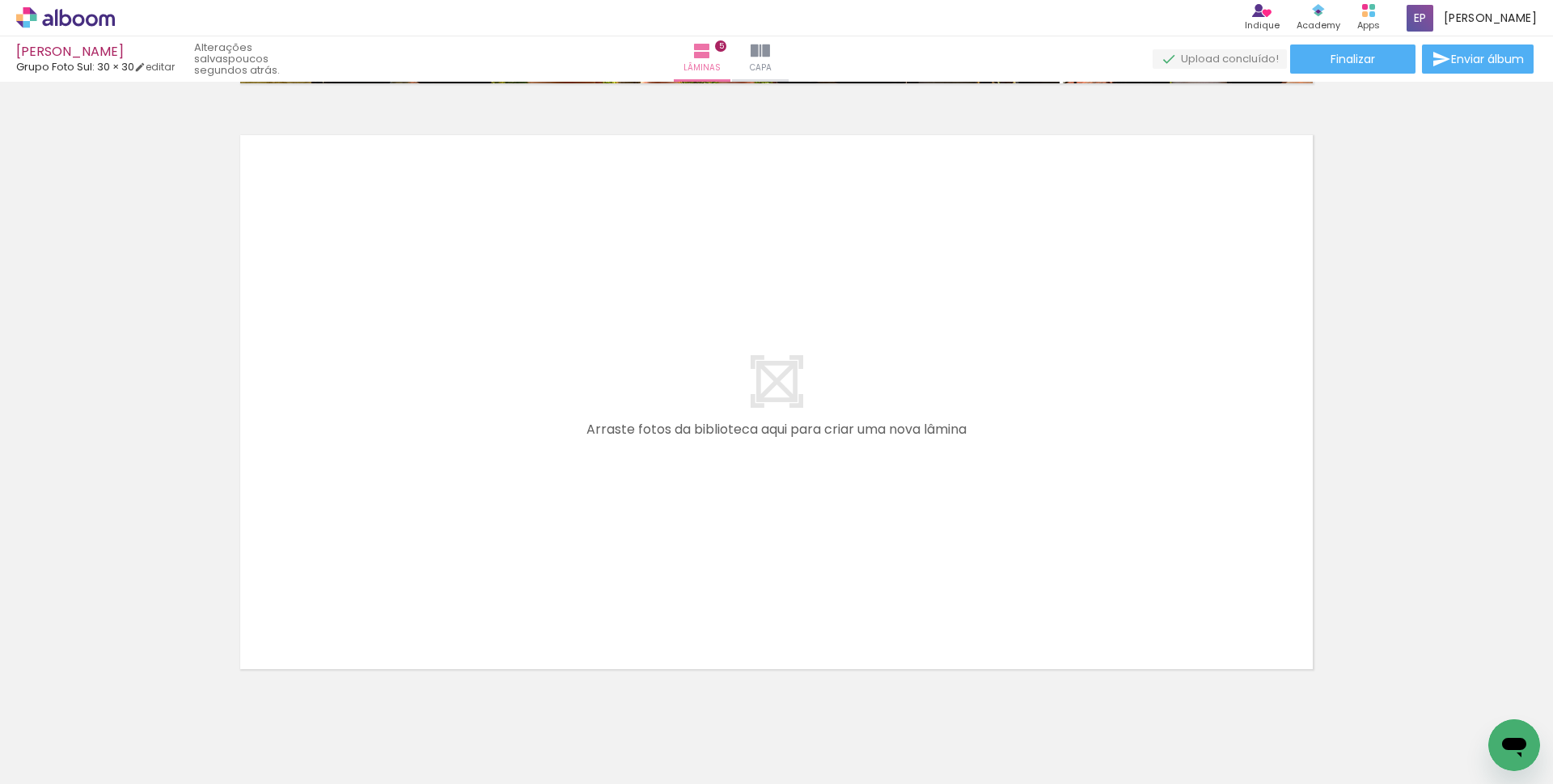
scroll to position [0, 3853]
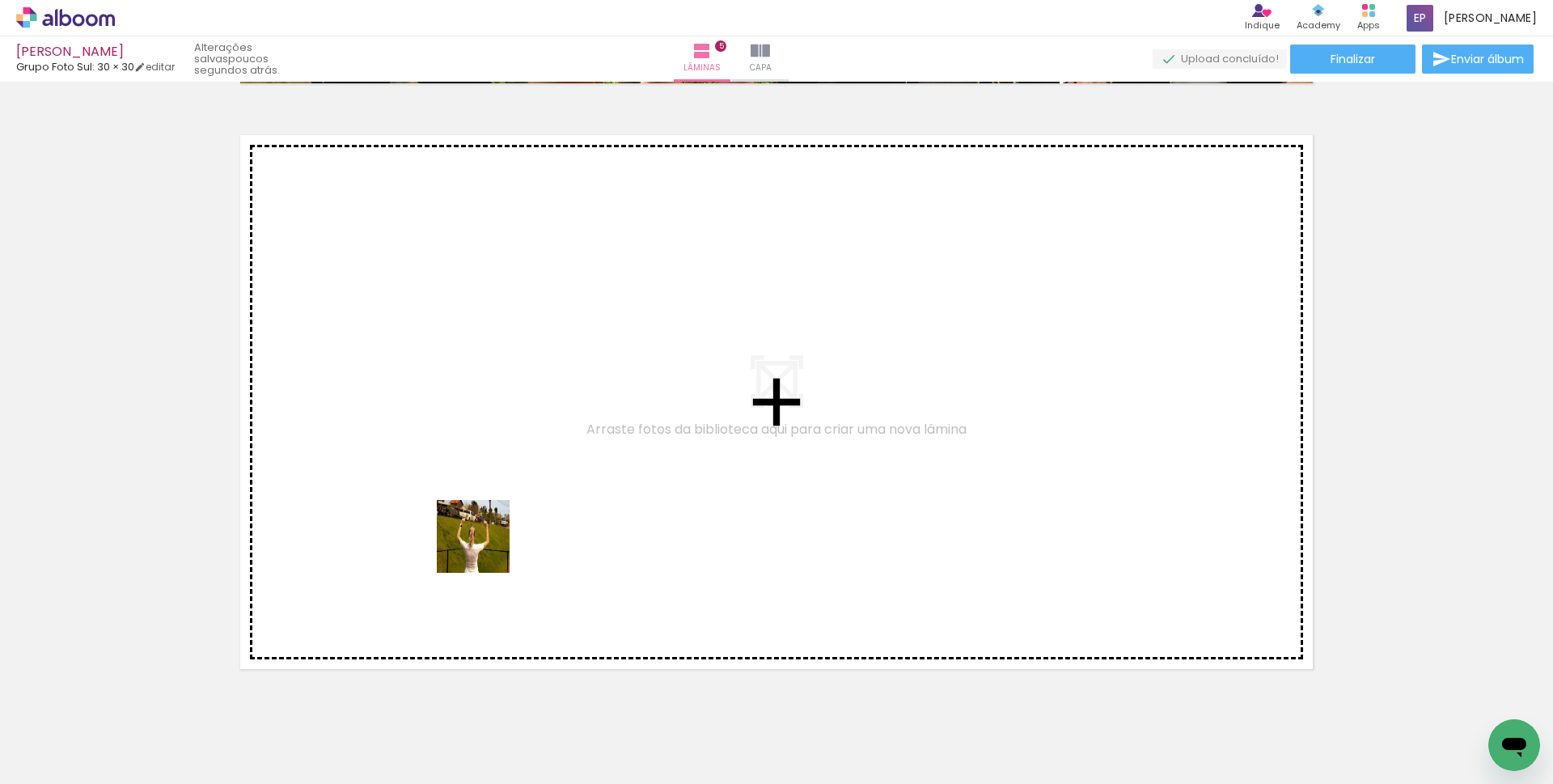
drag, startPoint x: 410, startPoint y: 739, endPoint x: 489, endPoint y: 743, distance: 79.1
click at [474, 432] on quentale-workspace at bounding box center [776, 392] width 1553 height 784
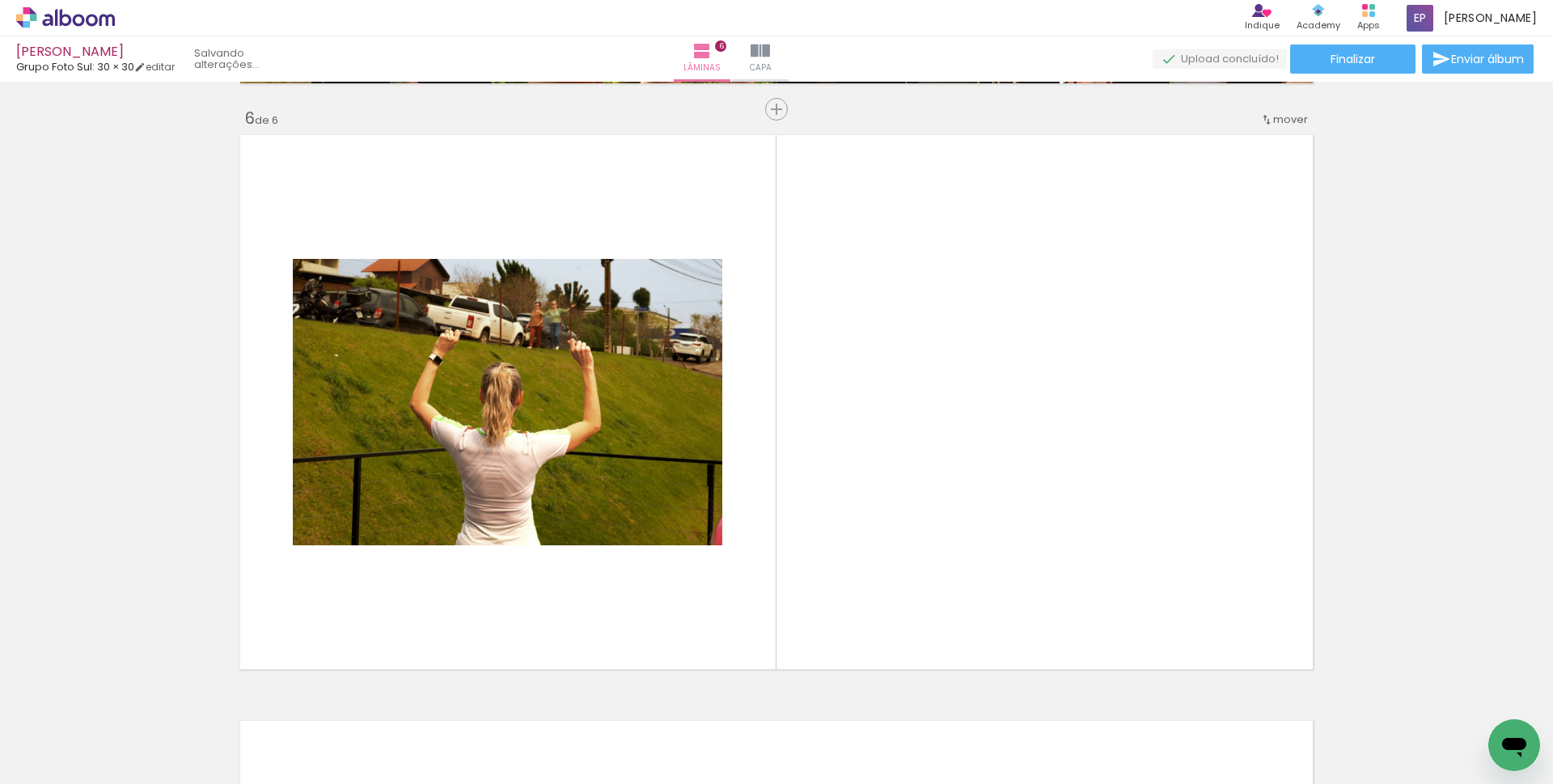
scroll to position [2946, 0]
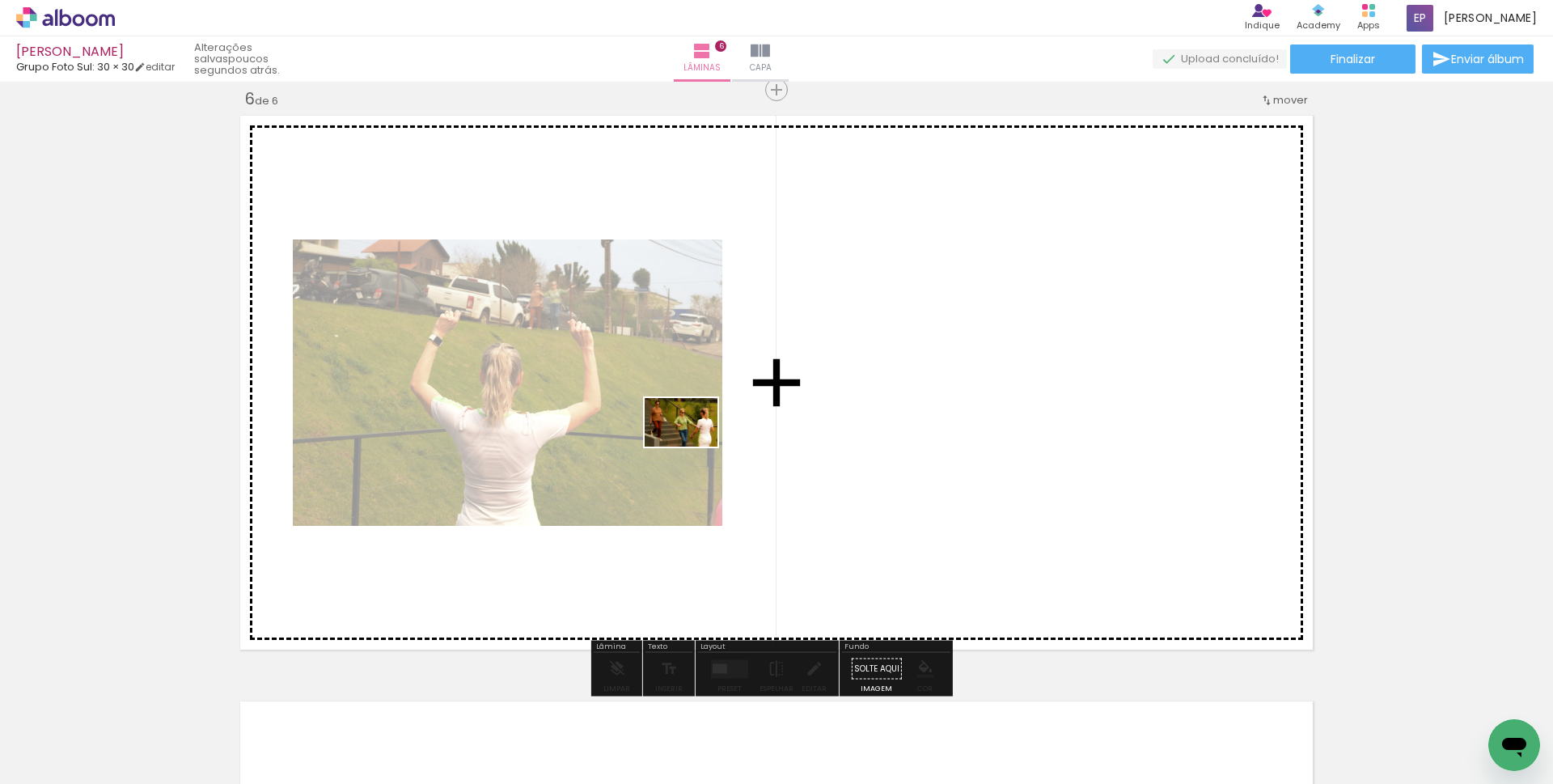
drag, startPoint x: 547, startPoint y: 689, endPoint x: 568, endPoint y: 695, distance: 21.8
click at [691, 442] on quentale-workspace at bounding box center [776, 392] width 1553 height 784
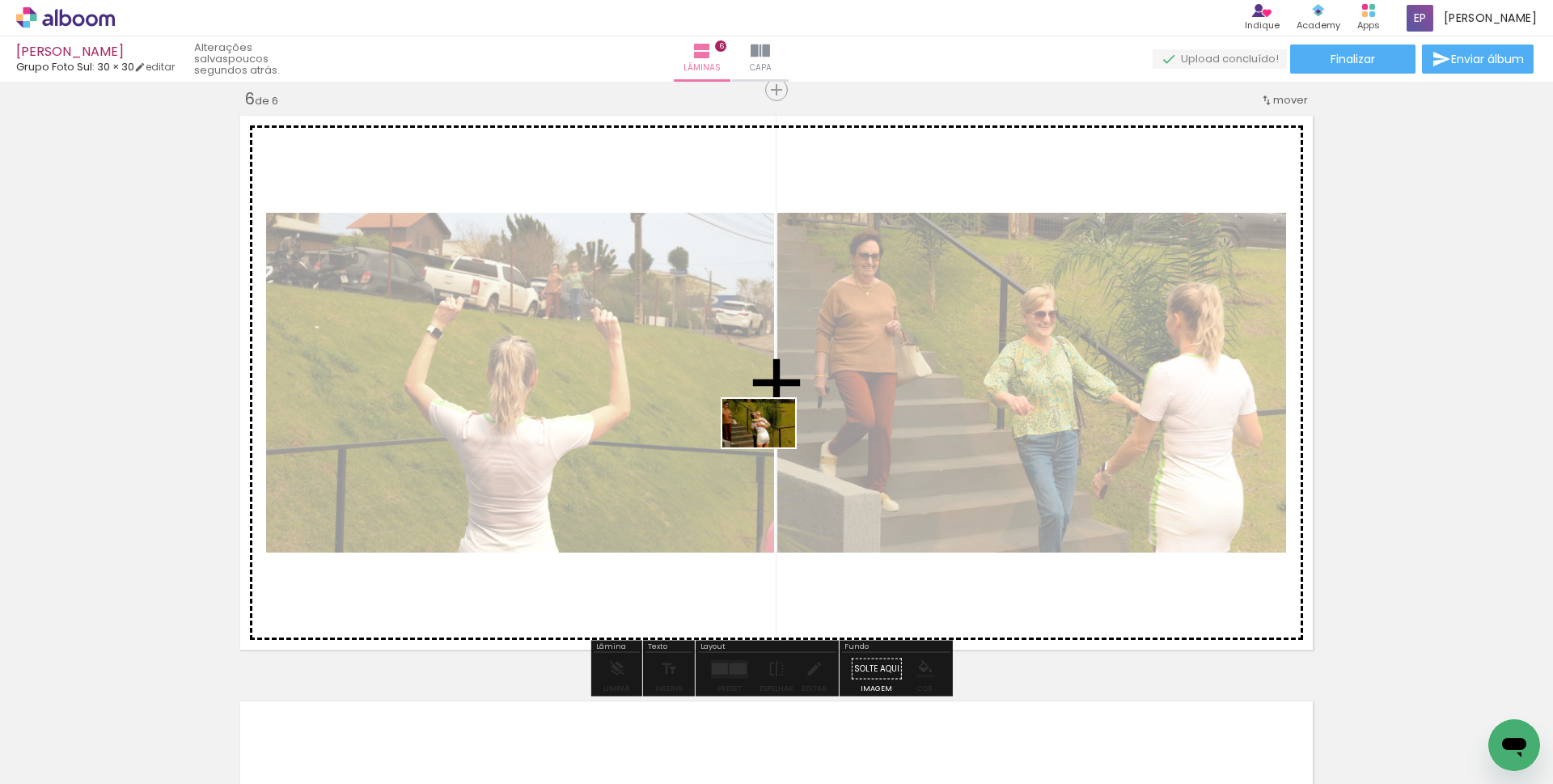
drag, startPoint x: 616, startPoint y: 683, endPoint x: 775, endPoint y: 430, distance: 298.8
click at [771, 427] on quentale-workspace at bounding box center [776, 392] width 1553 height 784
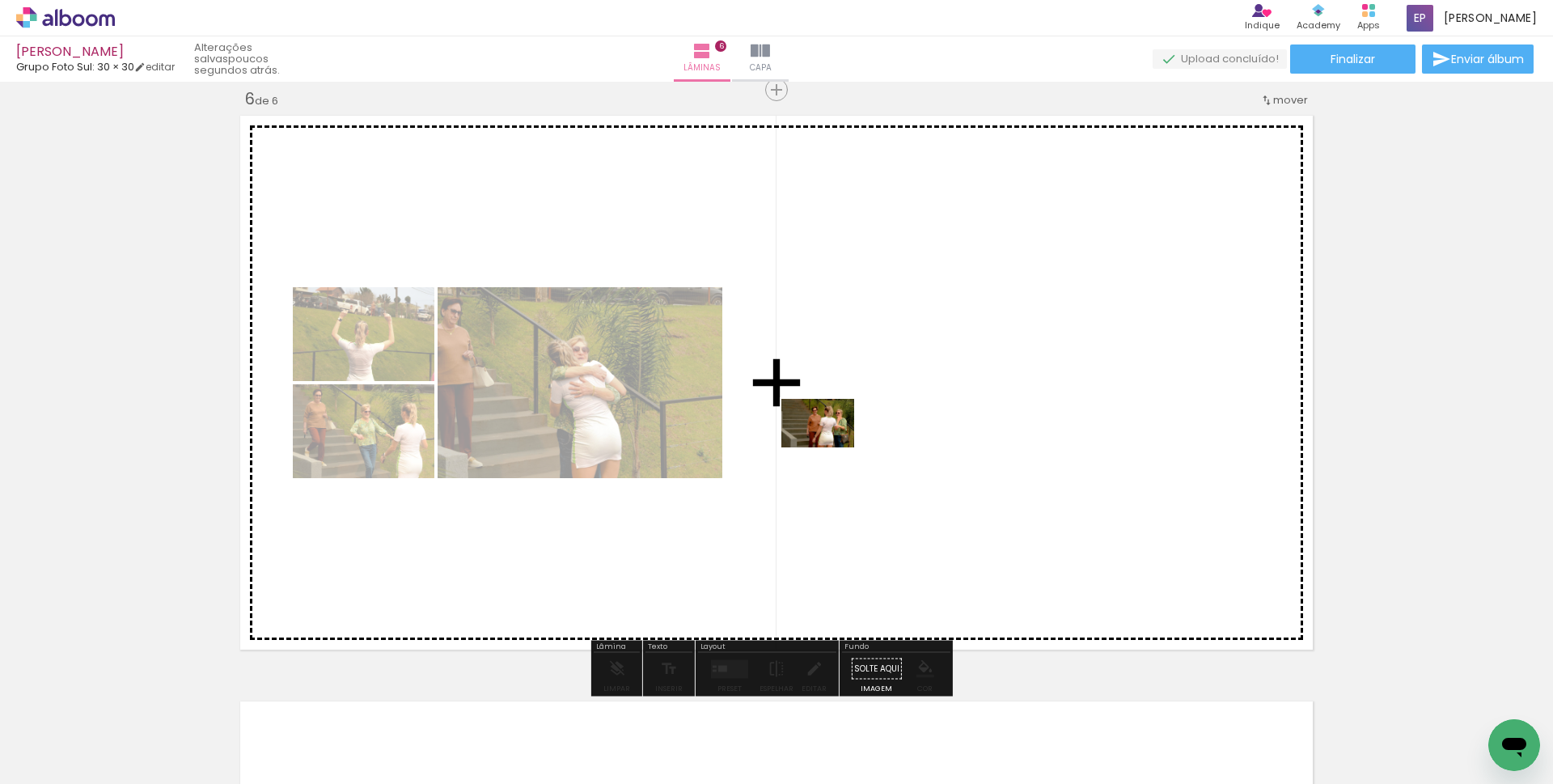
drag, startPoint x: 699, startPoint y: 706, endPoint x: 797, endPoint y: 655, distance: 110.5
click at [823, 427] on quentale-workspace at bounding box center [776, 392] width 1553 height 784
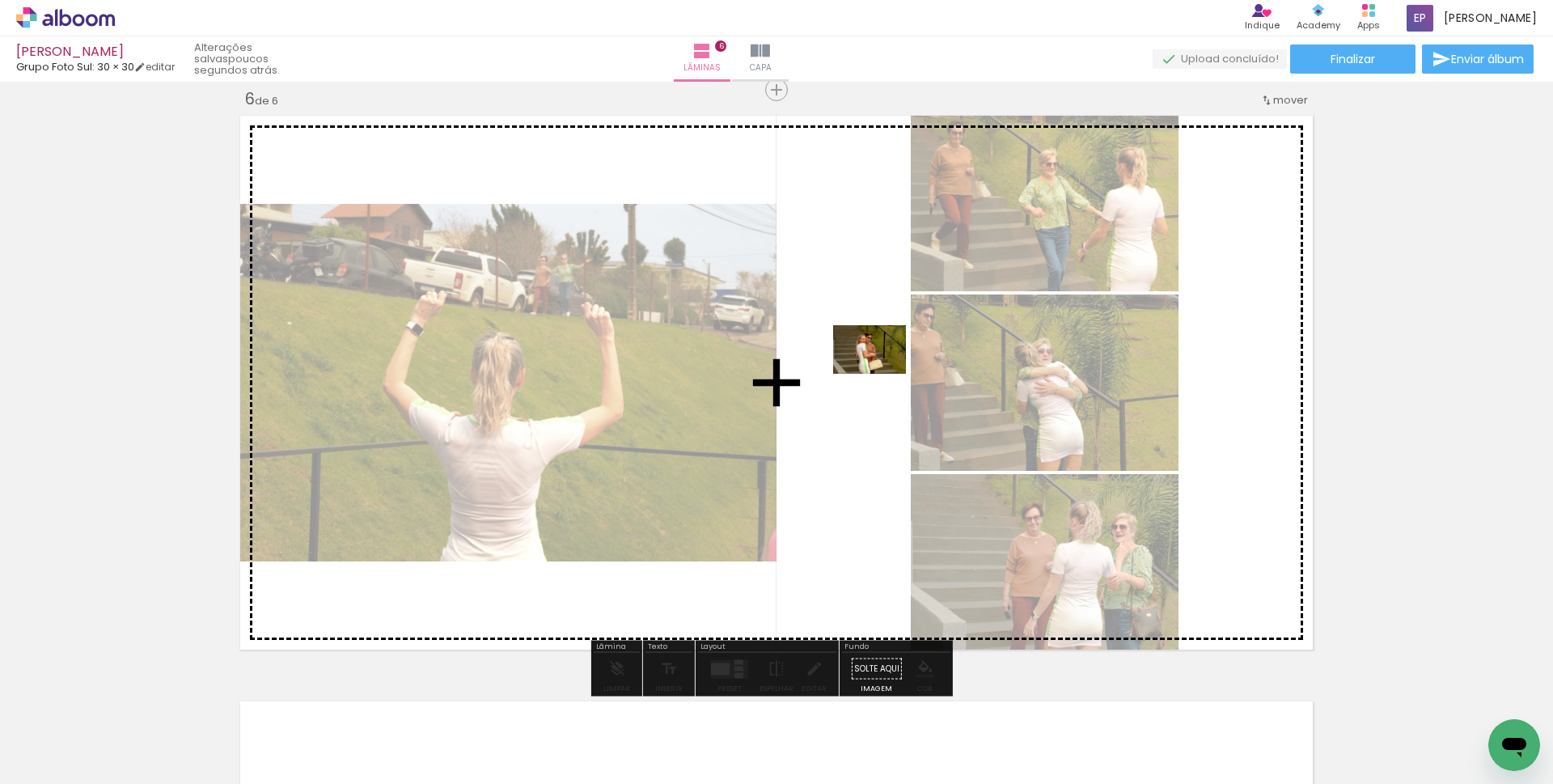
drag, startPoint x: 766, startPoint y: 737, endPoint x: 880, endPoint y: 369, distance: 385.3
click at [880, 369] on quentale-workspace at bounding box center [776, 392] width 1553 height 784
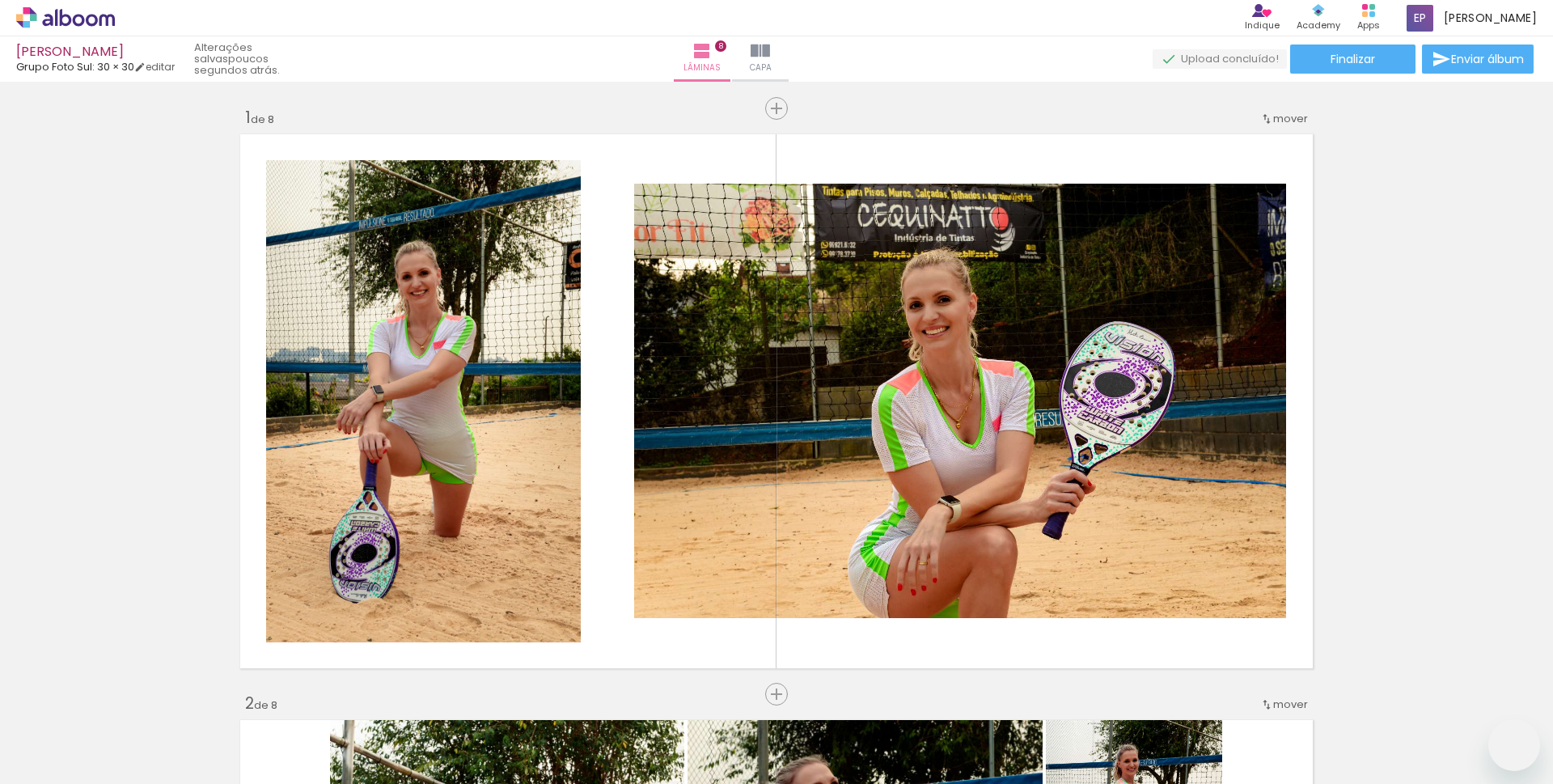
click at [625, 401] on quentale-workspace at bounding box center [776, 392] width 1553 height 784
drag, startPoint x: 520, startPoint y: 543, endPoint x: 569, endPoint y: 703, distance: 167.3
click at [618, 357] on quentale-workspace at bounding box center [776, 392] width 1553 height 784
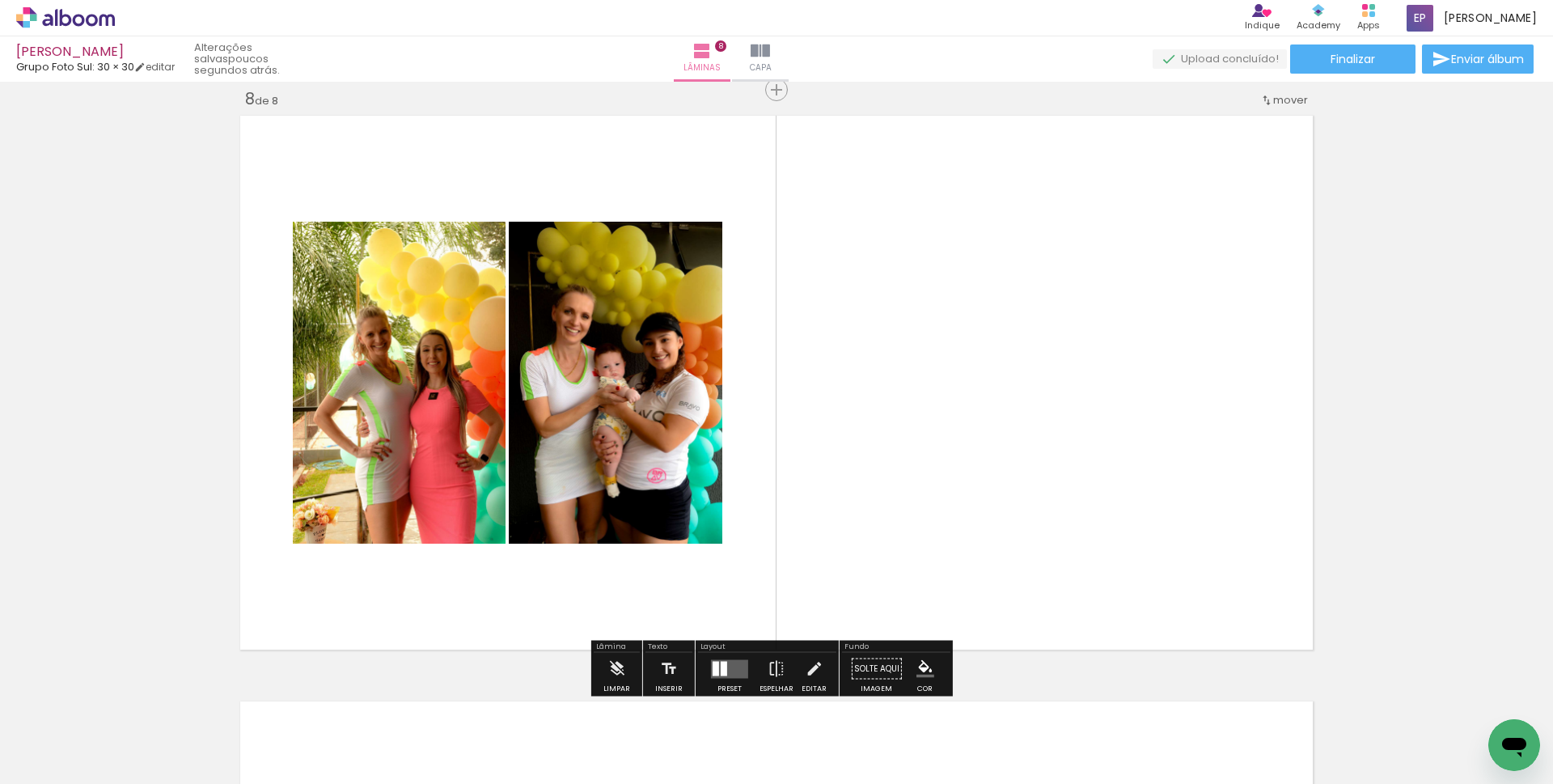
scroll to position [0, 6250]
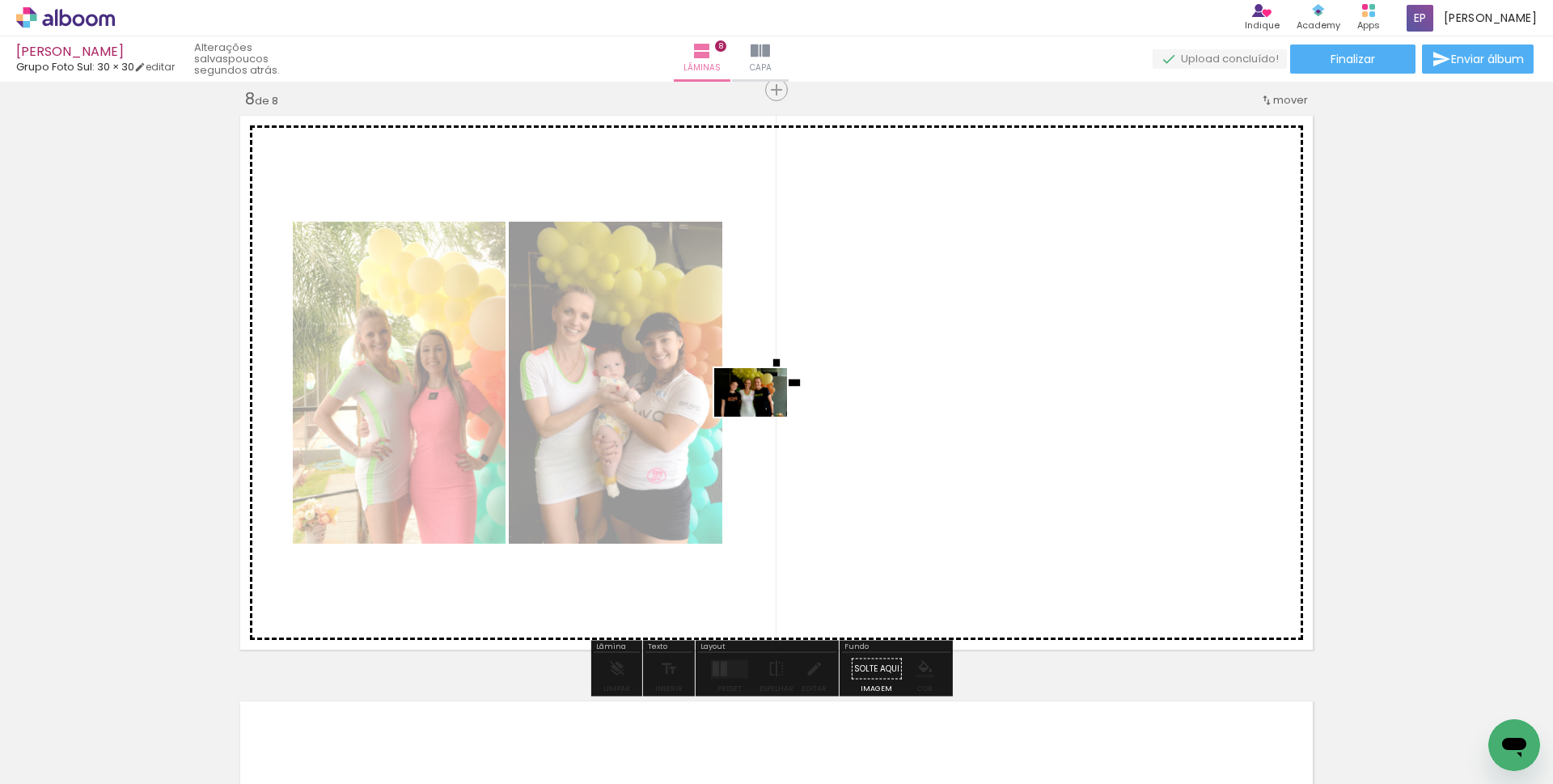
drag, startPoint x: 542, startPoint y: 744, endPoint x: 770, endPoint y: 373, distance: 435.5
click at [770, 373] on quentale-workspace at bounding box center [776, 392] width 1553 height 784
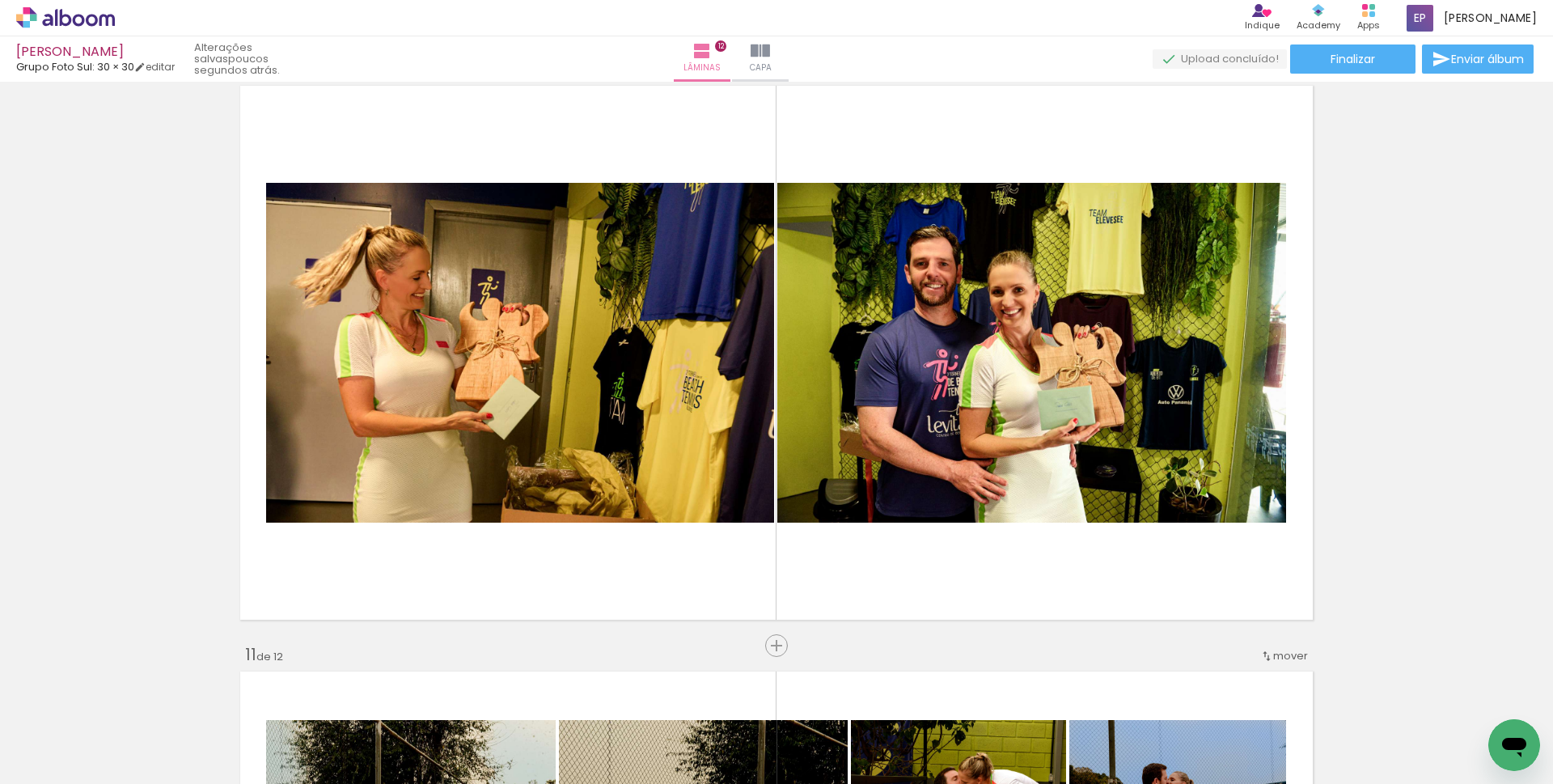
scroll to position [5270, 0]
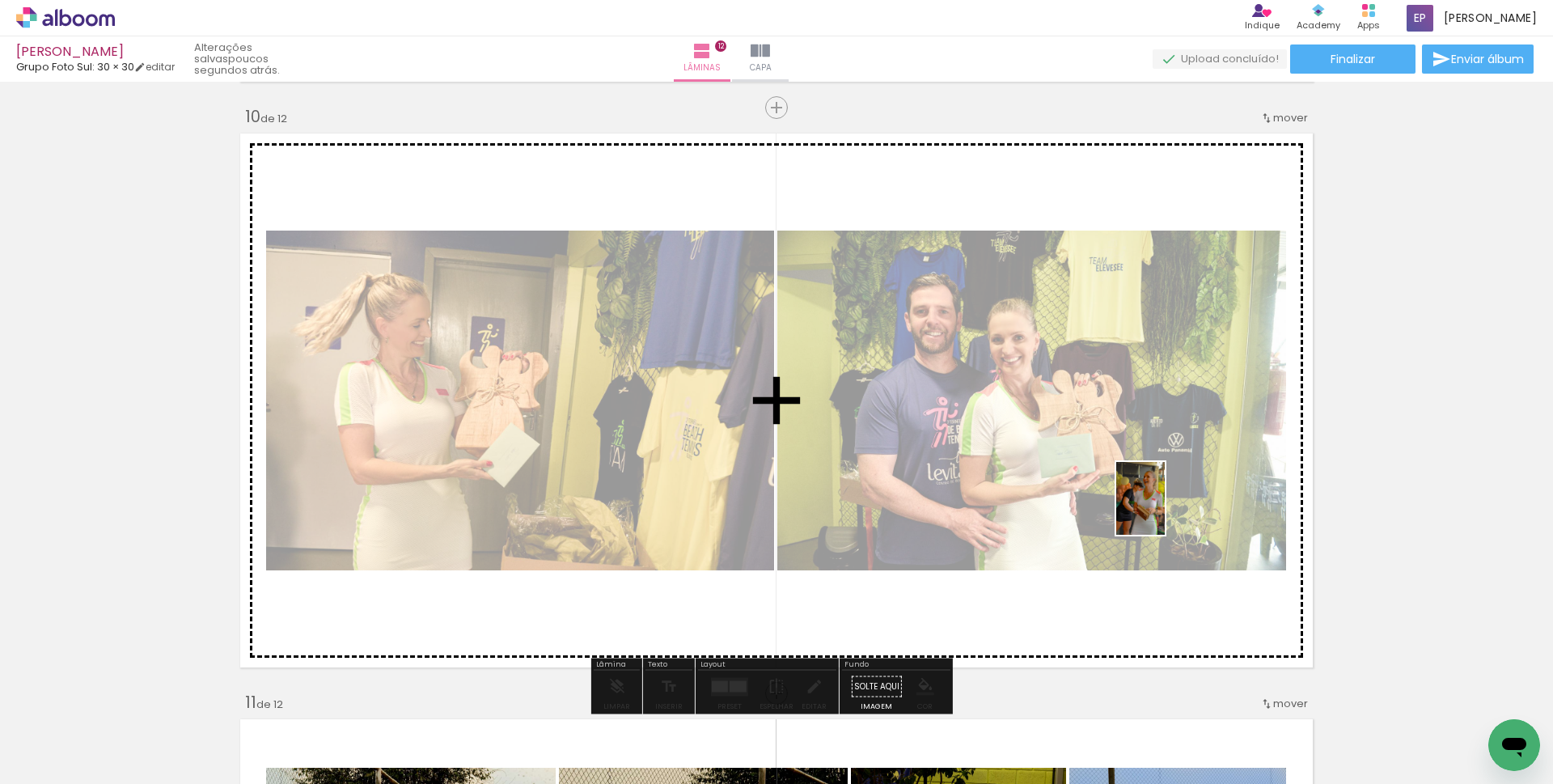
drag, startPoint x: 1214, startPoint y: 748, endPoint x: 1310, endPoint y: 687, distance: 113.7
click at [1162, 501] on quentale-workspace at bounding box center [776, 392] width 1553 height 784
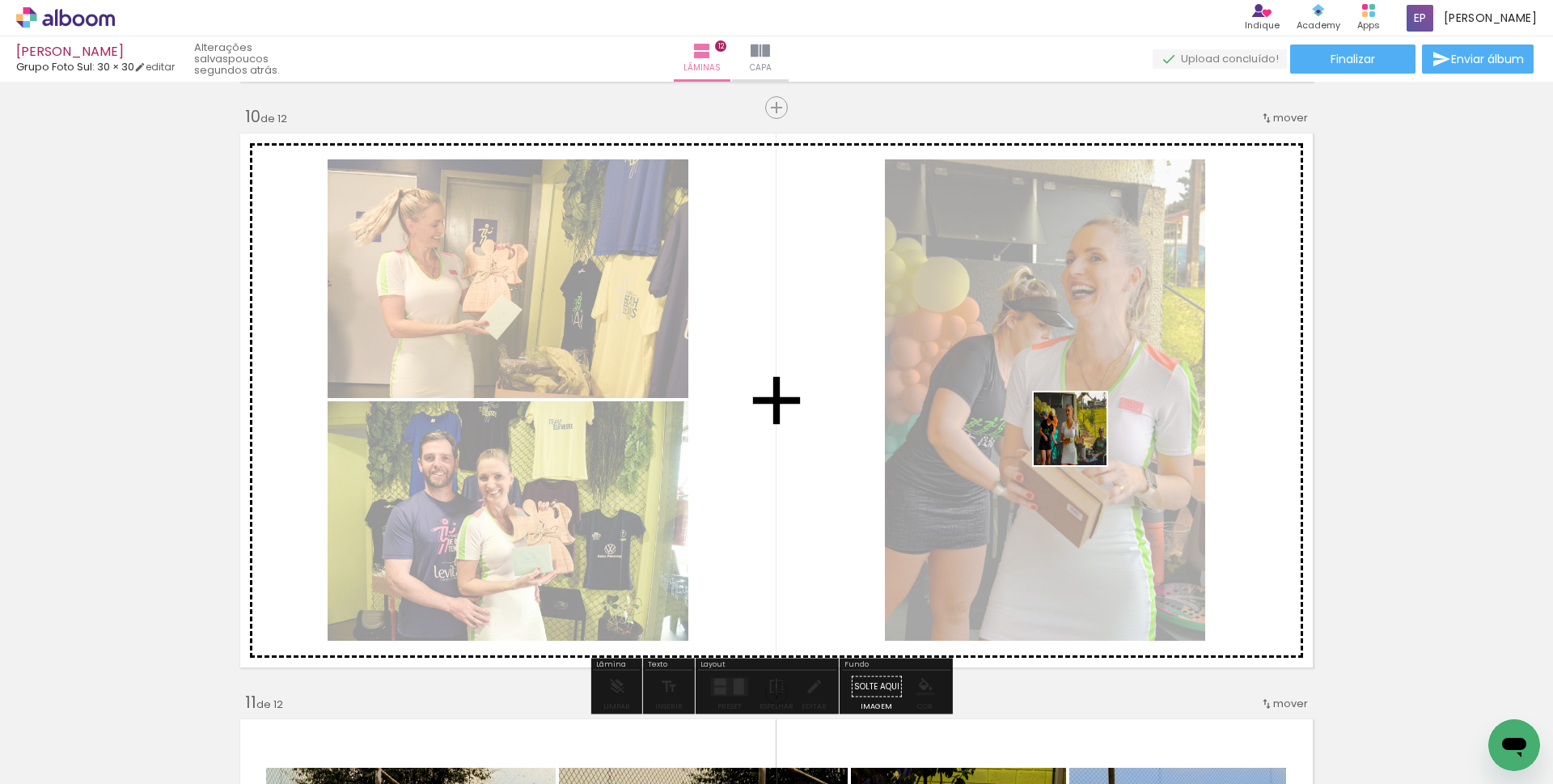
drag, startPoint x: 1112, startPoint y: 469, endPoint x: 1078, endPoint y: 434, distance: 48.8
click at [1078, 434] on quentale-workspace at bounding box center [776, 392] width 1553 height 784
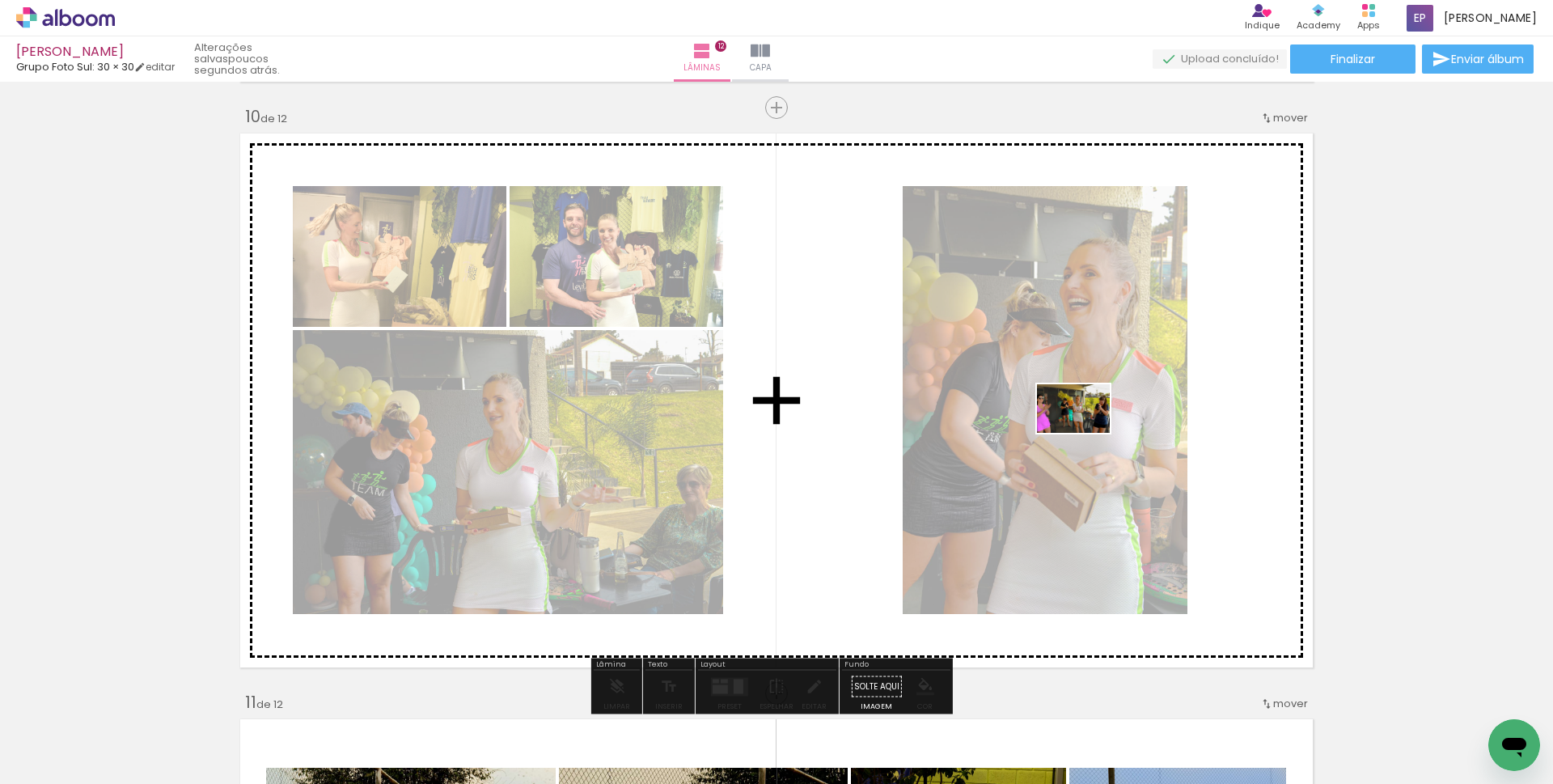
drag, startPoint x: 1128, startPoint y: 737, endPoint x: 1047, endPoint y: 728, distance: 81.5
click at [1085, 431] on quentale-workspace at bounding box center [776, 392] width 1553 height 784
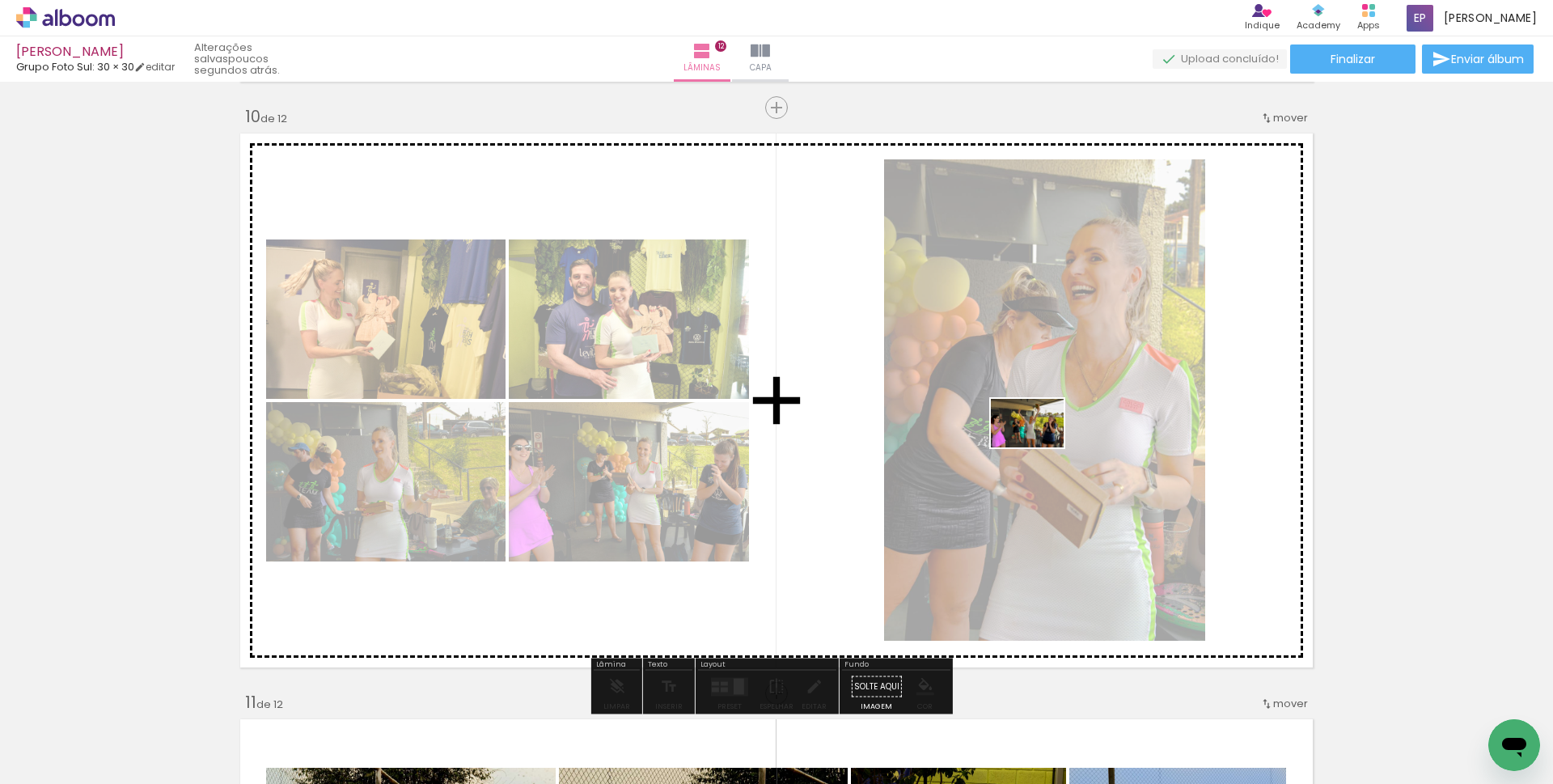
drag, startPoint x: 1044, startPoint y: 592, endPoint x: 1038, endPoint y: 440, distance: 152.1
click at [1038, 440] on quentale-workspace at bounding box center [776, 392] width 1553 height 784
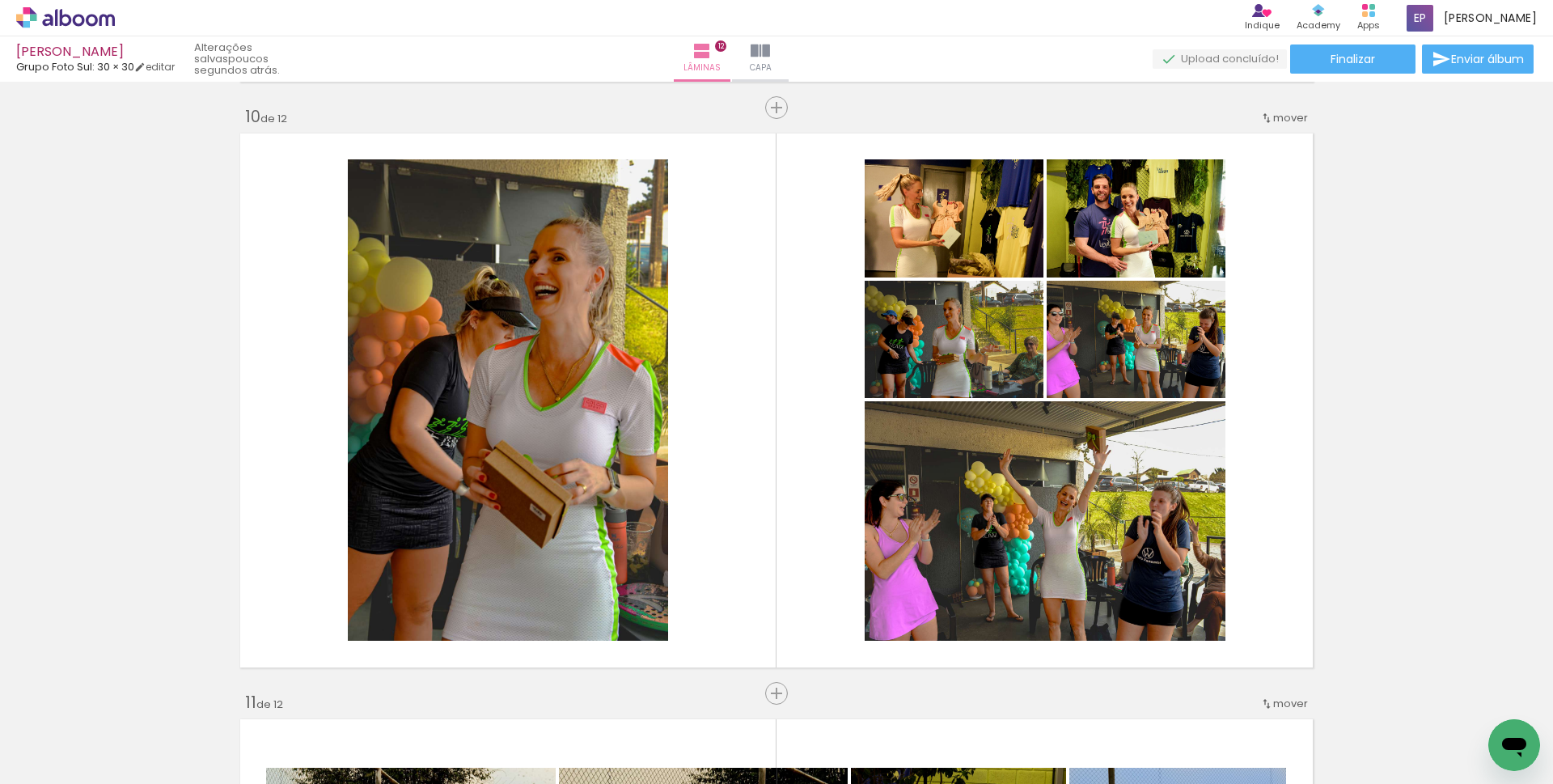
scroll to position [0, 6996]
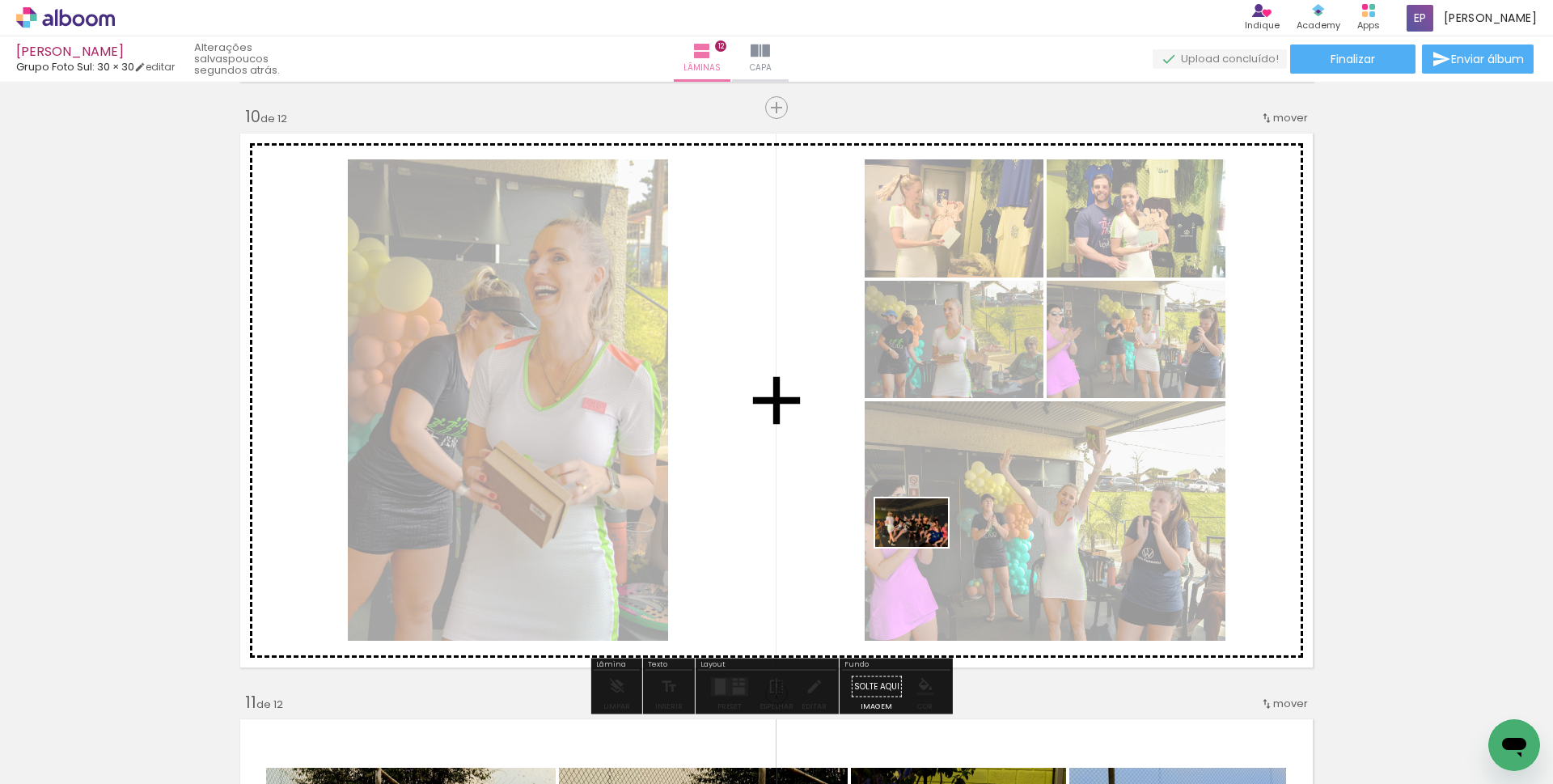
drag, startPoint x: 877, startPoint y: 746, endPoint x: 958, endPoint y: 739, distance: 81.3
click at [936, 470] on quentale-workspace at bounding box center [776, 392] width 1553 height 784
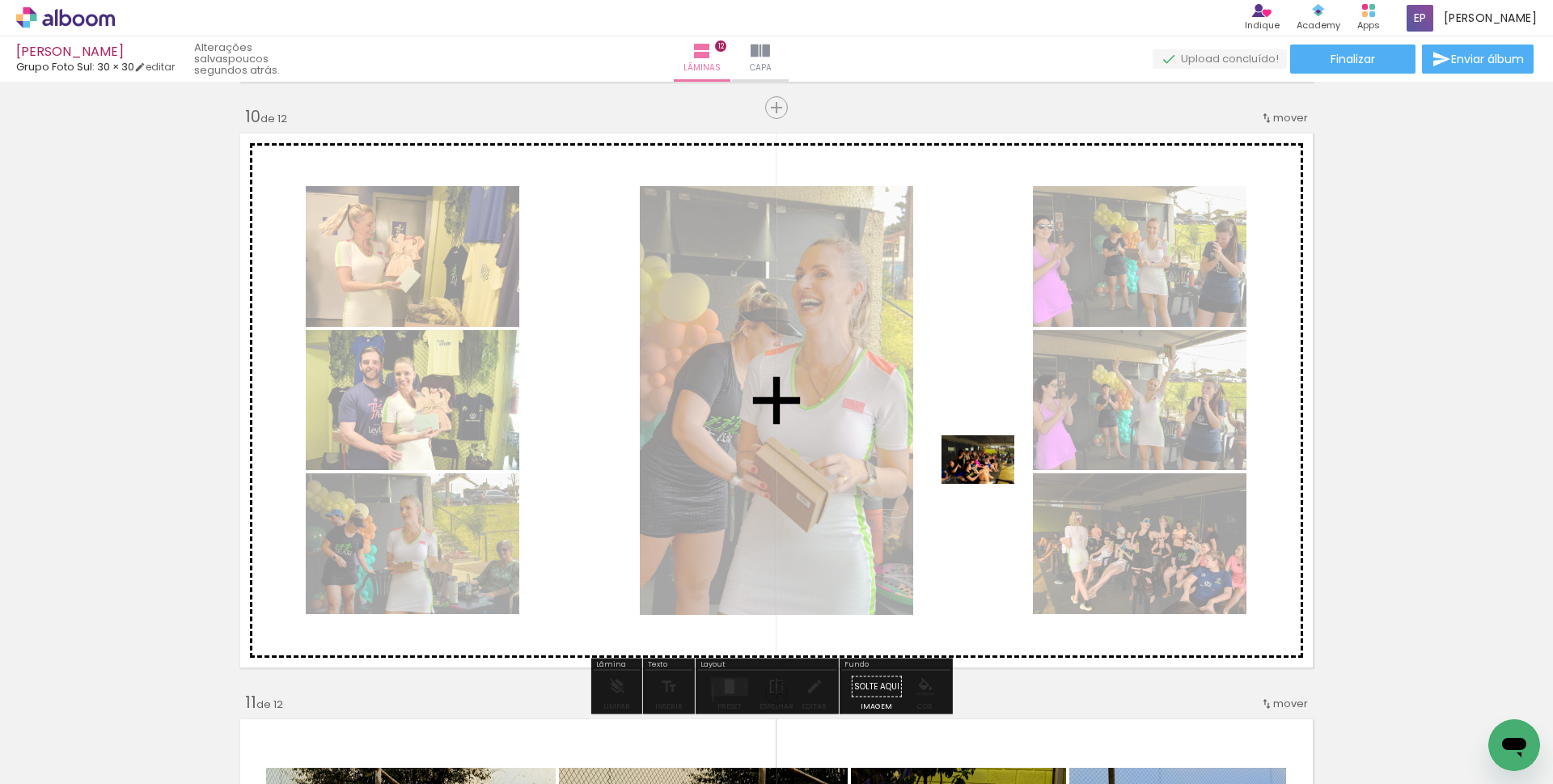
drag, startPoint x: 965, startPoint y: 743, endPoint x: 990, endPoint y: 484, distance: 260.2
click at [990, 484] on quentale-workspace at bounding box center [776, 392] width 1553 height 784
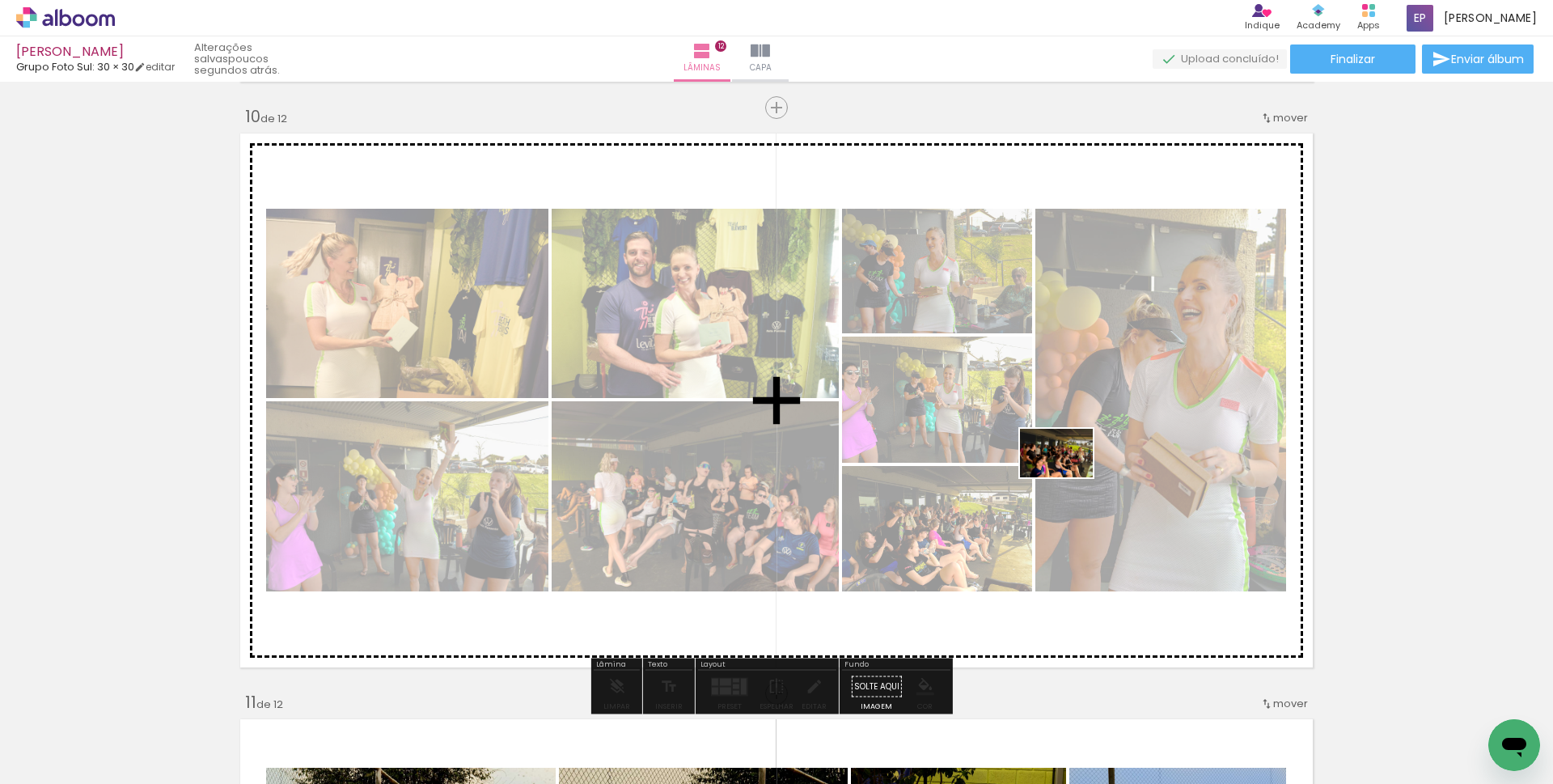
drag, startPoint x: 1047, startPoint y: 737, endPoint x: 1069, endPoint y: 473, distance: 264.9
click at [1069, 473] on quentale-workspace at bounding box center [776, 392] width 1553 height 784
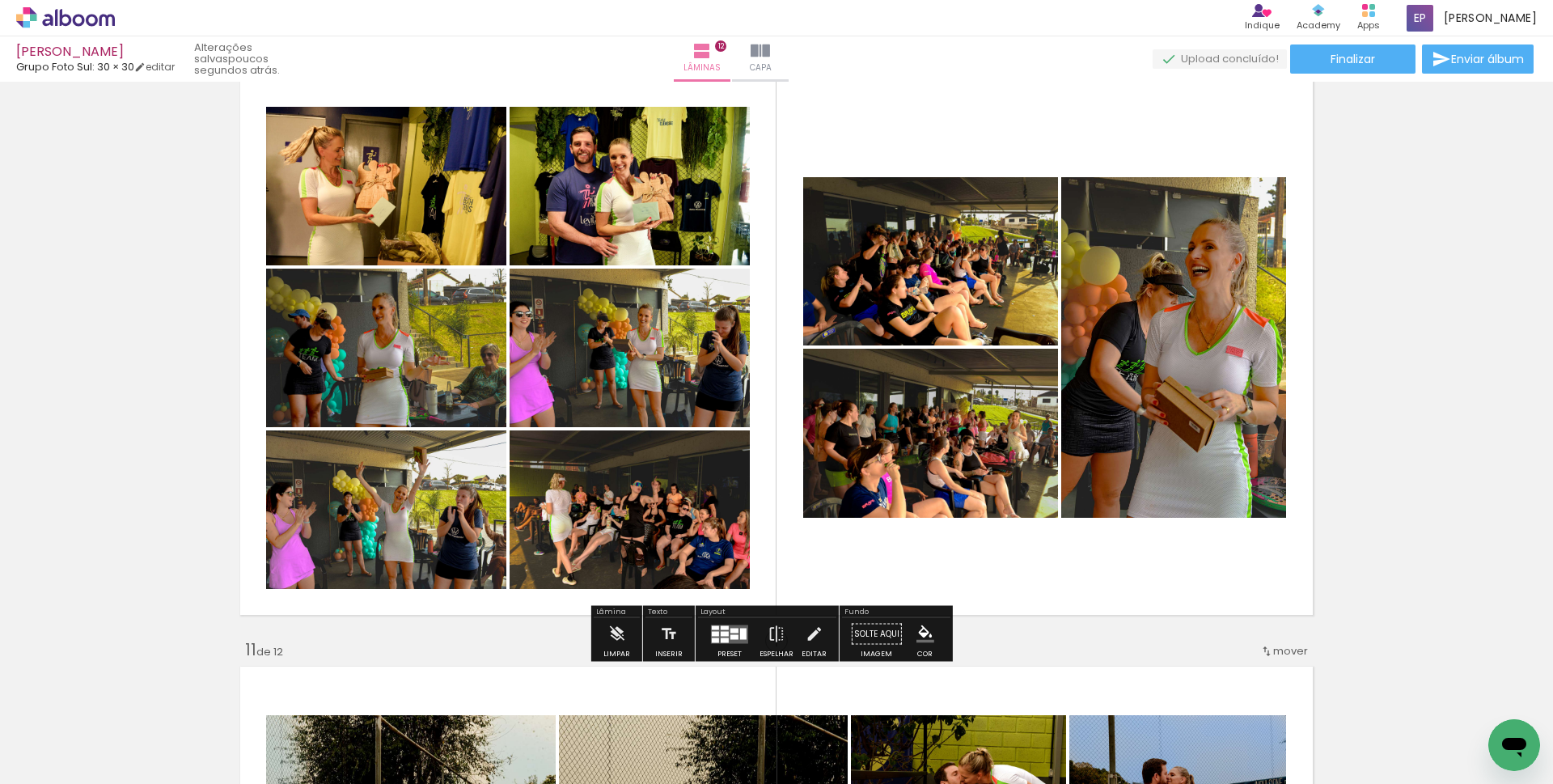
scroll to position [5351, 0]
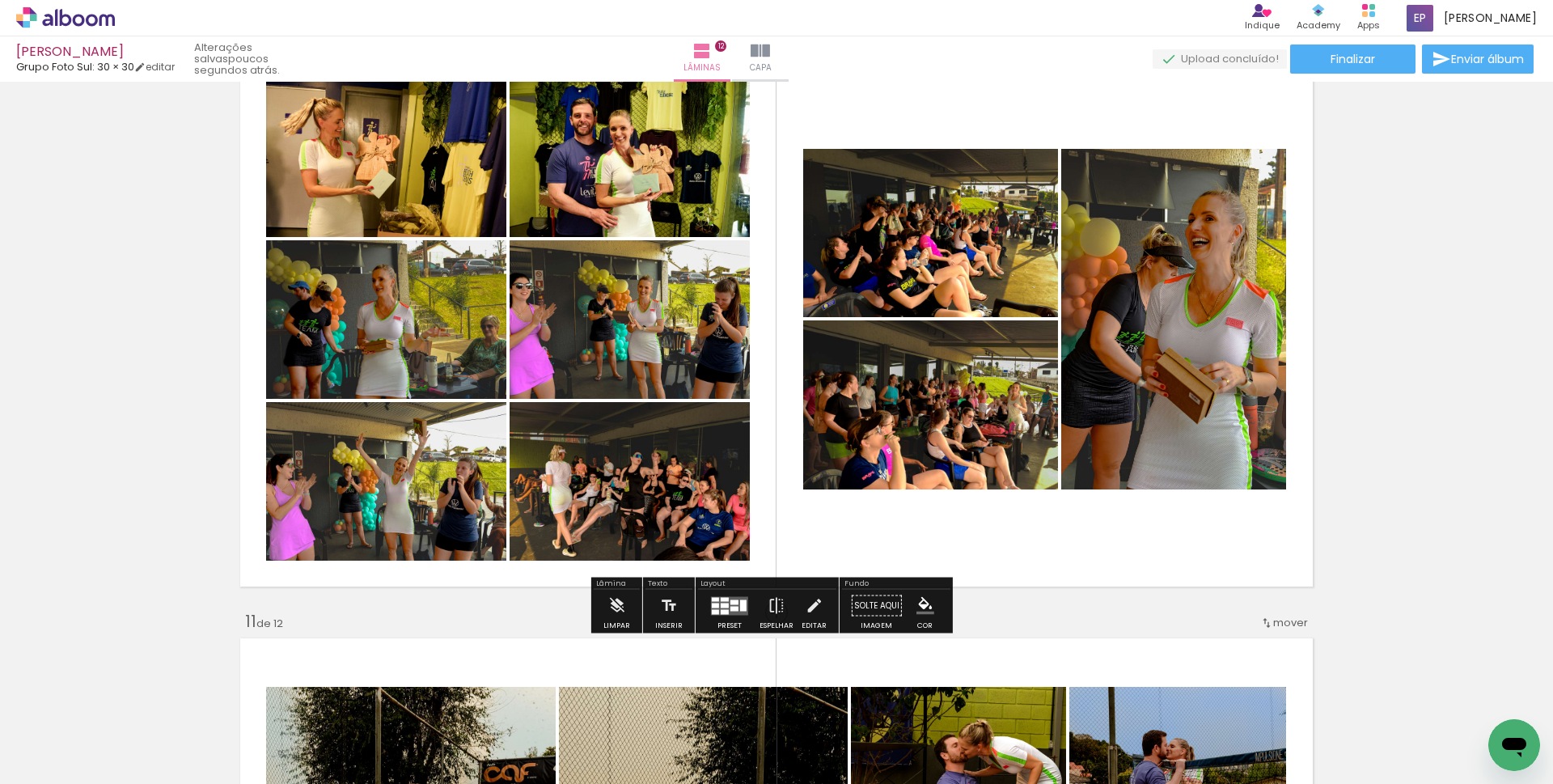
click at [724, 604] on div at bounding box center [725, 605] width 8 height 5
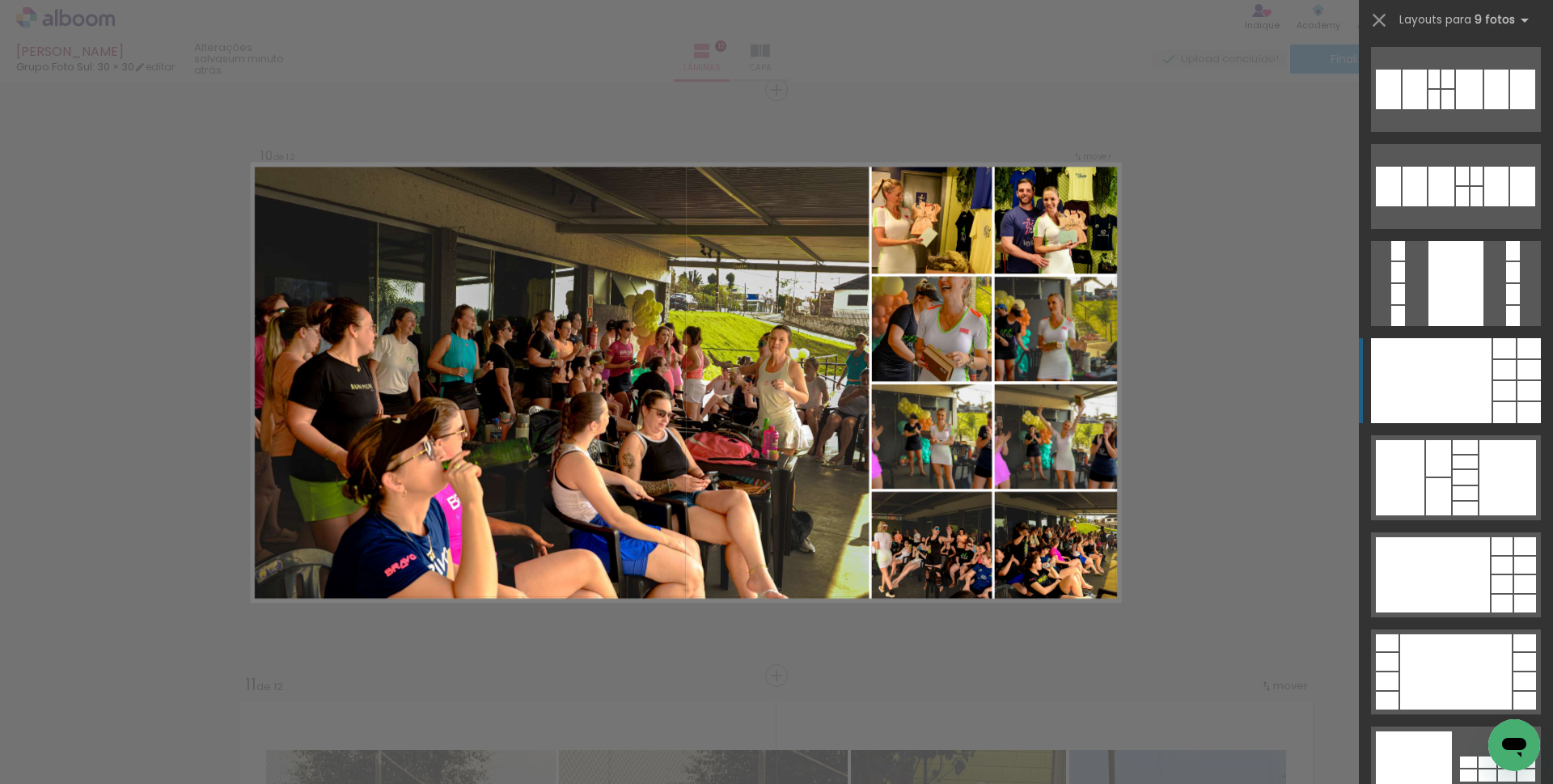
scroll to position [3639, 0]
